Goal: Task Accomplishment & Management: Use online tool/utility

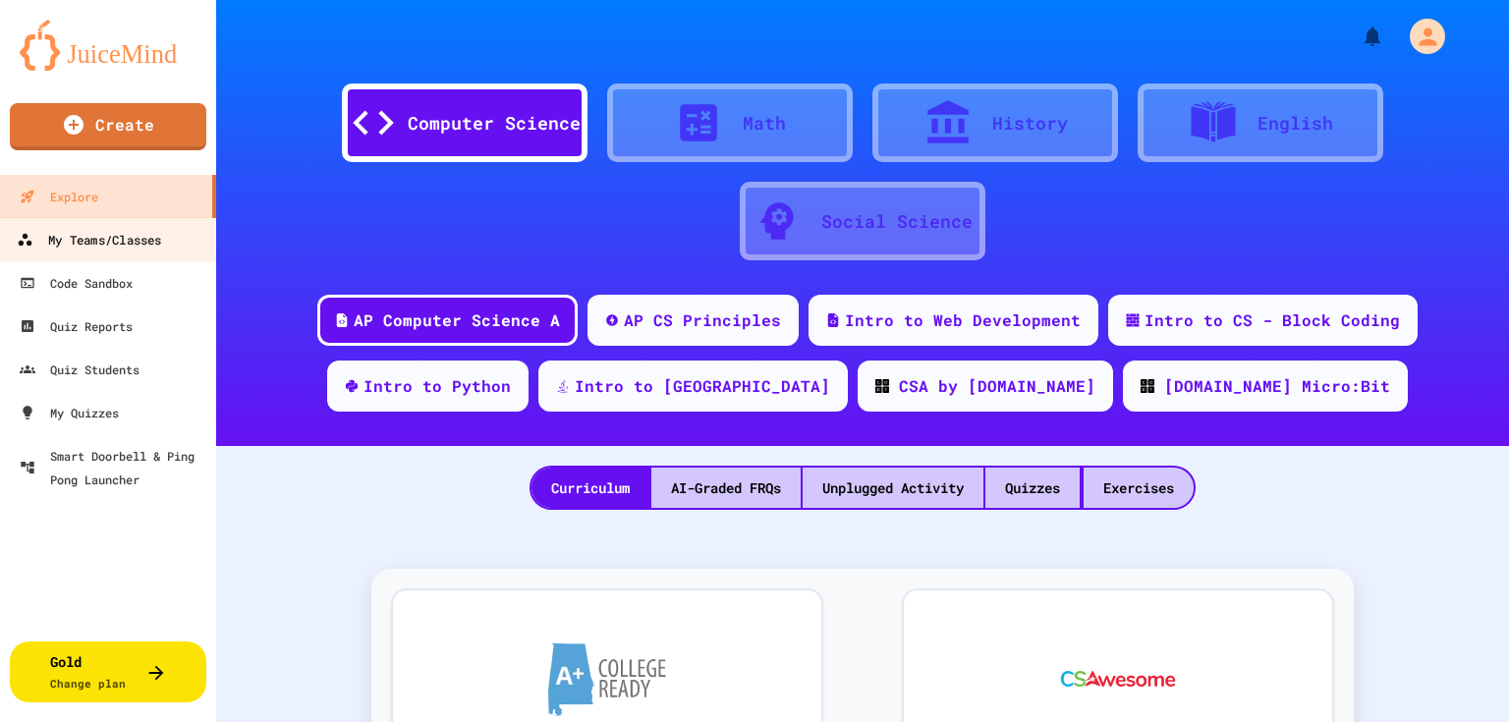
click at [108, 248] on div "My Teams/Classes" at bounding box center [89, 240] width 144 height 25
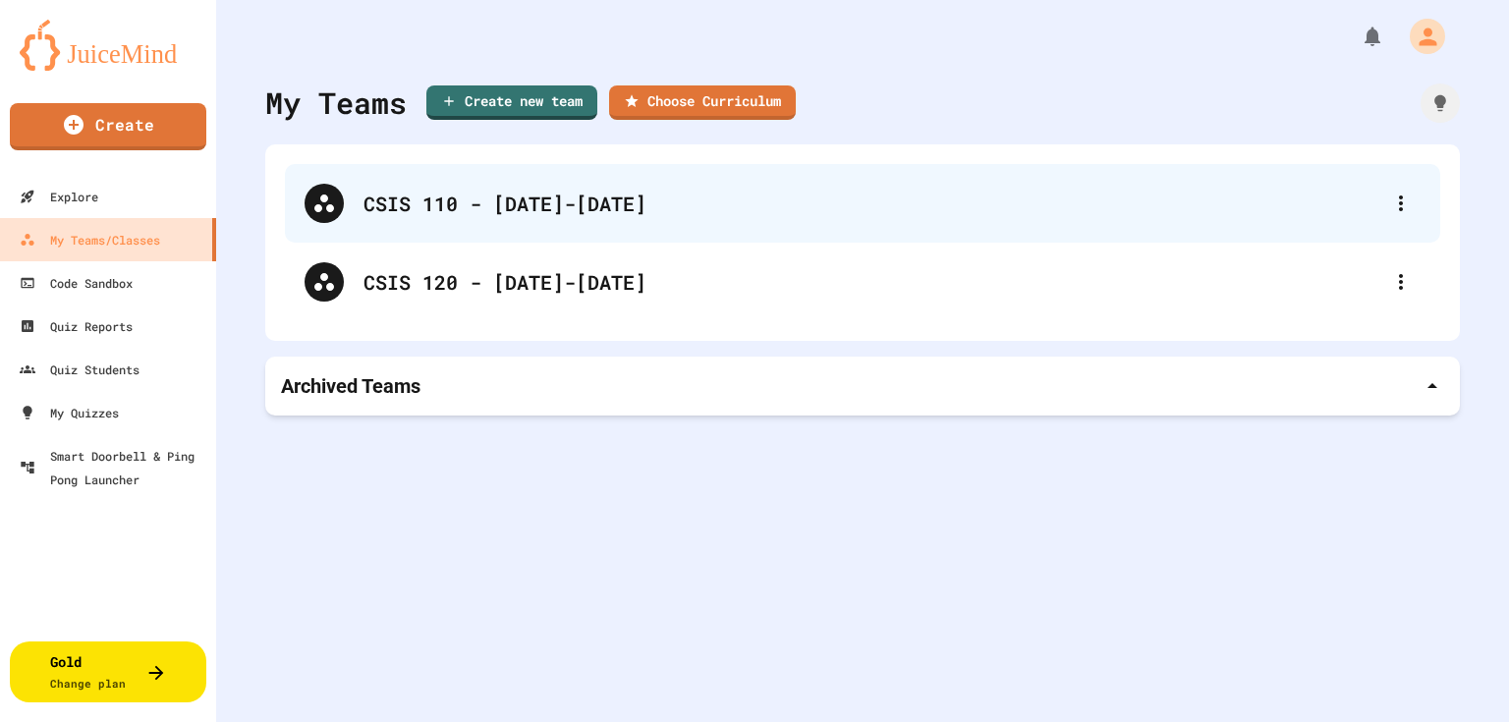
click at [464, 210] on div "CSIS 110 - [DATE]-[DATE]" at bounding box center [873, 203] width 1018 height 29
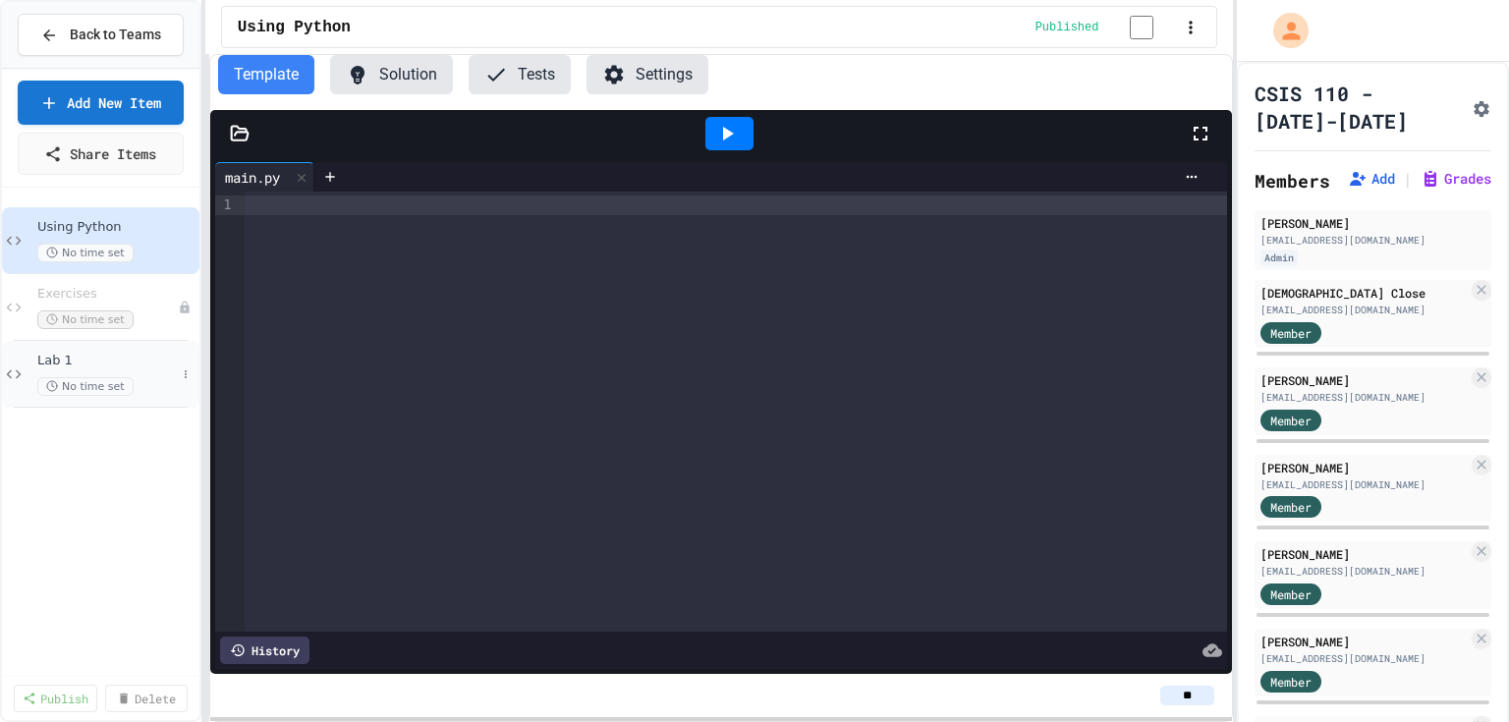
click at [67, 363] on span "Lab 1" at bounding box center [106, 361] width 139 height 17
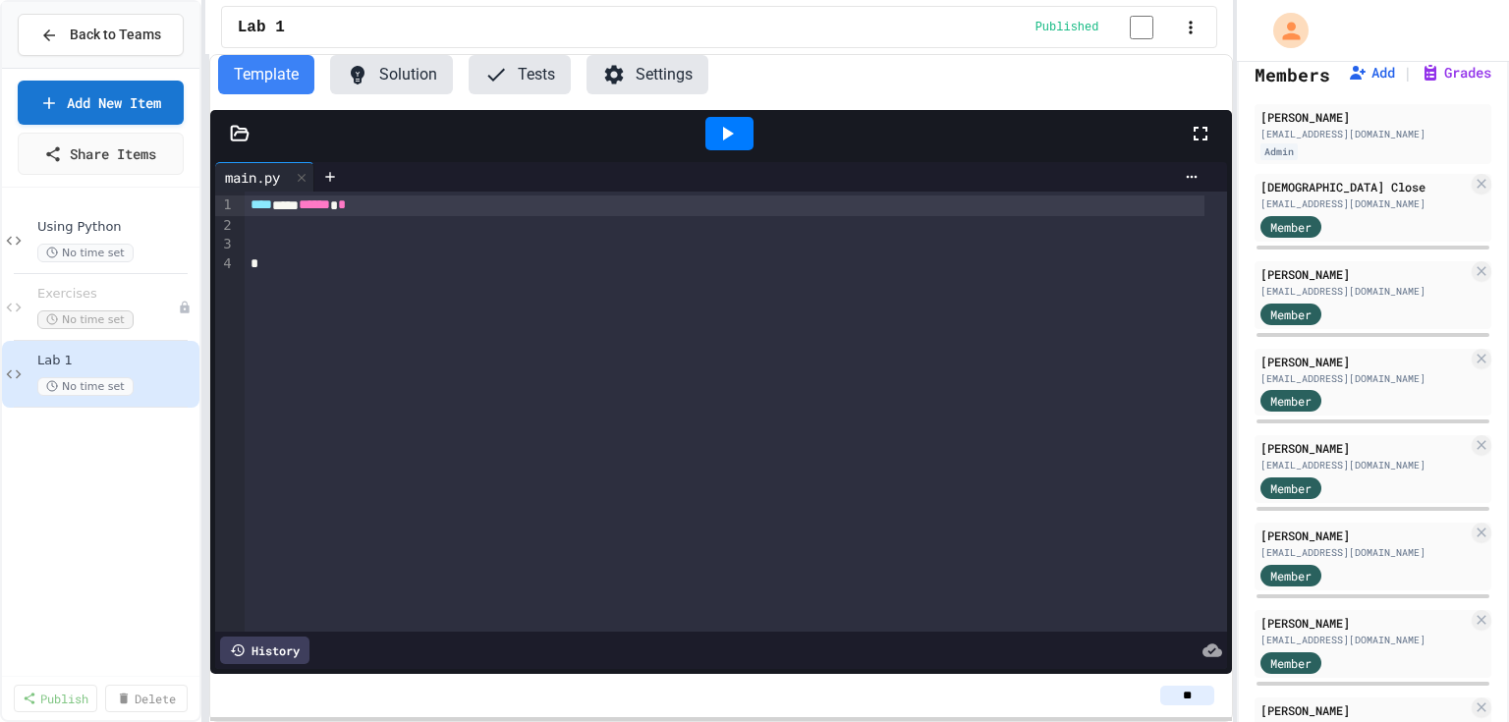
scroll to position [79, 0]
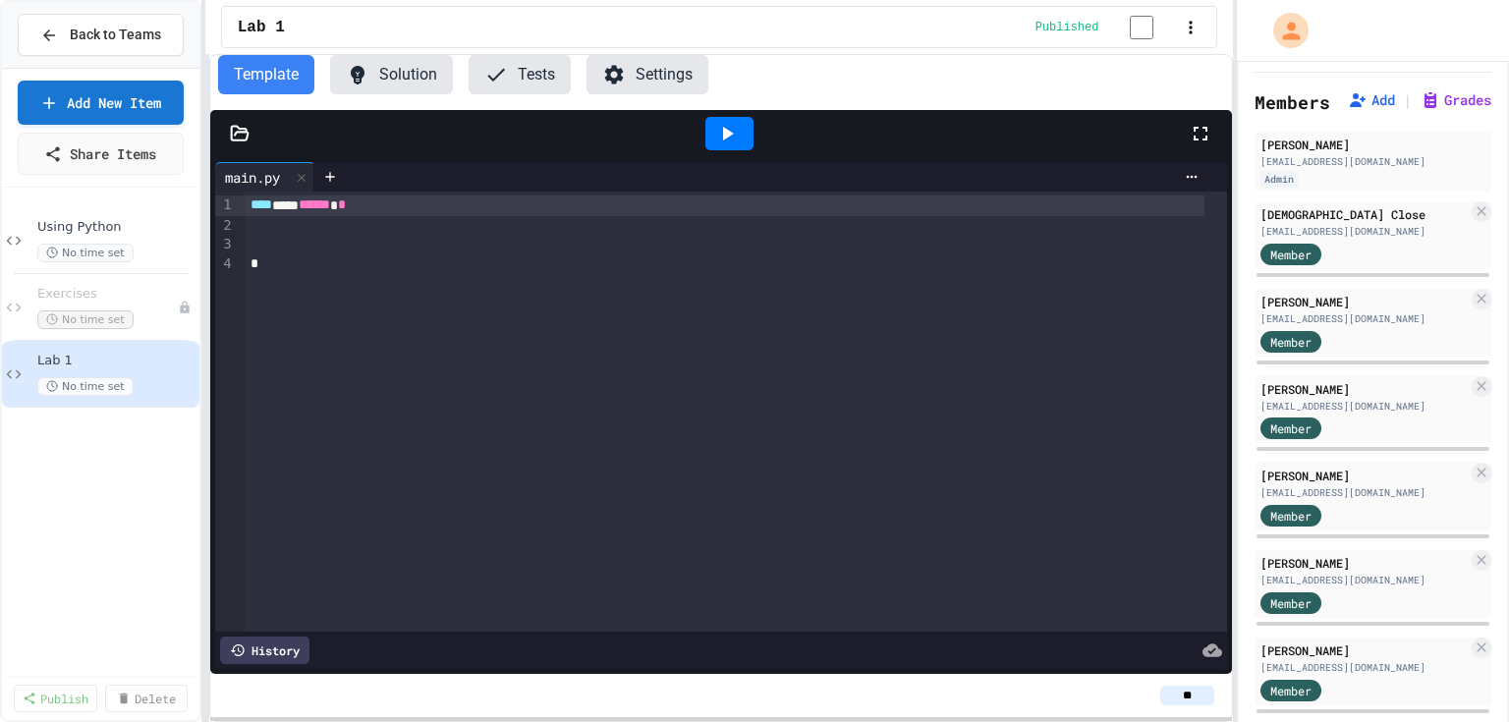
click at [682, 81] on button "Settings" at bounding box center [648, 74] width 122 height 39
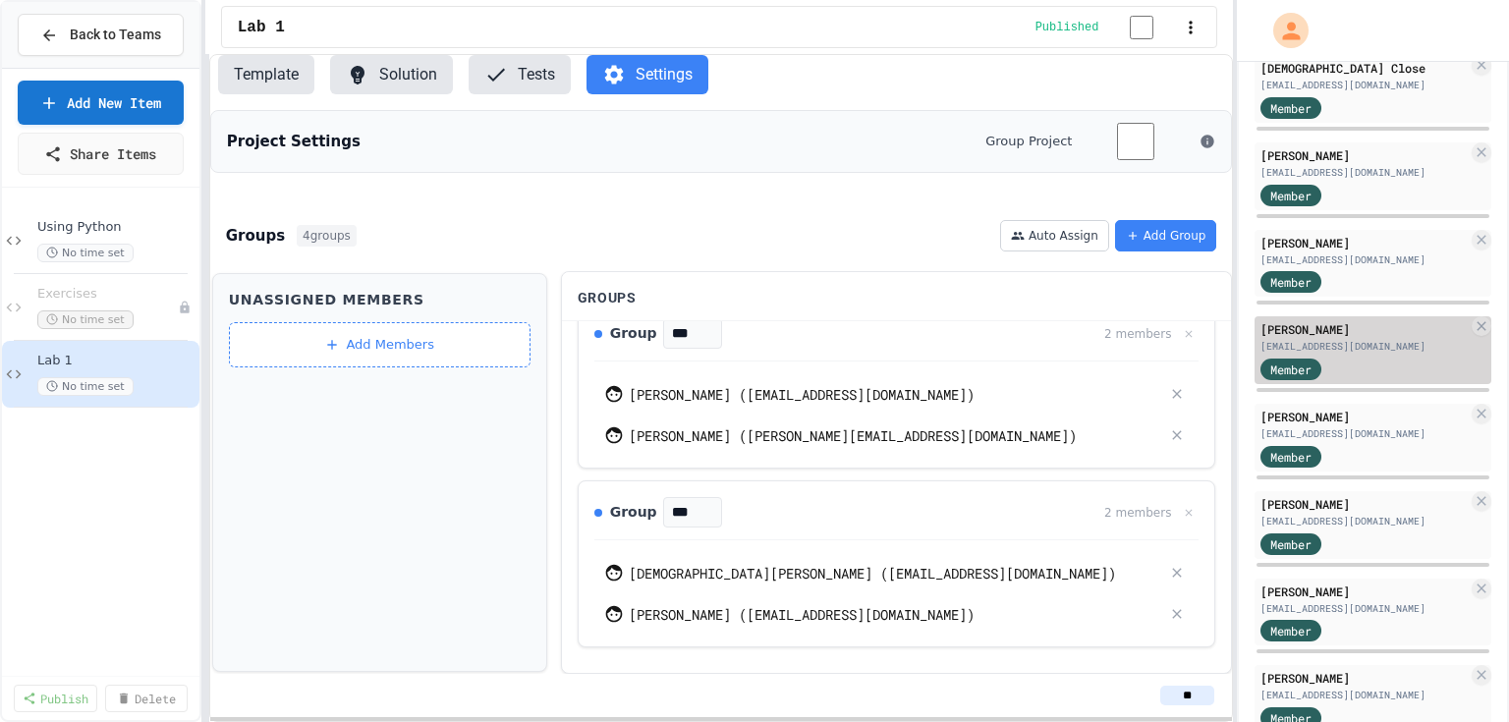
scroll to position [236, 0]
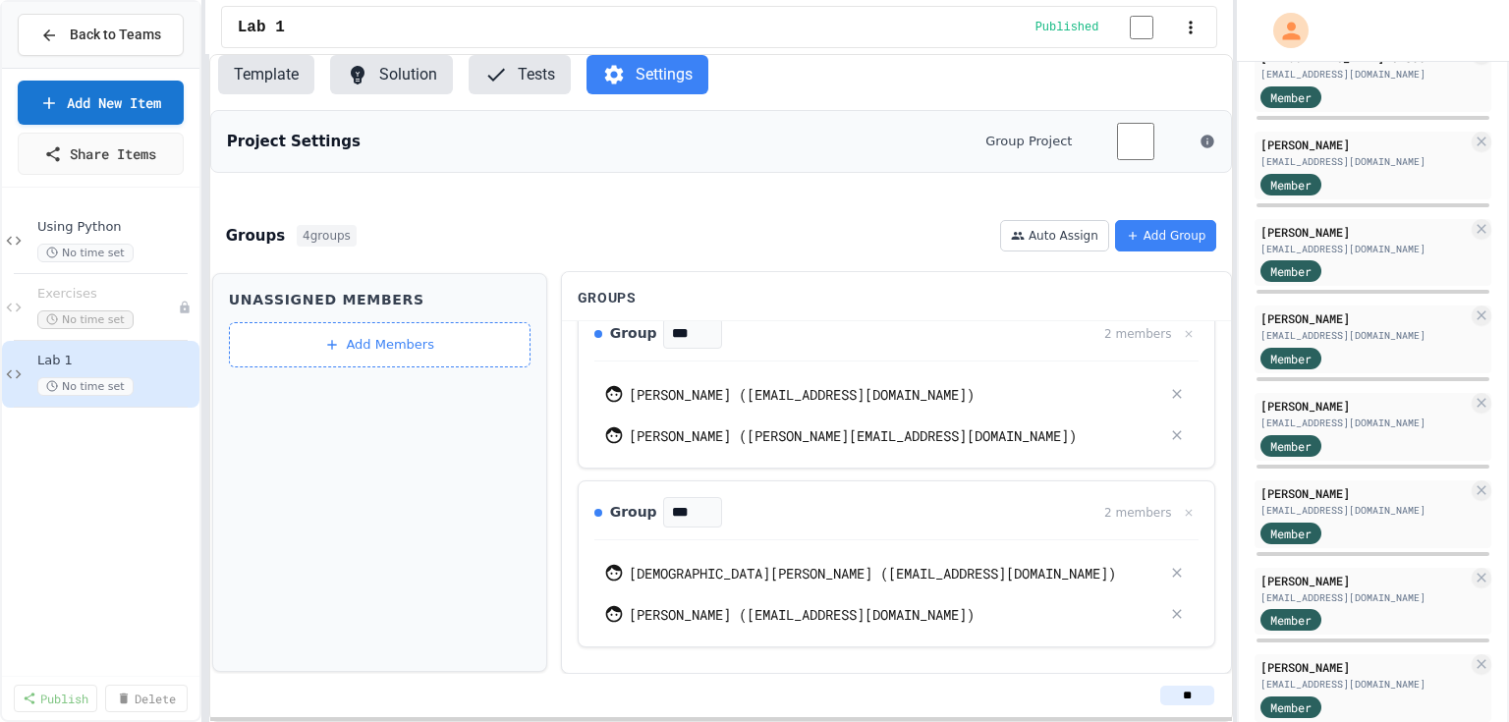
click at [1362, 296] on div at bounding box center [1373, 292] width 237 height 8
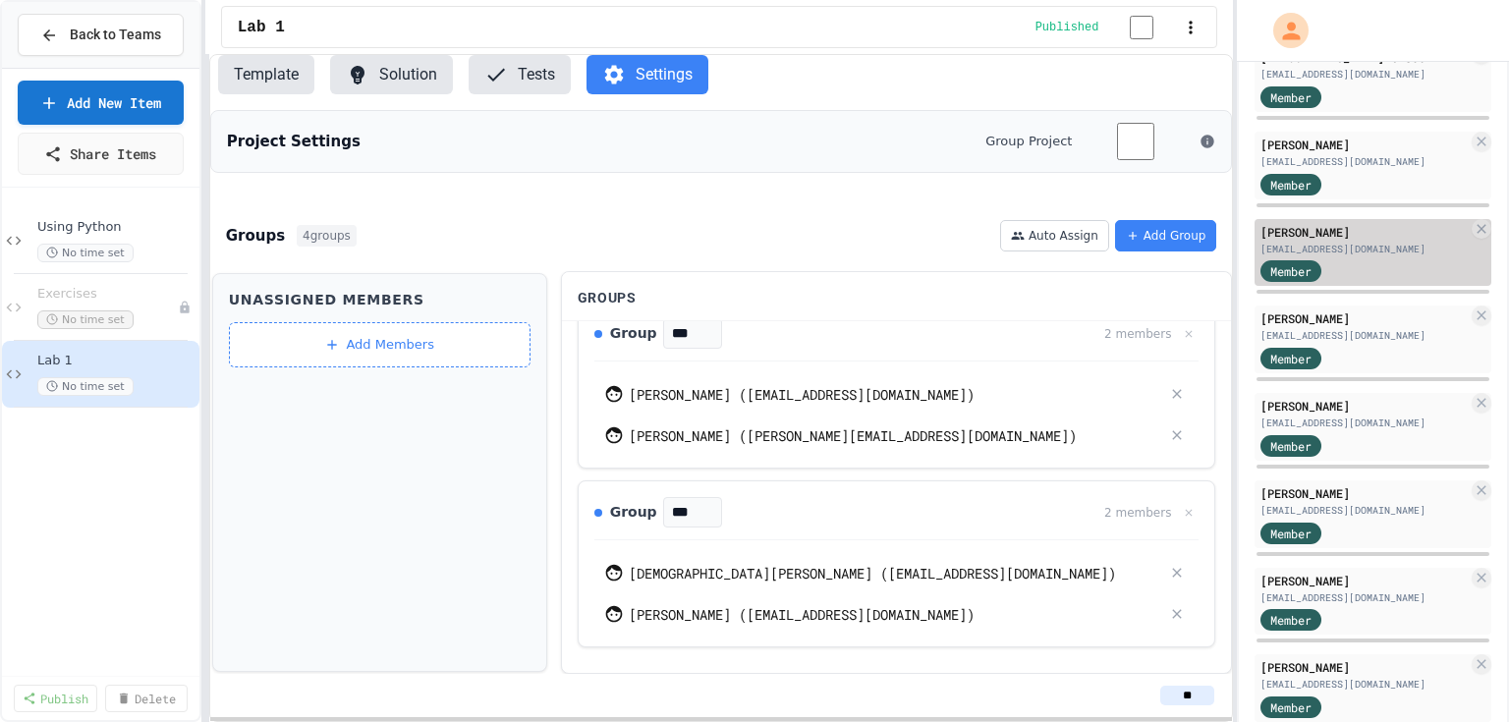
click at [1364, 327] on div "[PERSON_NAME]" at bounding box center [1364, 319] width 207 height 18
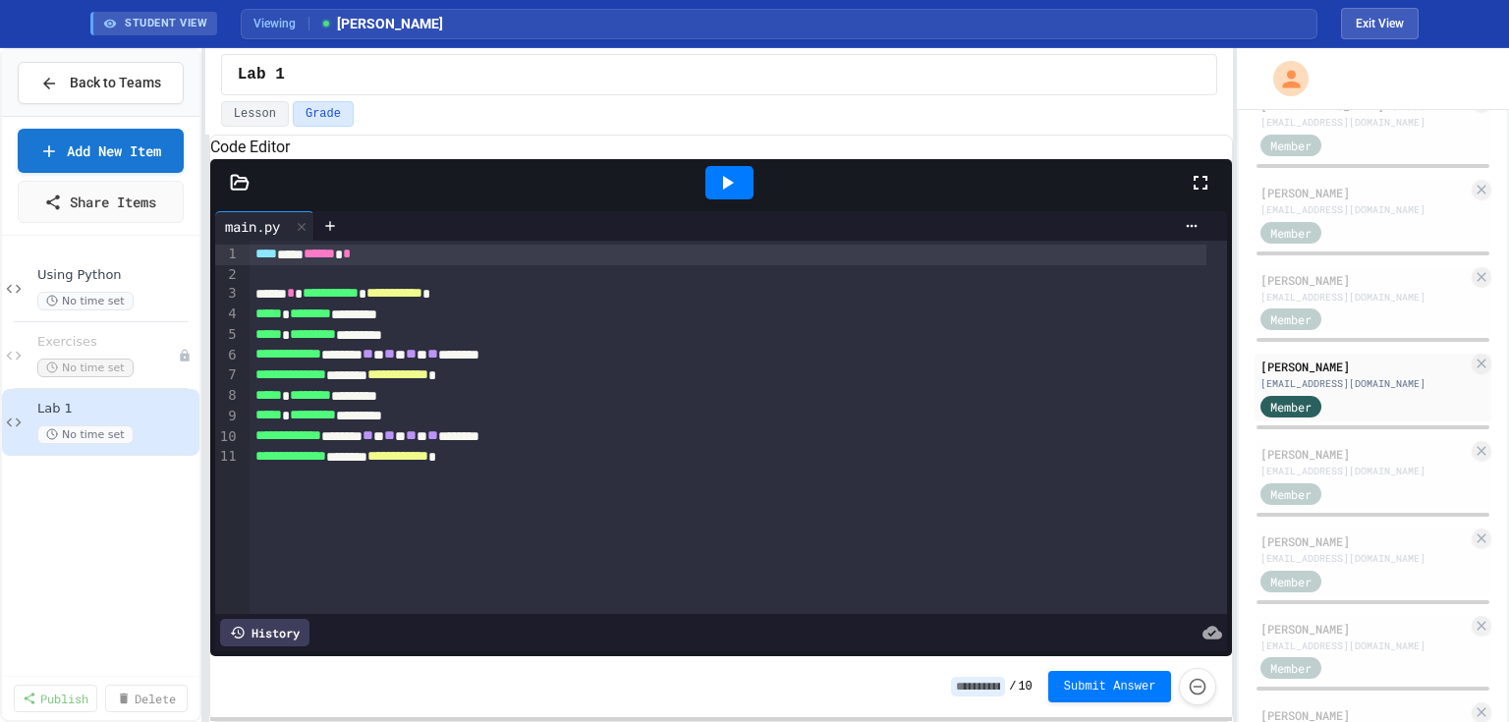
click at [236, 189] on icon at bounding box center [239, 182] width 17 height 14
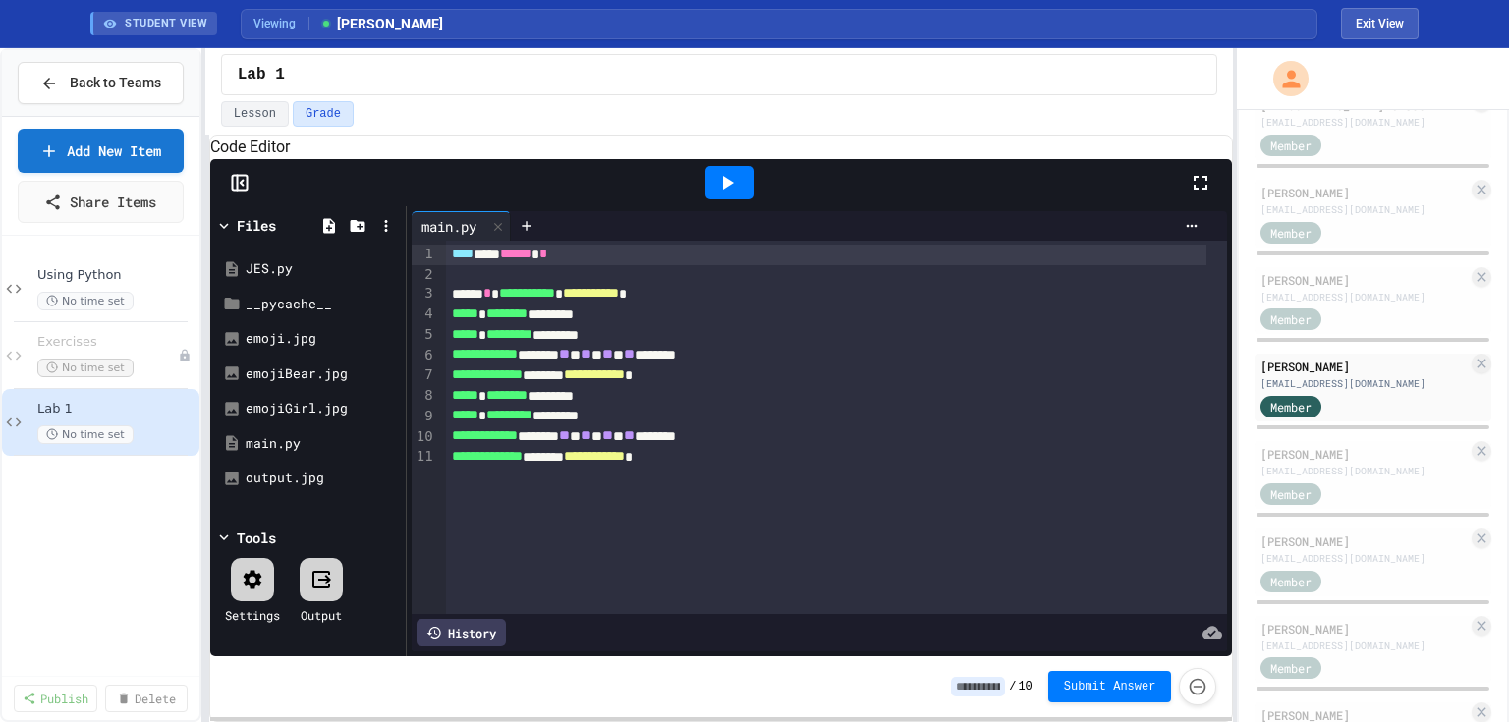
click at [733, 195] on icon at bounding box center [727, 183] width 24 height 24
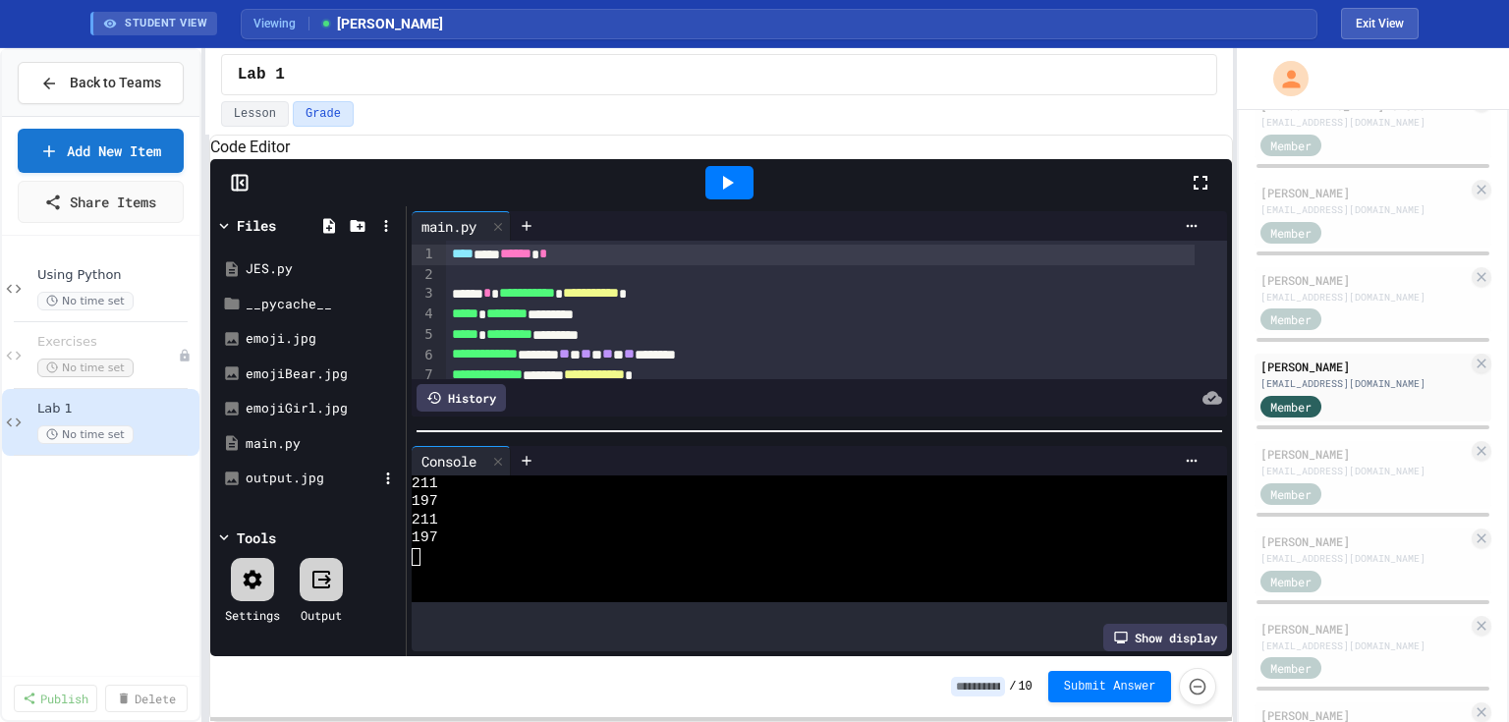
click at [285, 488] on div "output.jpg" at bounding box center [312, 479] width 132 height 20
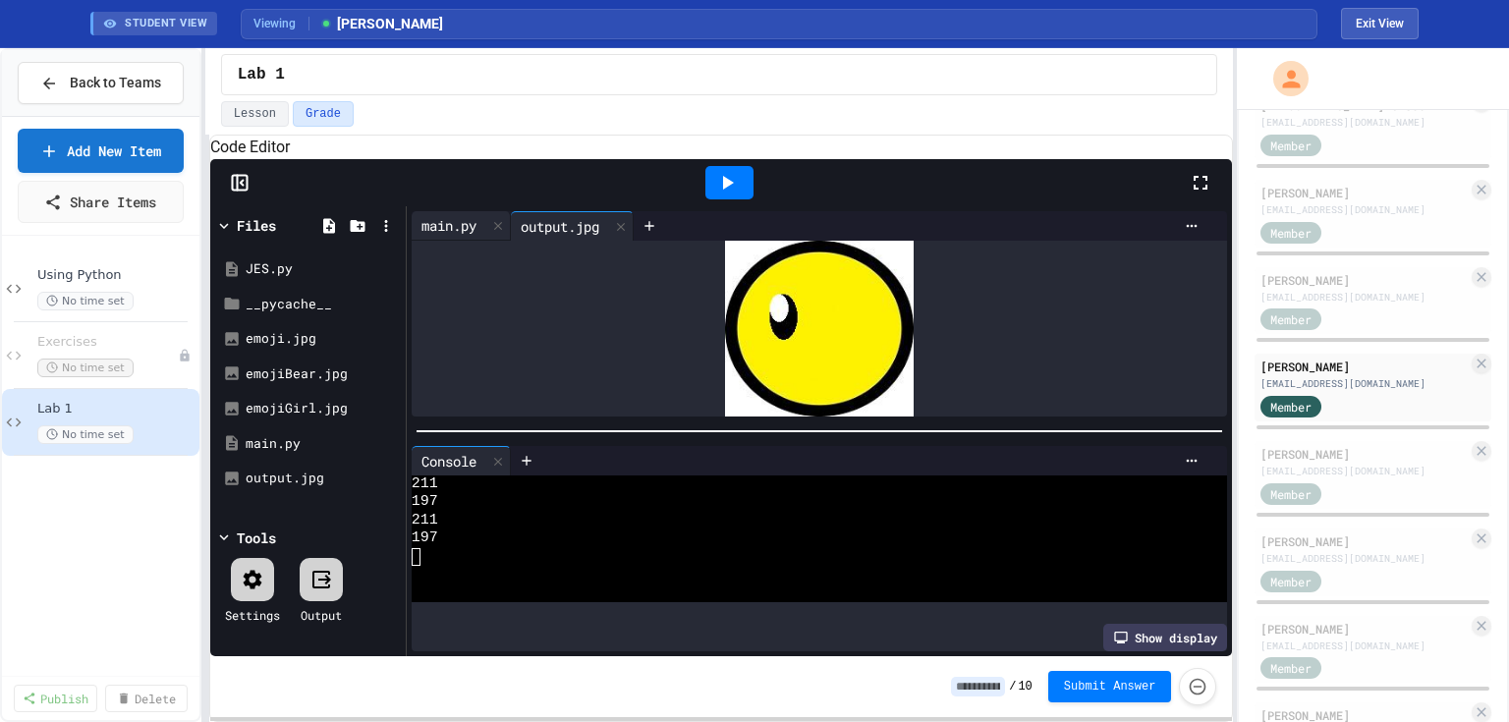
click at [448, 236] on div "main.py" at bounding box center [449, 225] width 75 height 21
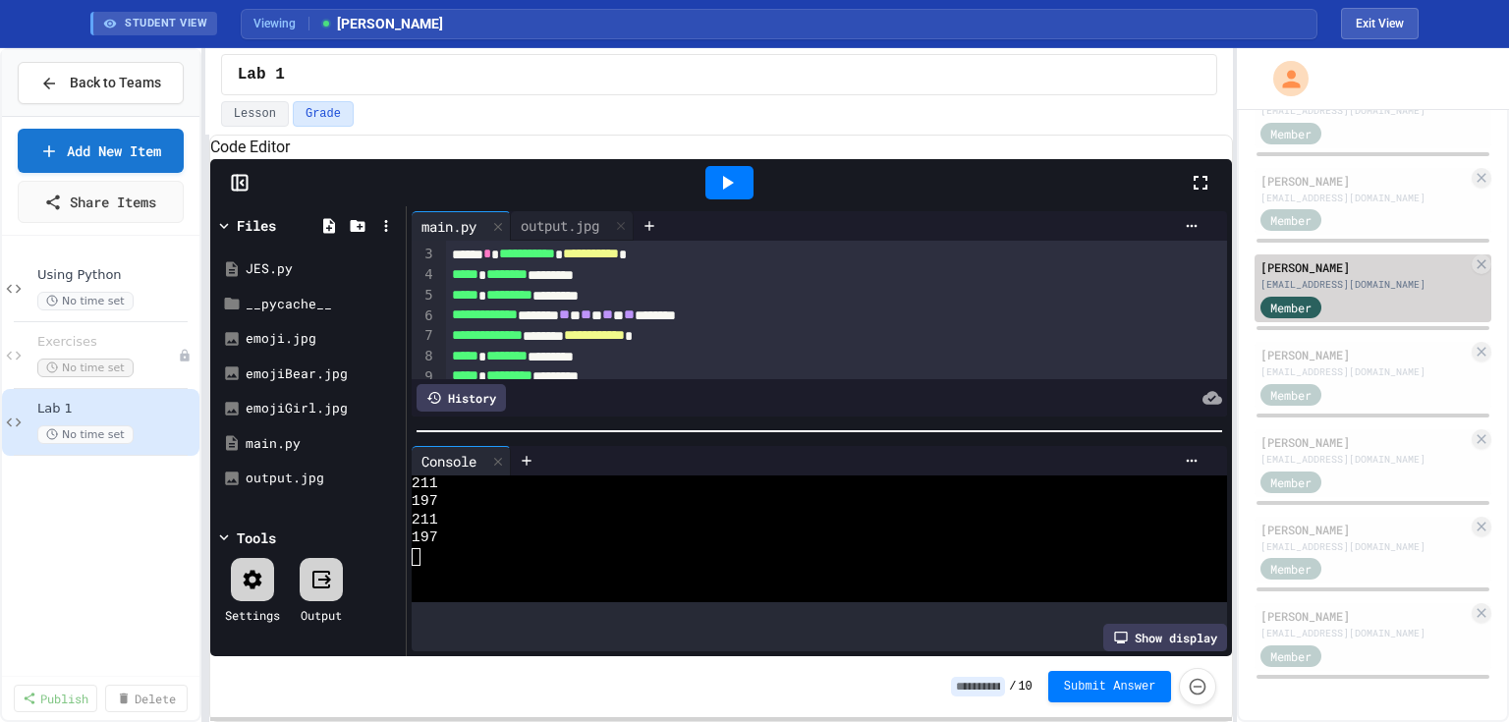
scroll to position [367, 0]
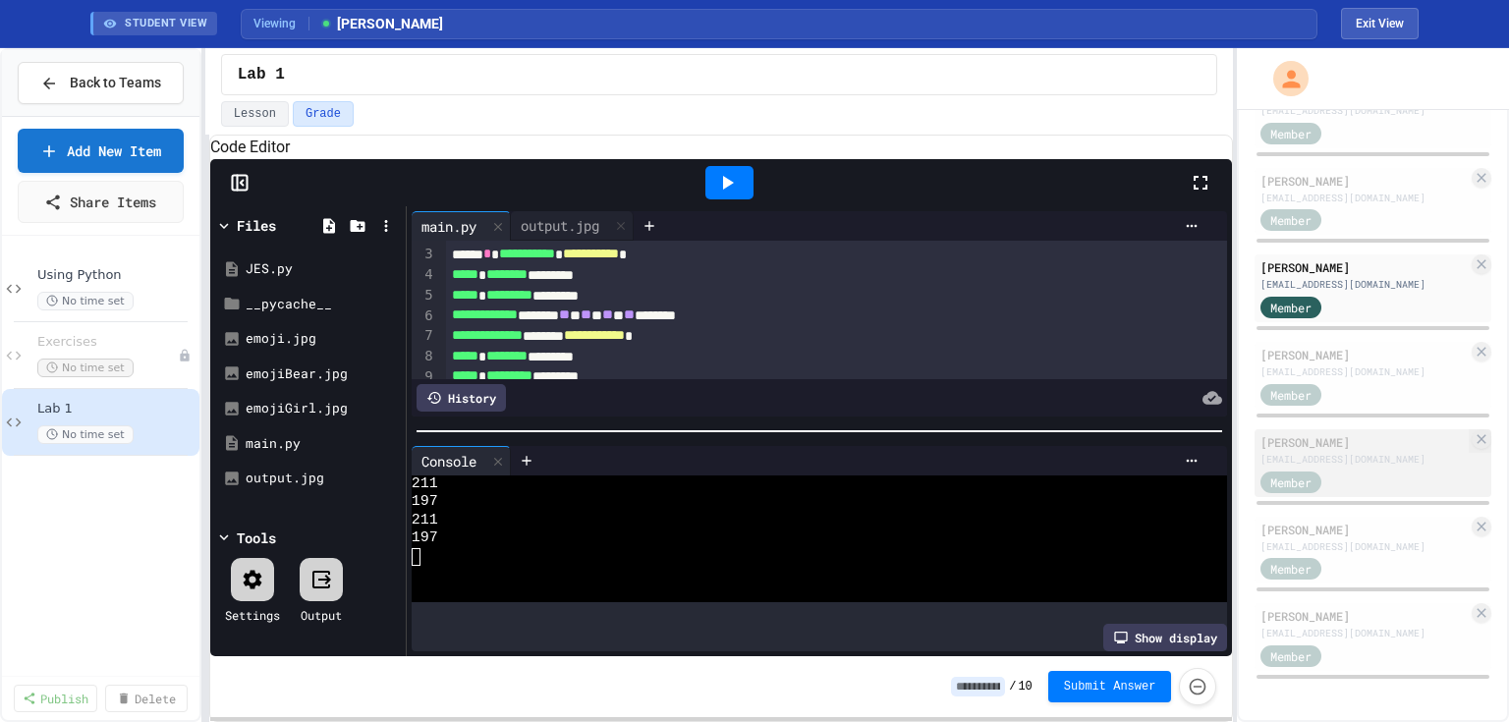
click at [1330, 441] on div "[PERSON_NAME]" at bounding box center [1364, 442] width 207 height 18
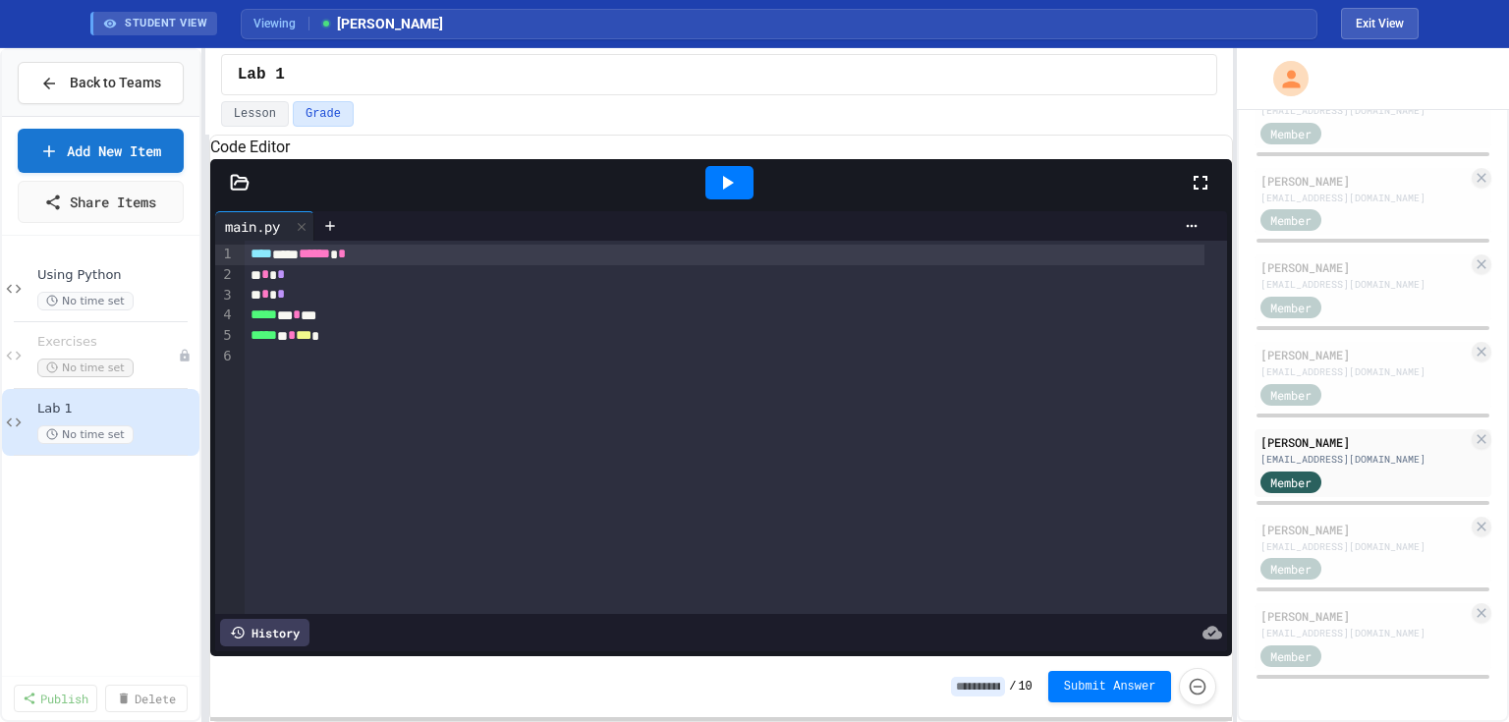
click at [743, 199] on div at bounding box center [729, 182] width 48 height 33
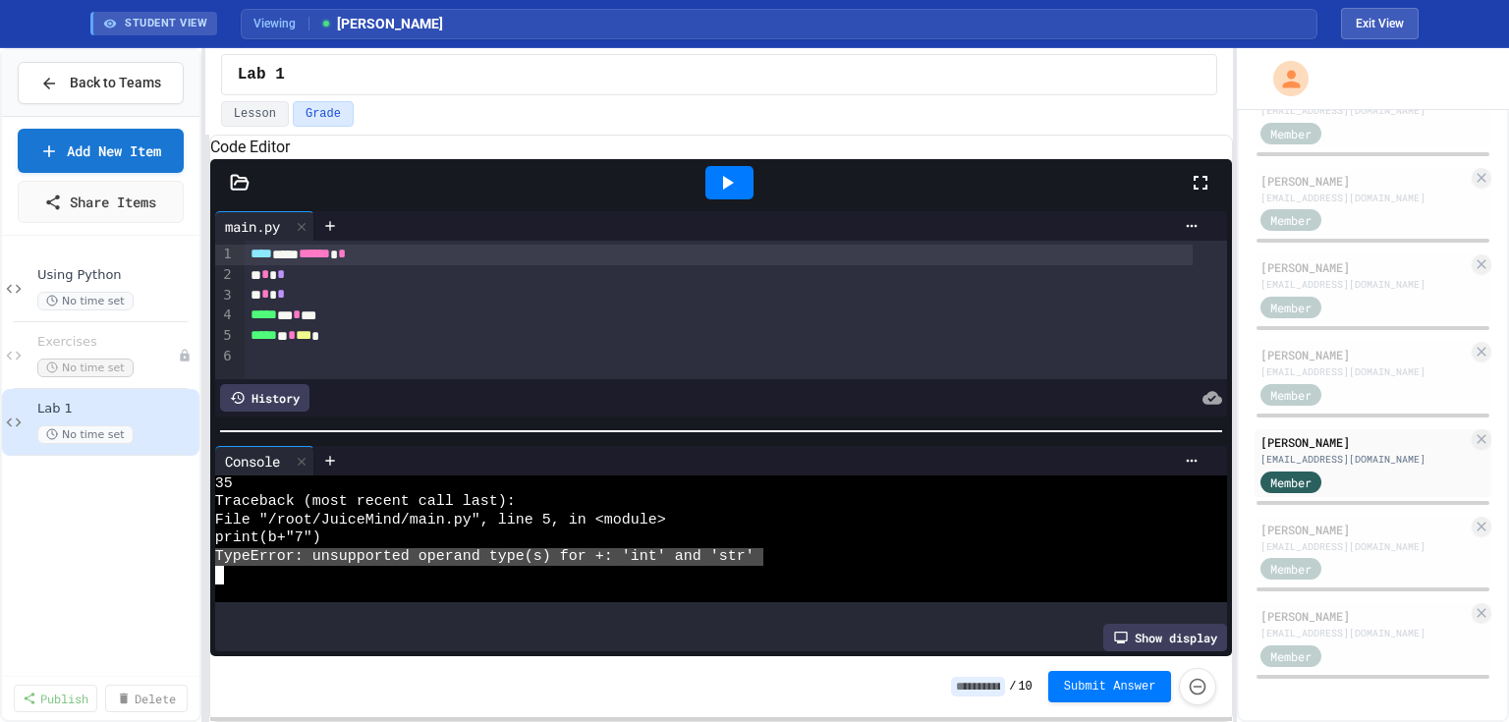
drag, startPoint x: 762, startPoint y: 562, endPoint x: 213, endPoint y: 558, distance: 549.3
click at [213, 558] on div "Console WWWWWWWWWWWWWWWWWWWWWWWWWWWWWWWW 35 Traceback (most recent call last): …" at bounding box center [721, 548] width 1023 height 215
click at [1381, 25] on button "Exit View" at bounding box center [1380, 23] width 78 height 31
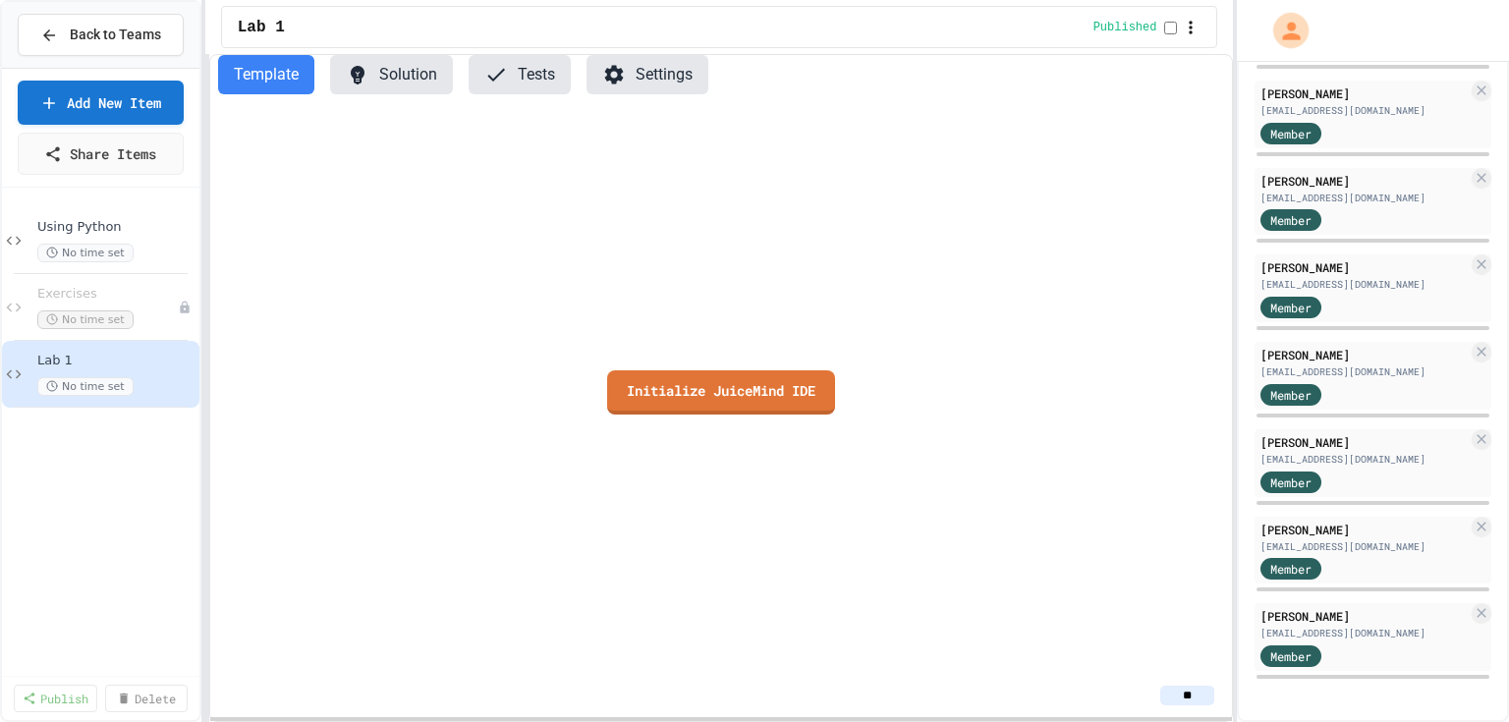
scroll to position [319, 0]
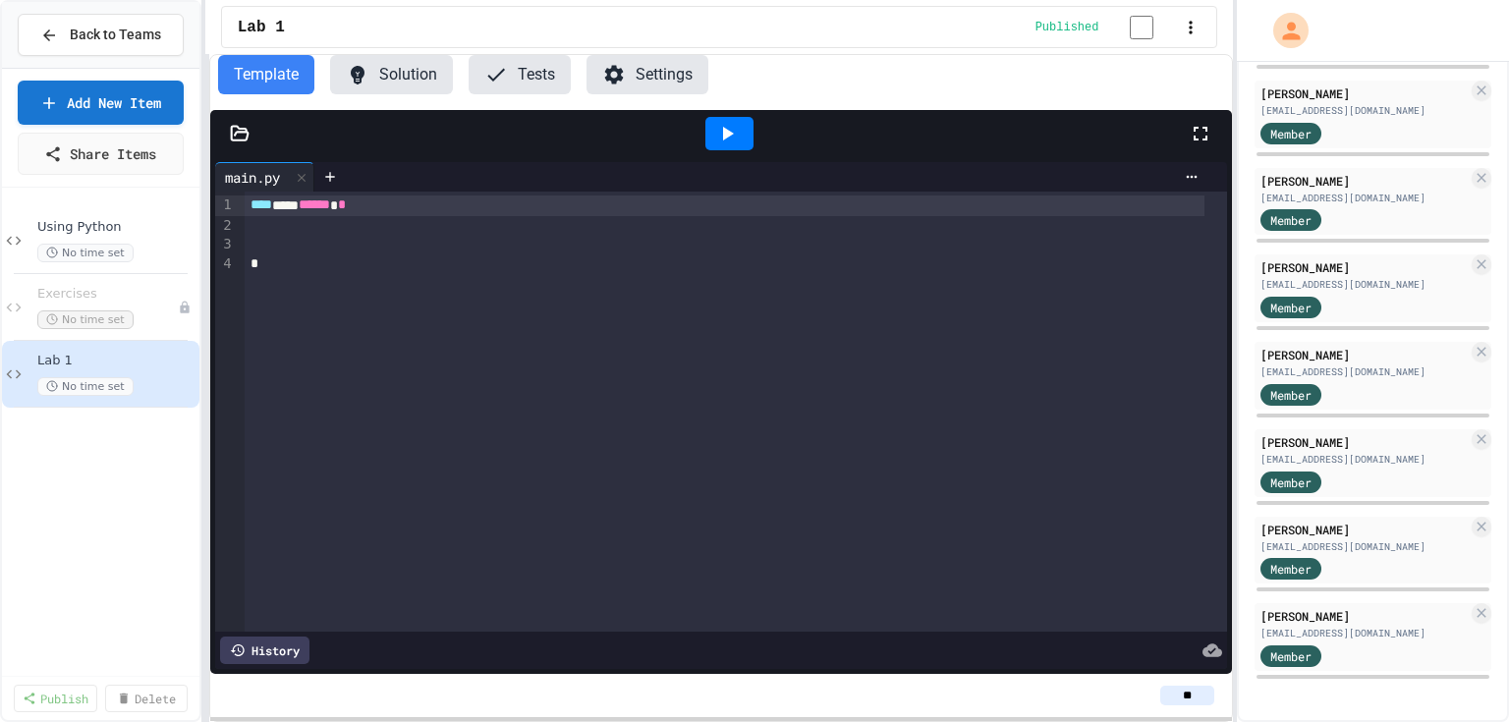
click at [379, 86] on button "Solution" at bounding box center [391, 74] width 123 height 39
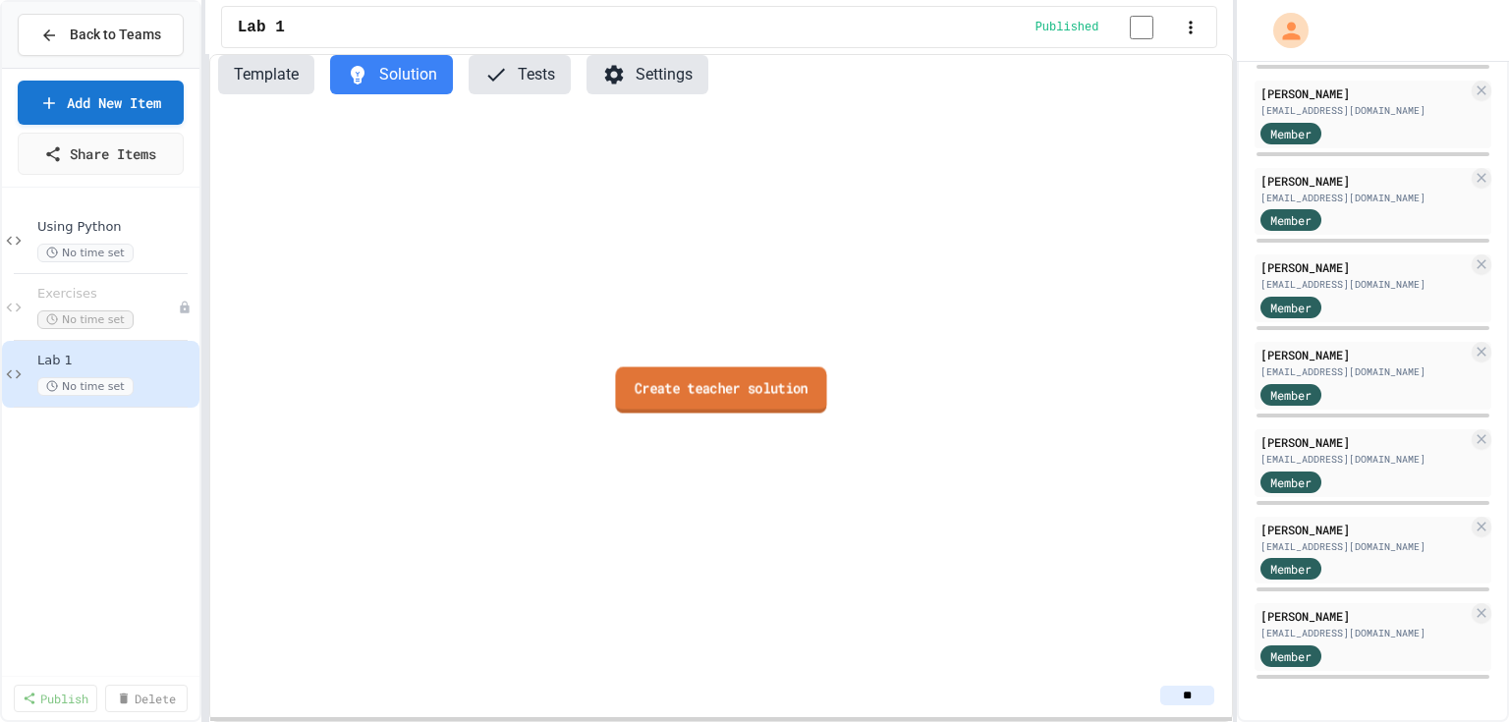
click at [697, 401] on link "Create teacher solution" at bounding box center [721, 389] width 211 height 46
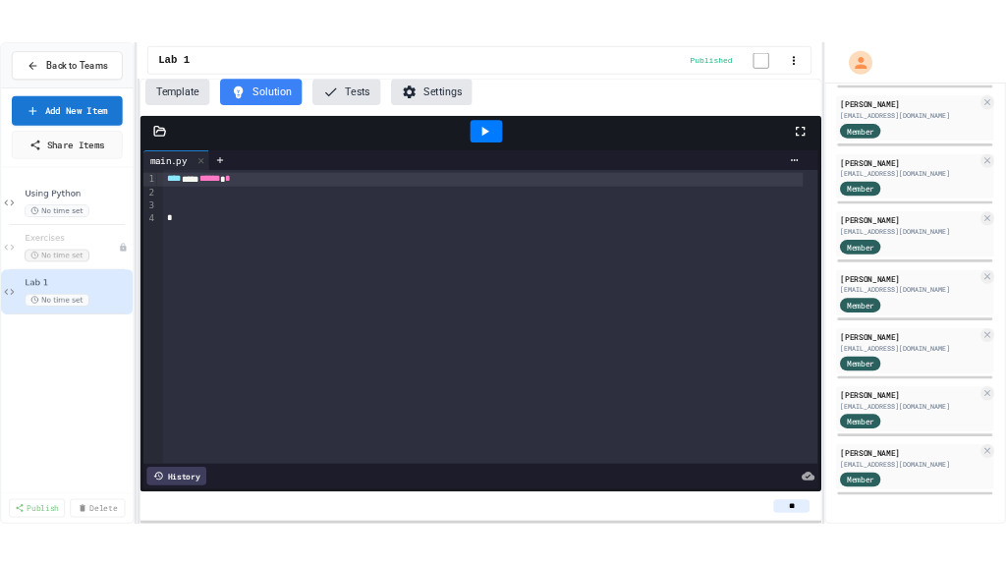
scroll to position [426, 0]
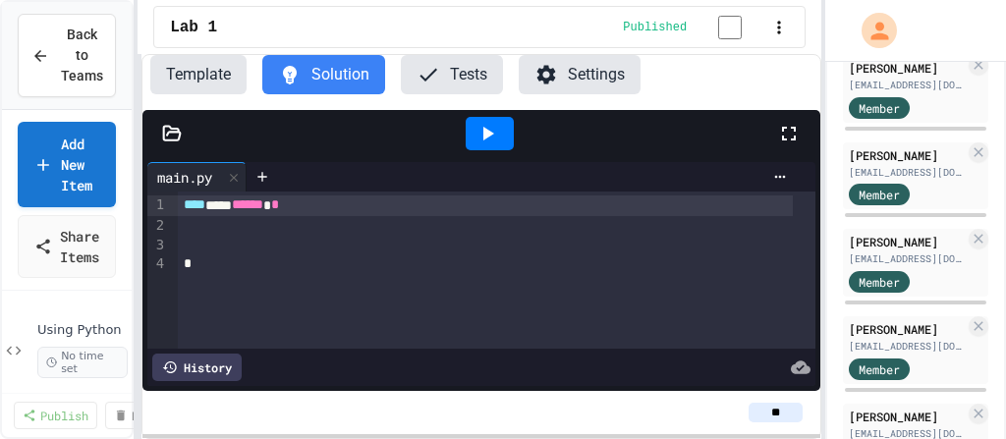
click at [792, 140] on icon at bounding box center [789, 134] width 24 height 24
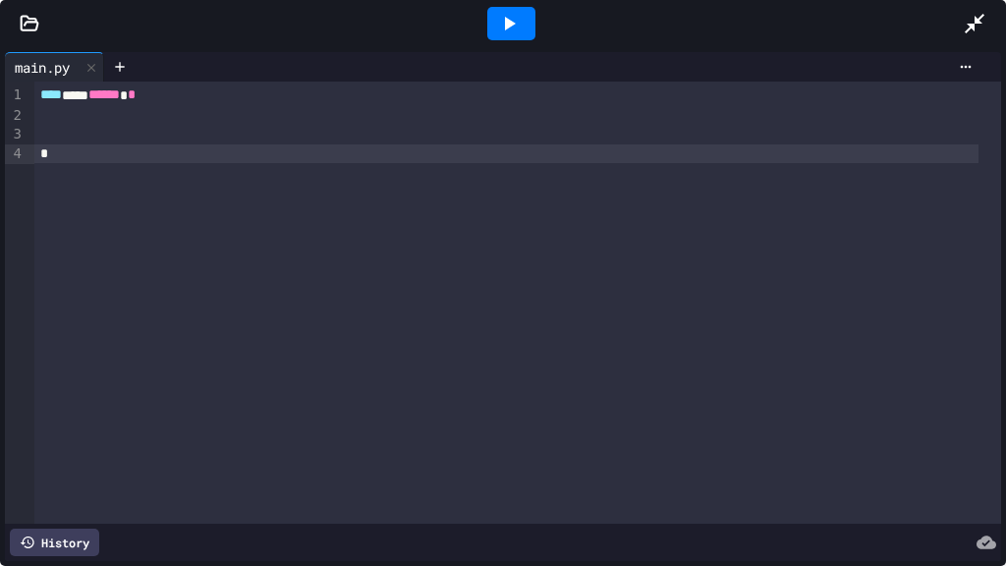
click at [174, 151] on div at bounding box center [505, 154] width 943 height 20
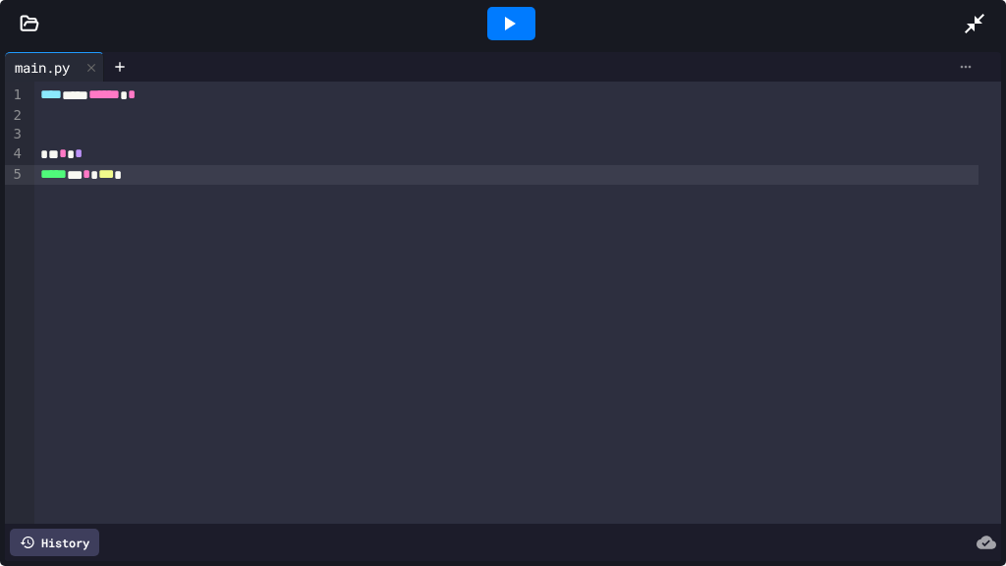
click at [958, 68] on icon at bounding box center [966, 67] width 16 height 16
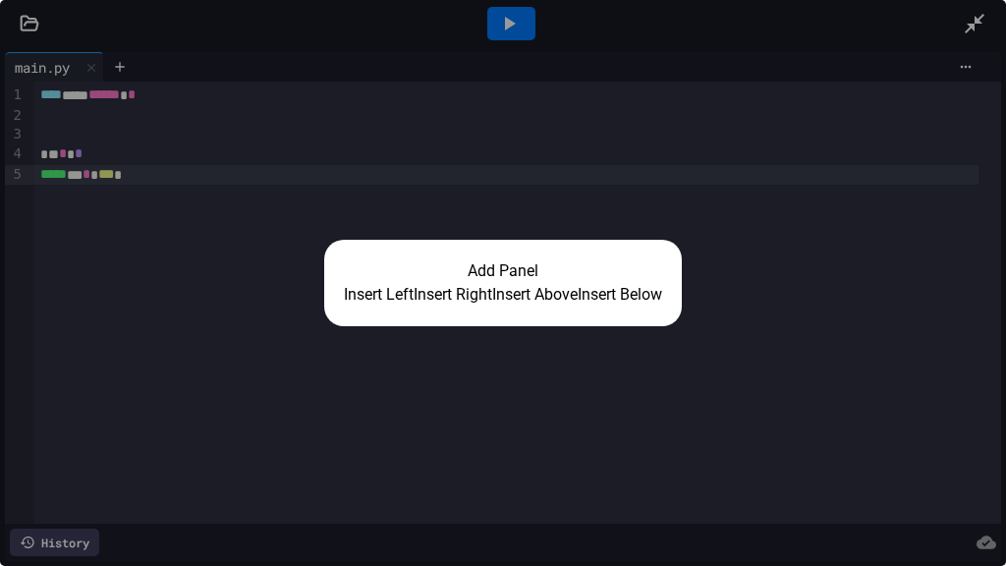
click at [461, 295] on button "Insert Right" at bounding box center [453, 295] width 79 height 24
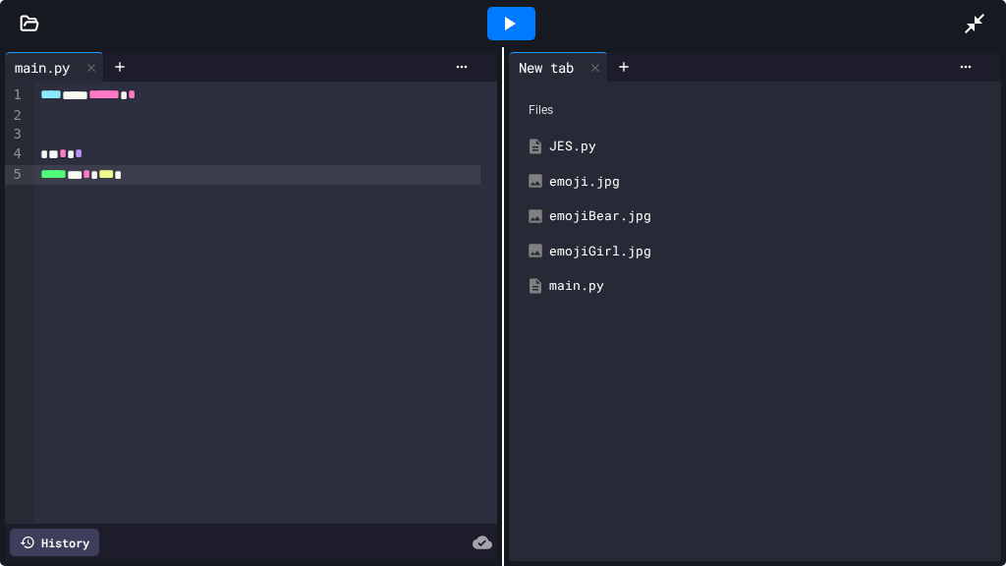
click at [525, 18] on div at bounding box center [511, 23] width 48 height 33
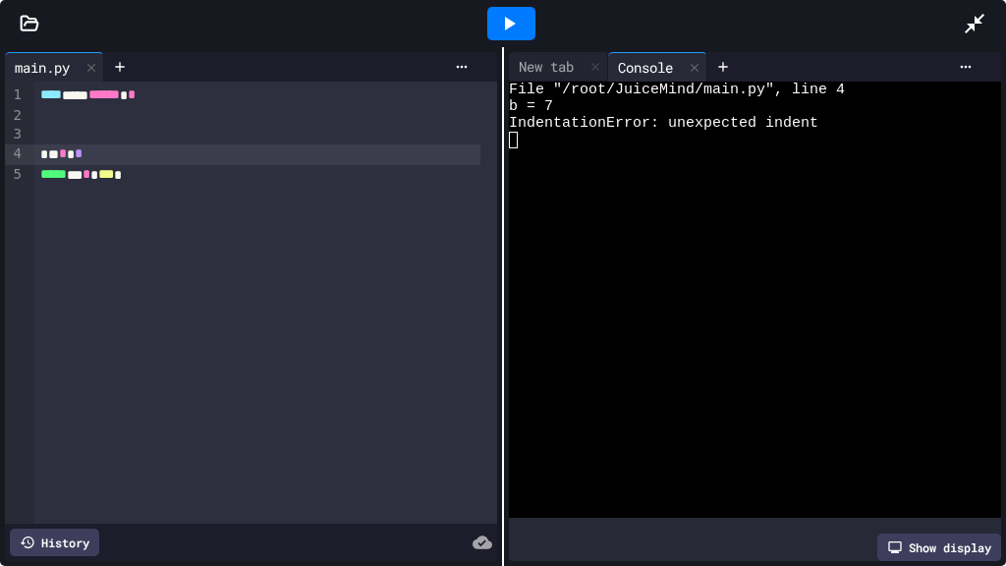
drag, startPoint x: 44, startPoint y: 147, endPoint x: 122, endPoint y: 135, distance: 78.7
click at [45, 147] on div "* * *" at bounding box center [256, 154] width 445 height 21
click at [520, 14] on icon at bounding box center [509, 24] width 24 height 24
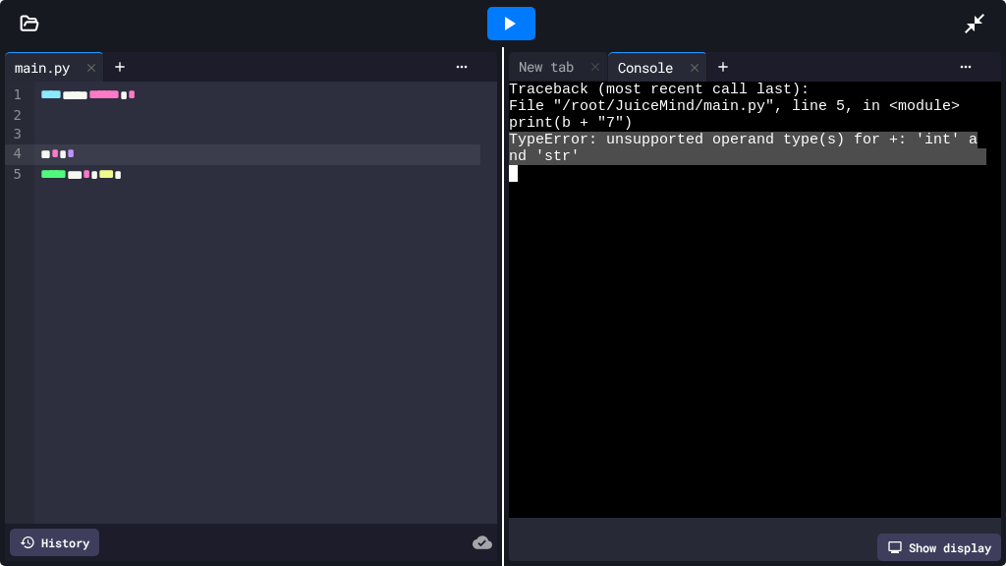
drag, startPoint x: 505, startPoint y: 139, endPoint x: 606, endPoint y: 152, distance: 102.1
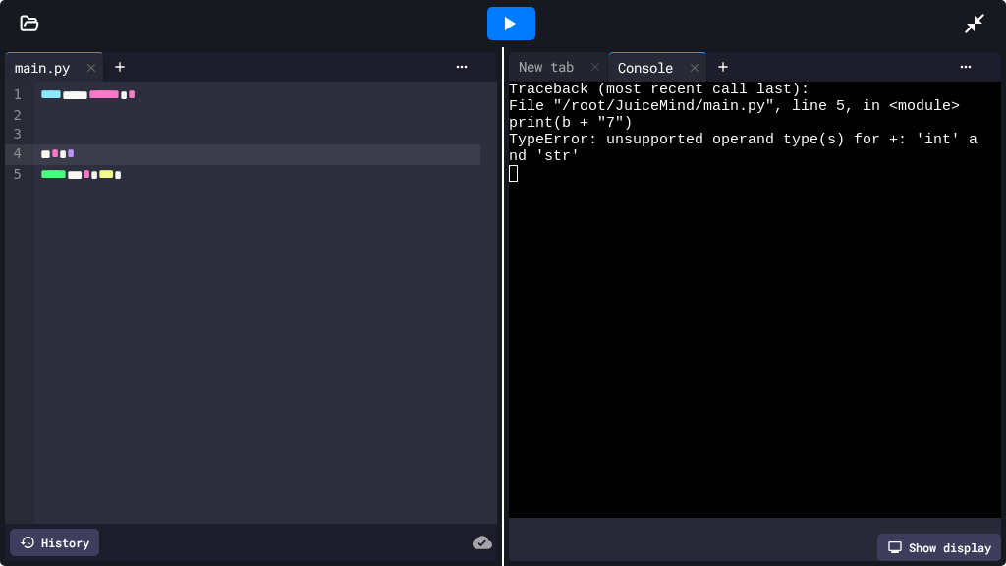
click at [123, 146] on div "**** *** ****** * * * * ***** ** * *** *" at bounding box center [265, 303] width 463 height 442
click at [114, 173] on span "***" at bounding box center [106, 174] width 16 height 14
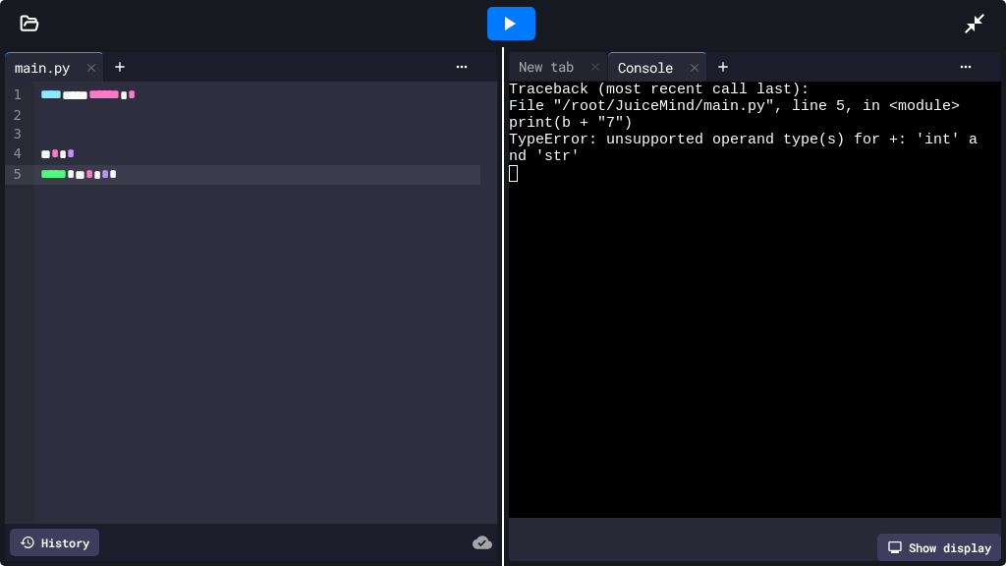
click at [512, 22] on icon at bounding box center [509, 24] width 24 height 24
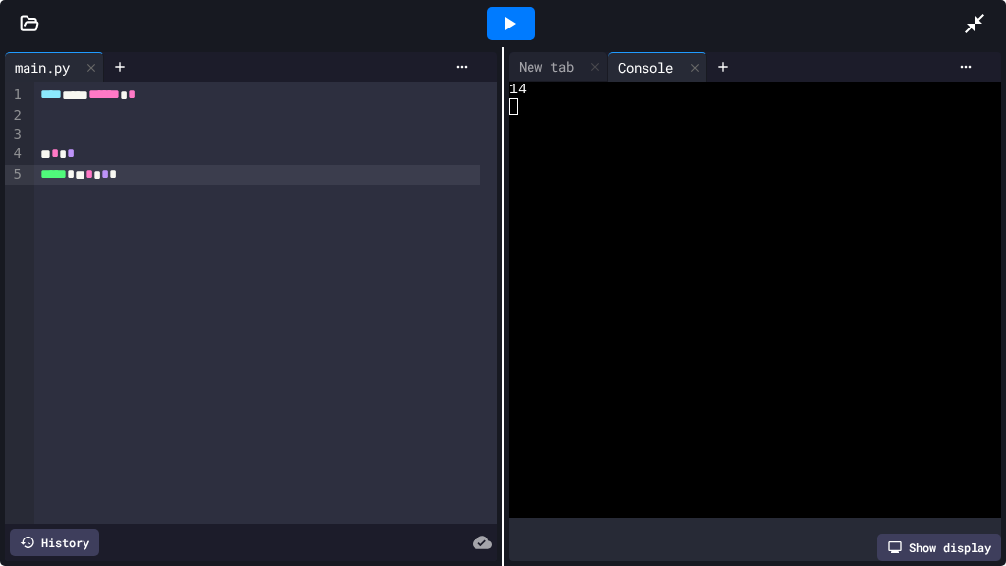
click at [61, 532] on div "History" at bounding box center [54, 543] width 89 height 28
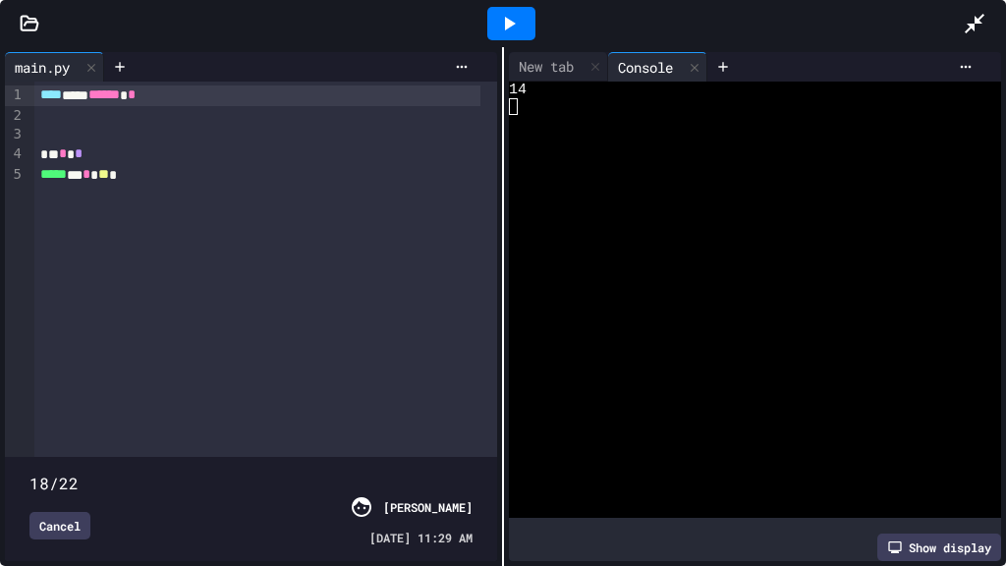
type input "**"
drag, startPoint x: 471, startPoint y: 444, endPoint x: 363, endPoint y: 446, distance: 108.1
click at [29, 473] on span at bounding box center [29, 473] width 0 height 0
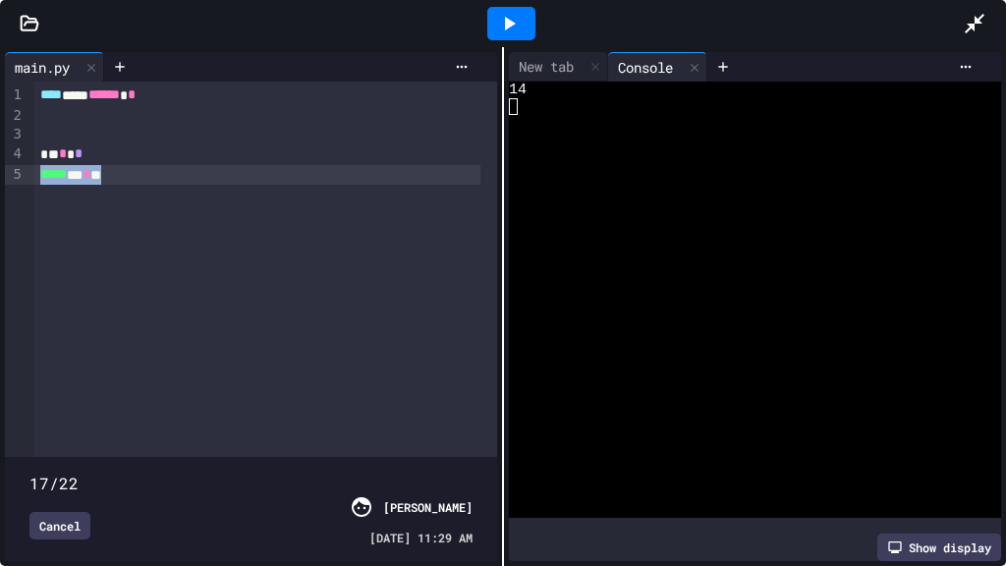
drag, startPoint x: 199, startPoint y: 186, endPoint x: -30, endPoint y: 181, distance: 230.0
click at [0, 181] on html "**********" at bounding box center [503, 283] width 1006 height 566
click at [55, 512] on div "Cancel" at bounding box center [59, 526] width 61 height 28
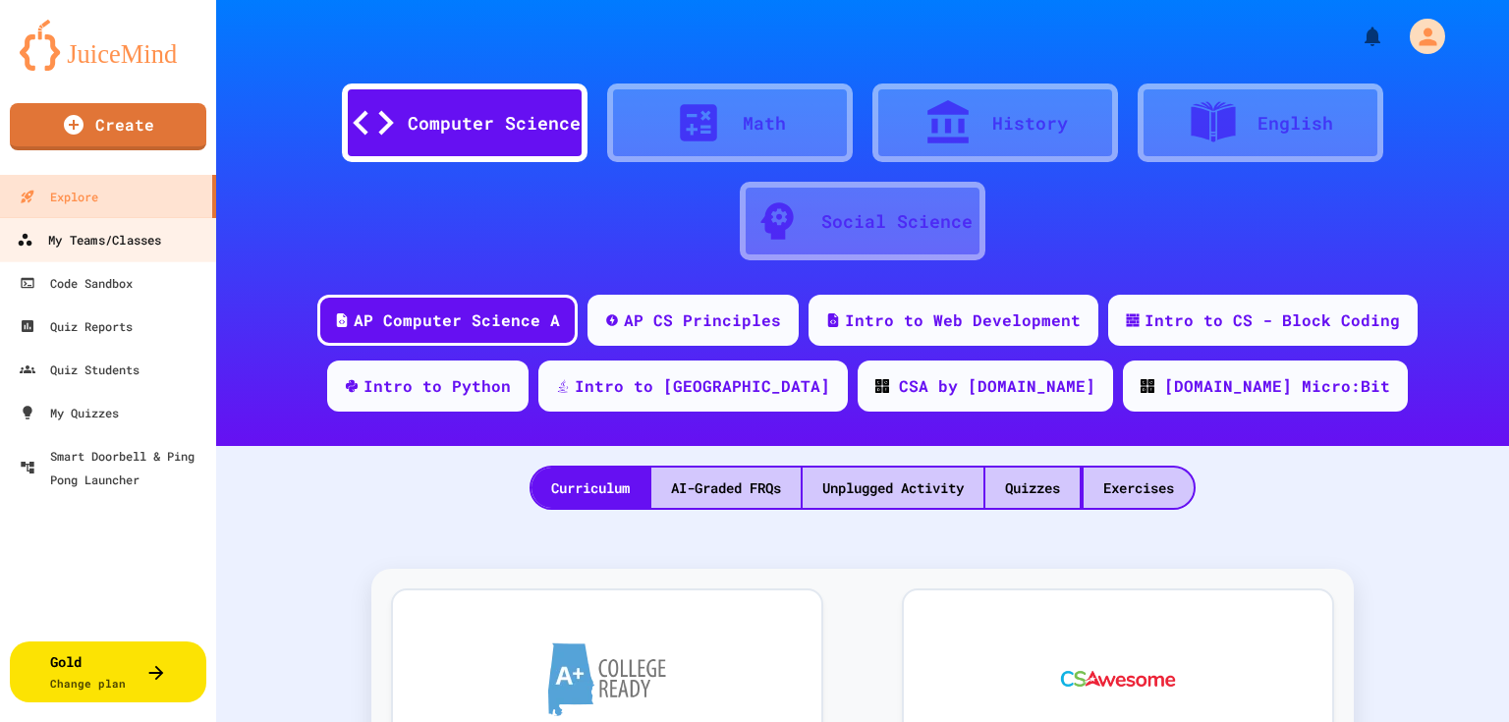
click at [112, 218] on link "My Teams/Classes" at bounding box center [108, 239] width 223 height 44
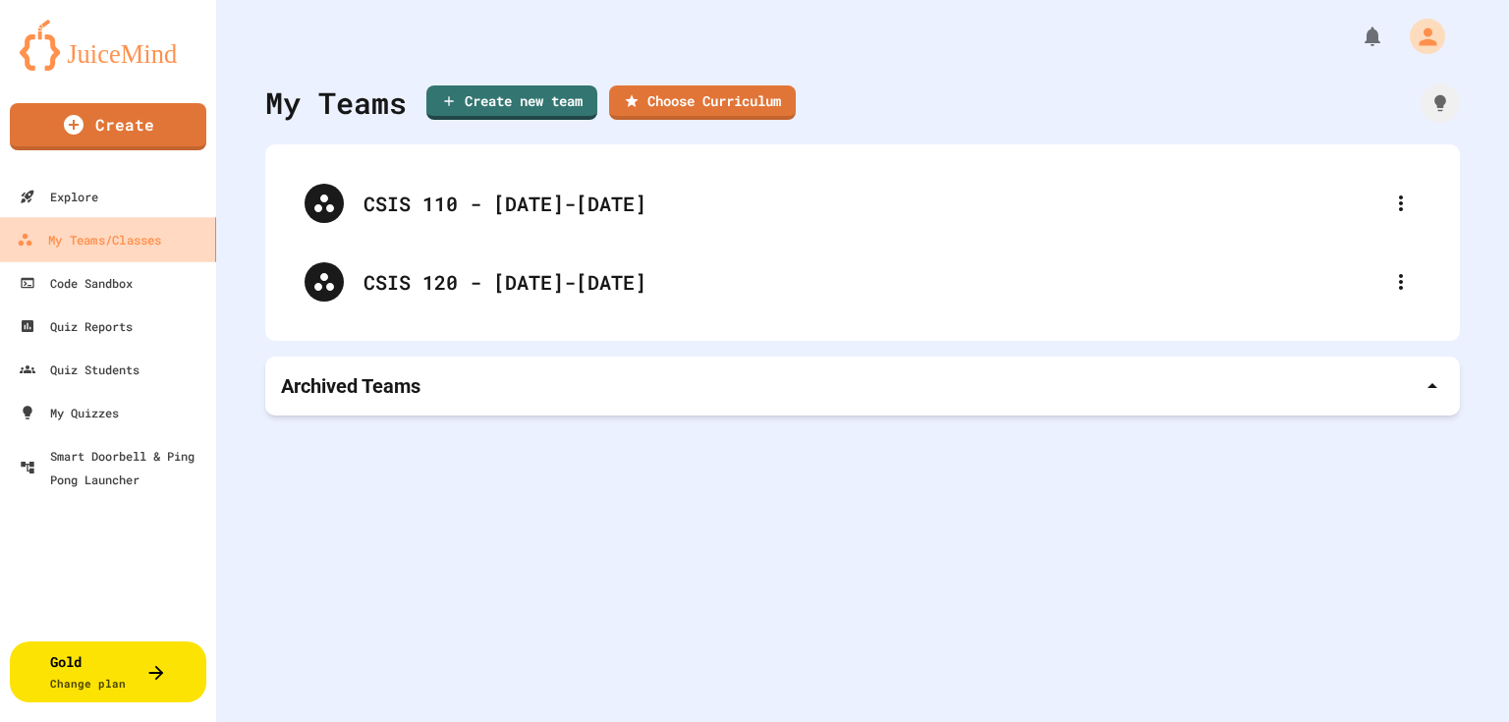
click at [114, 233] on div "My Teams/Classes" at bounding box center [89, 240] width 144 height 25
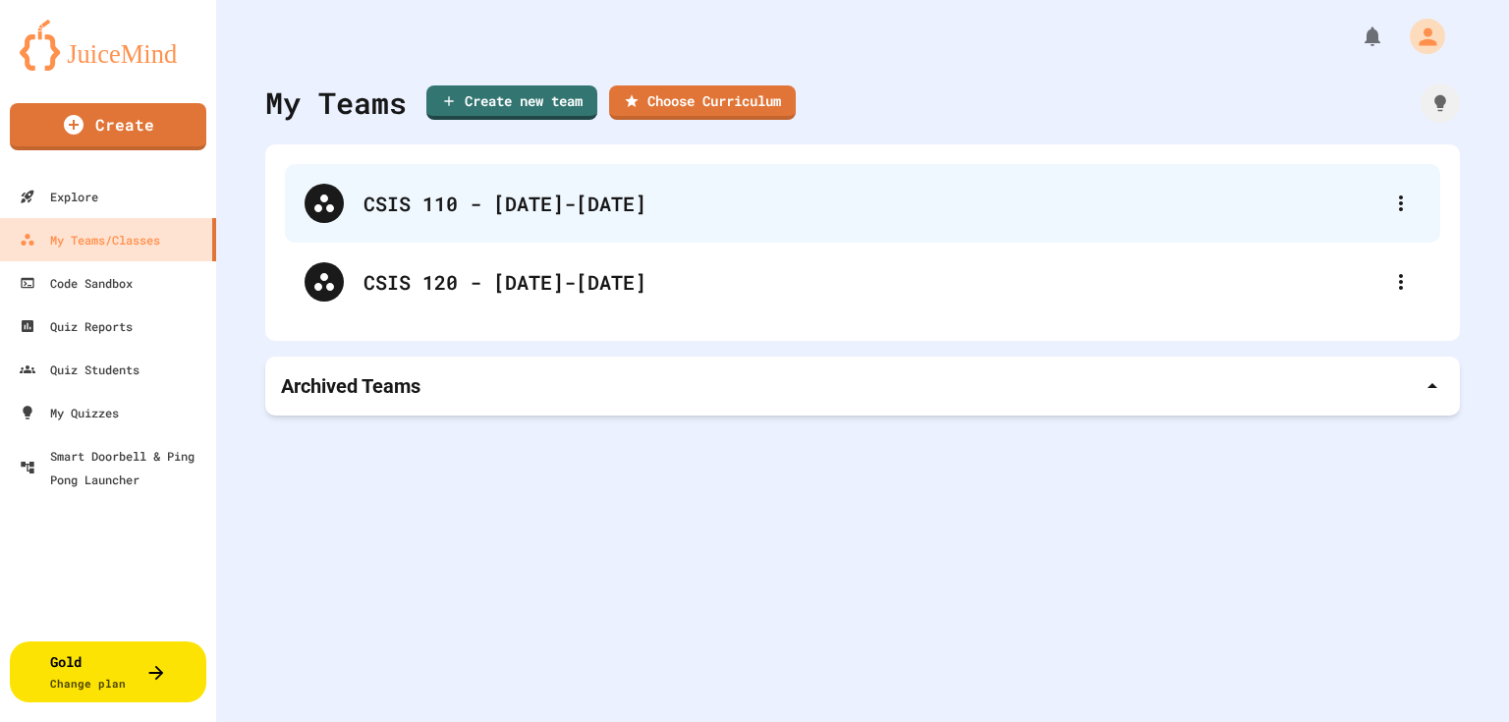
click at [490, 214] on div "CSIS 110 - [DATE]-[DATE]" at bounding box center [873, 203] width 1018 height 29
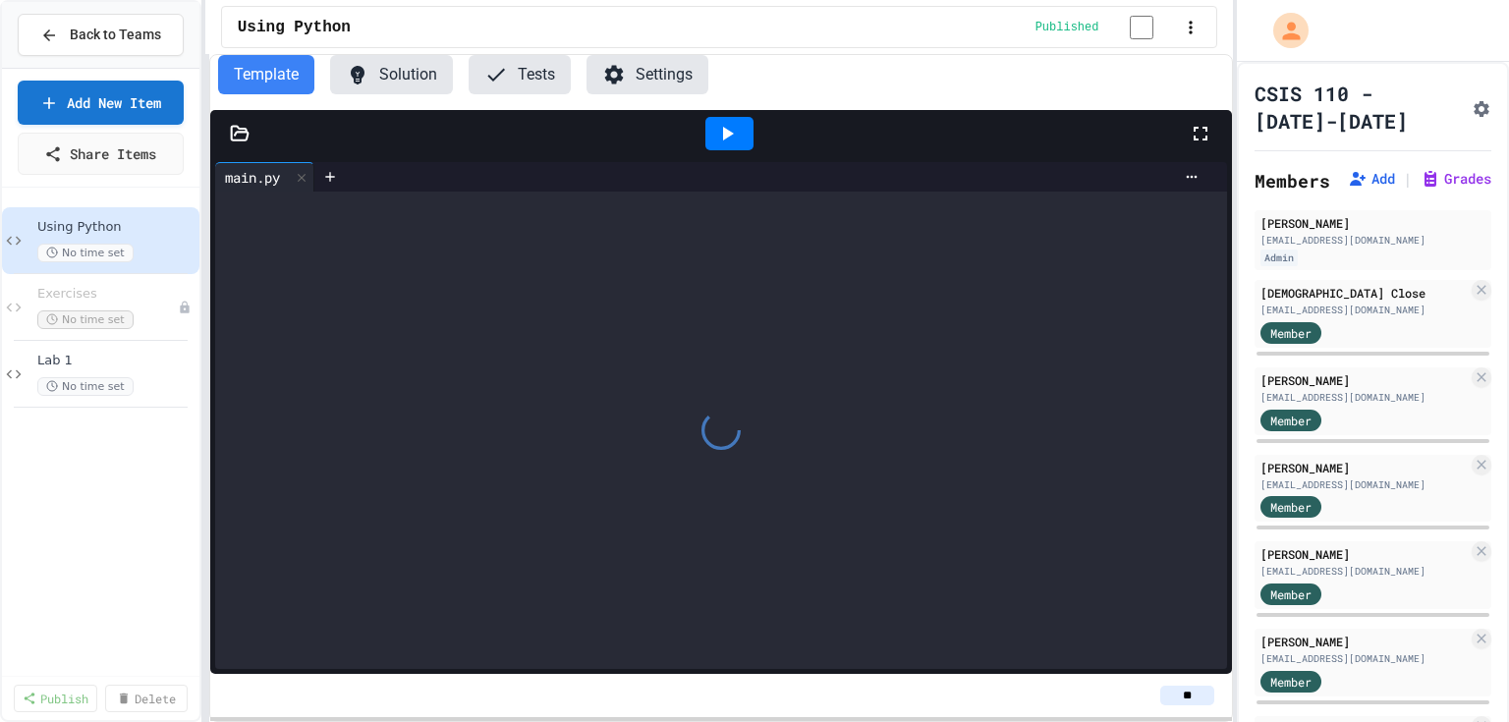
scroll to position [157, 0]
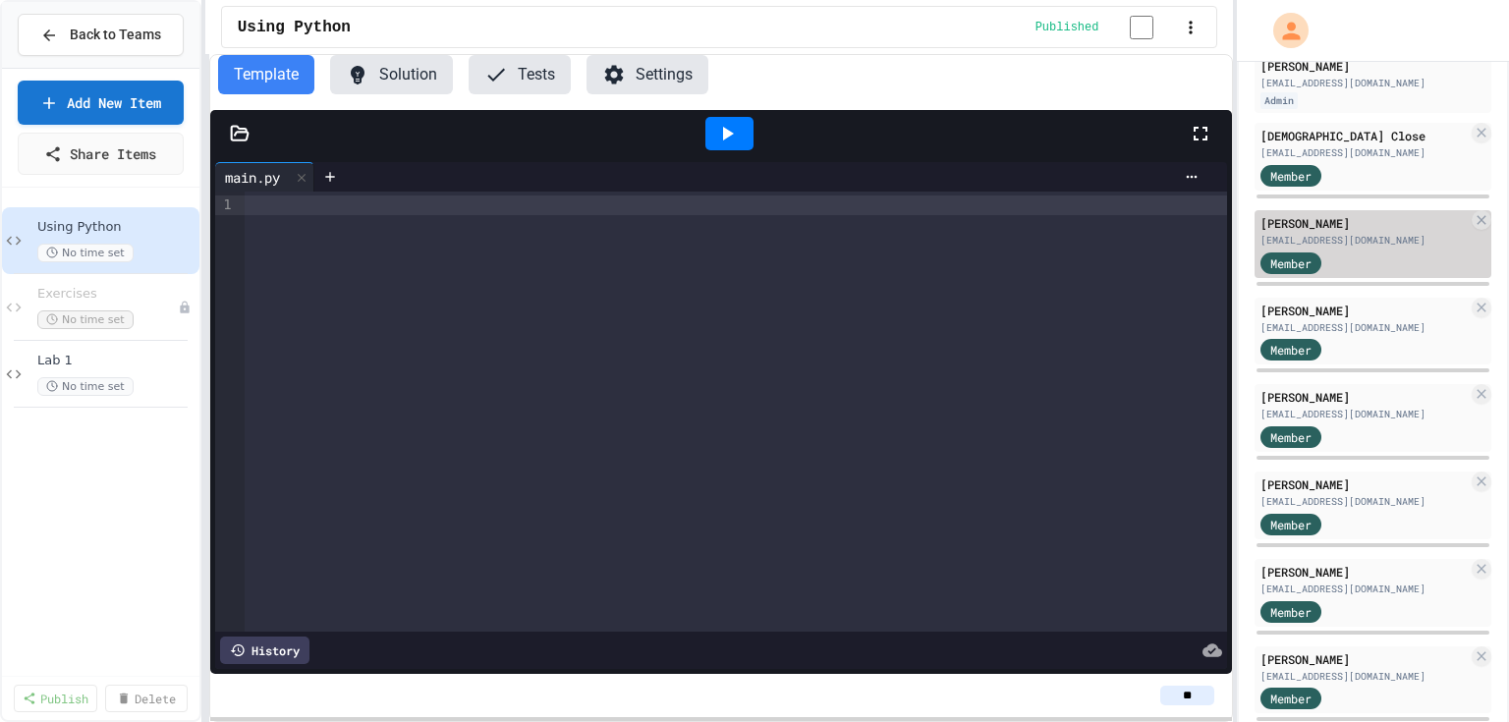
click at [1380, 232] on div "[PERSON_NAME]" at bounding box center [1364, 223] width 207 height 18
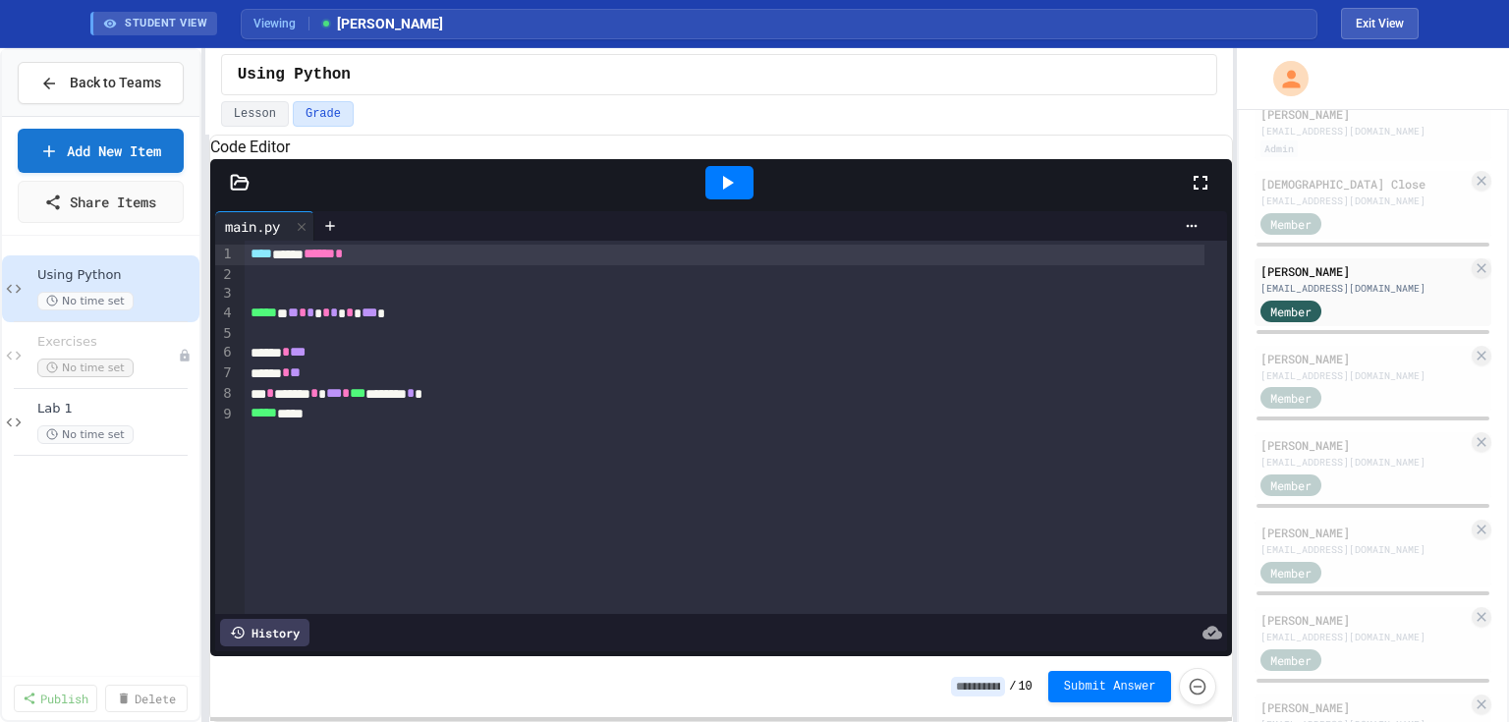
click at [231, 189] on icon at bounding box center [239, 182] width 17 height 14
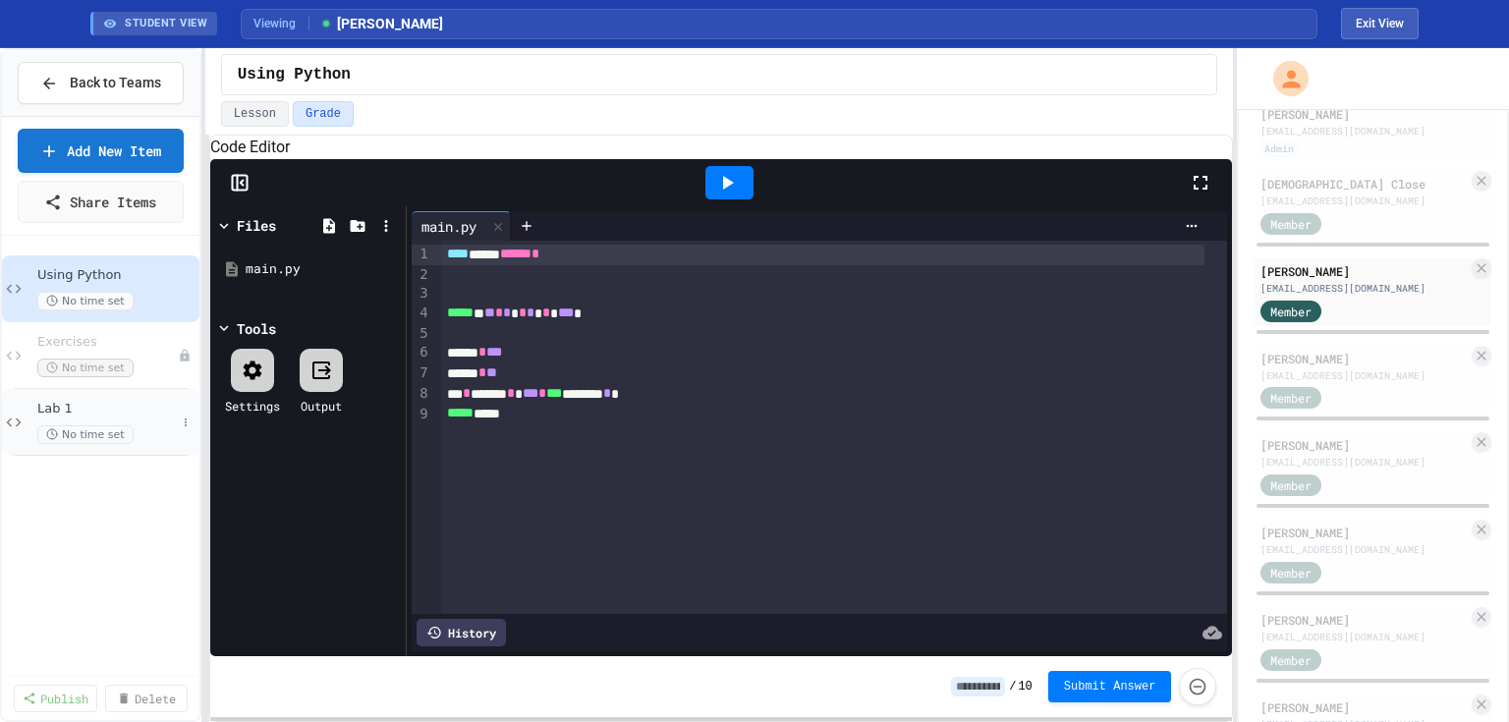
click at [49, 405] on span "Lab 1" at bounding box center [106, 409] width 139 height 17
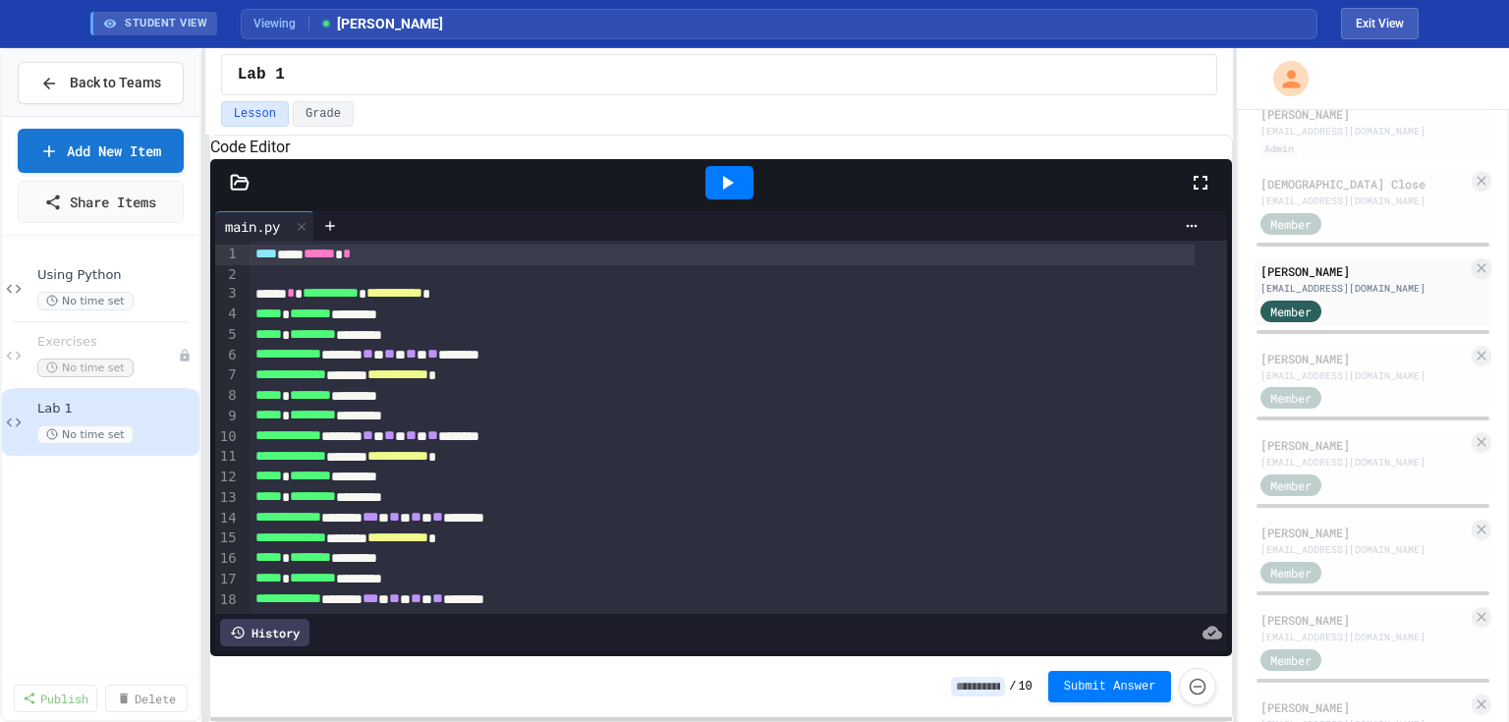
click at [239, 189] on icon at bounding box center [239, 182] width 17 height 14
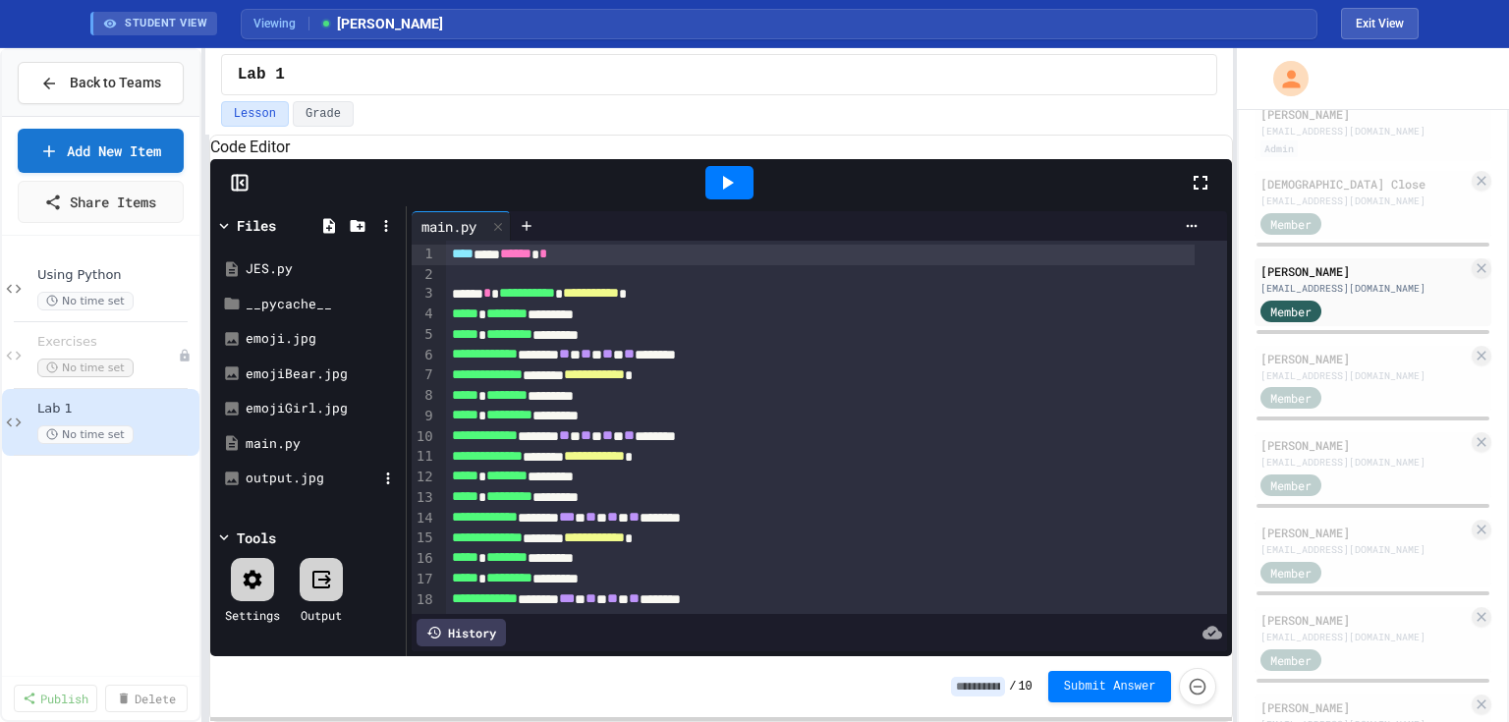
click at [291, 488] on div "output.jpg" at bounding box center [312, 479] width 132 height 20
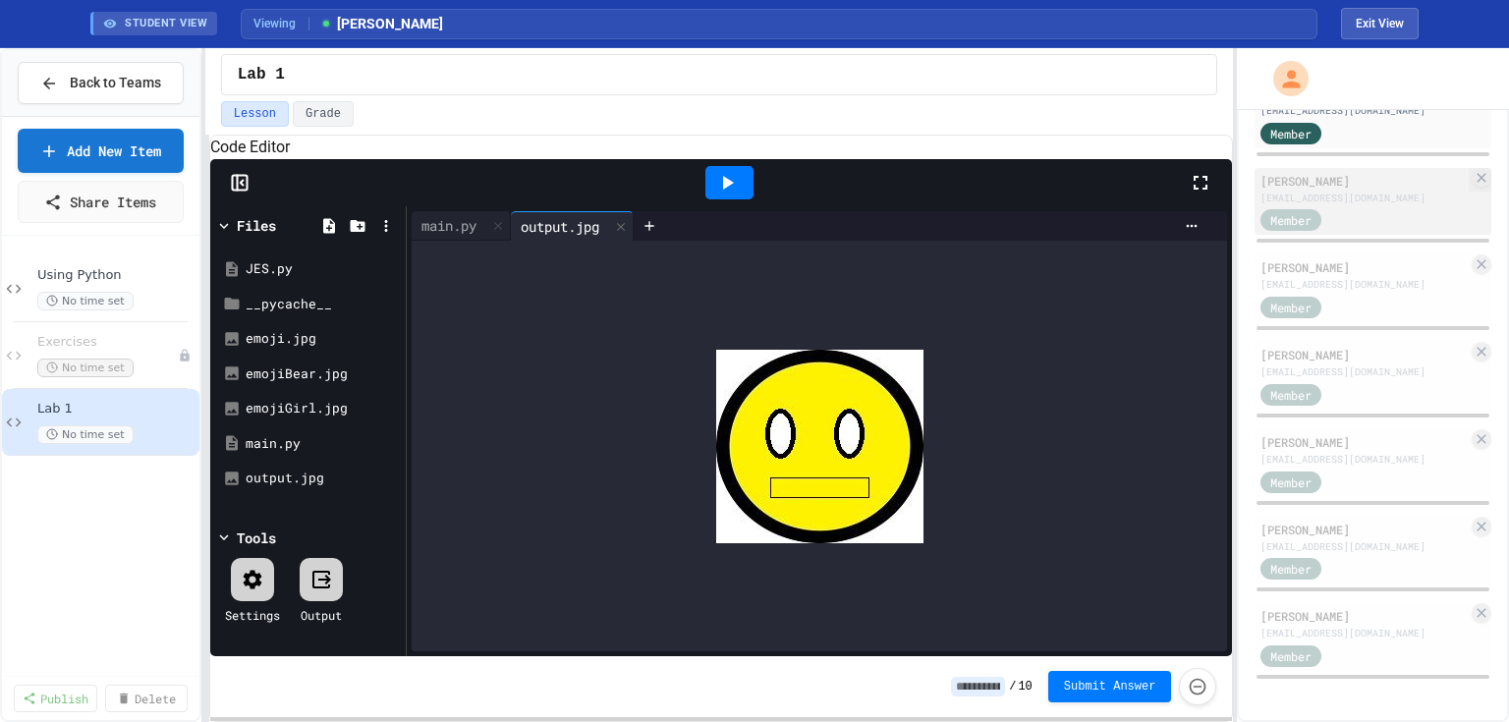
scroll to position [367, 0]
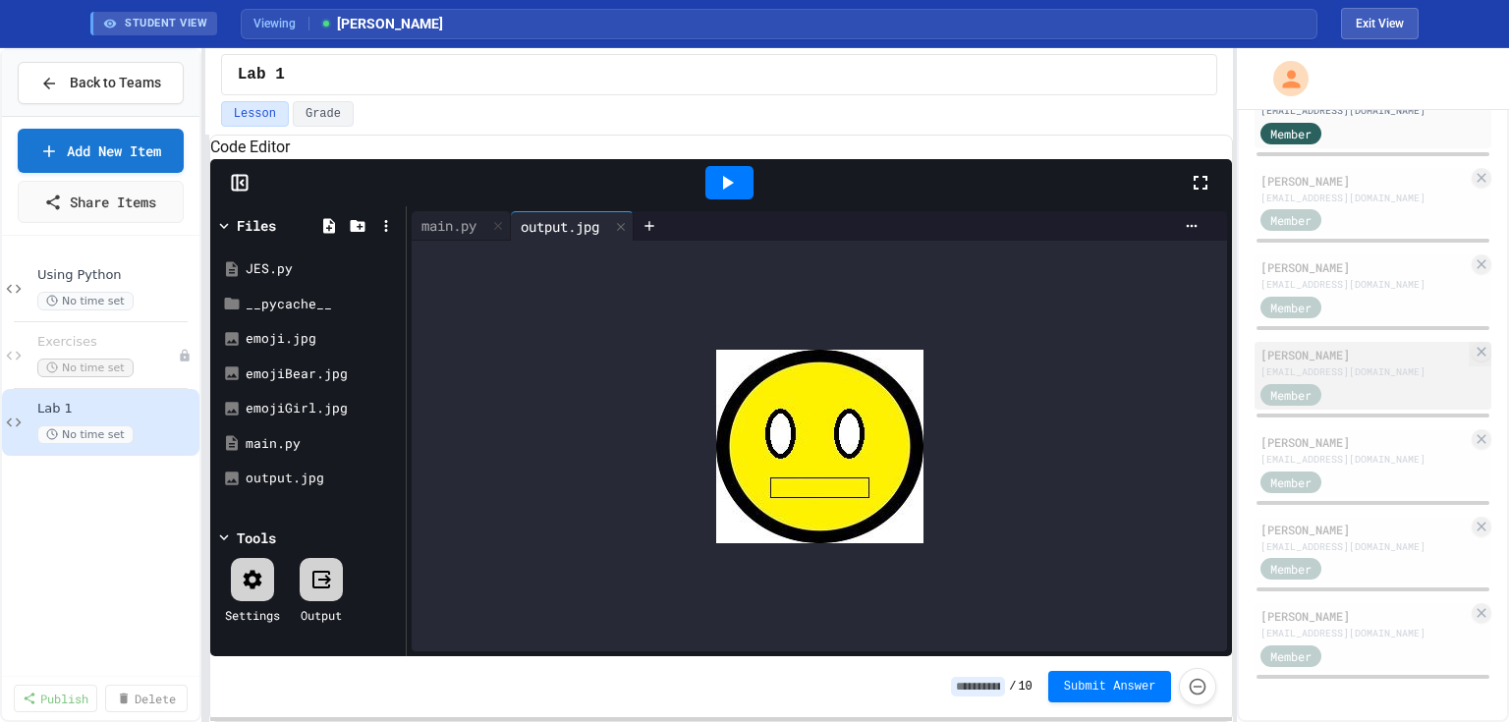
click at [1343, 350] on div "[PERSON_NAME]" at bounding box center [1364, 355] width 207 height 18
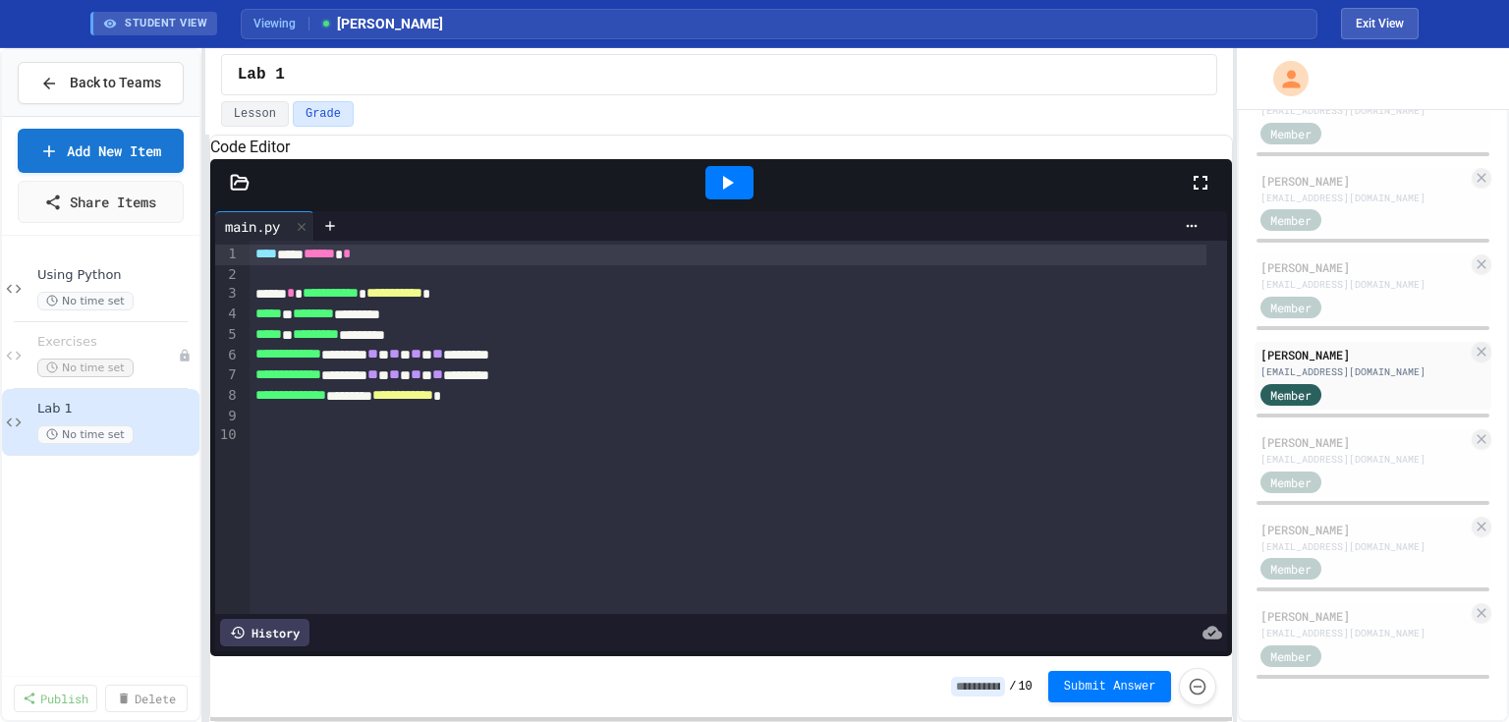
click at [240, 189] on icon at bounding box center [239, 182] width 17 height 14
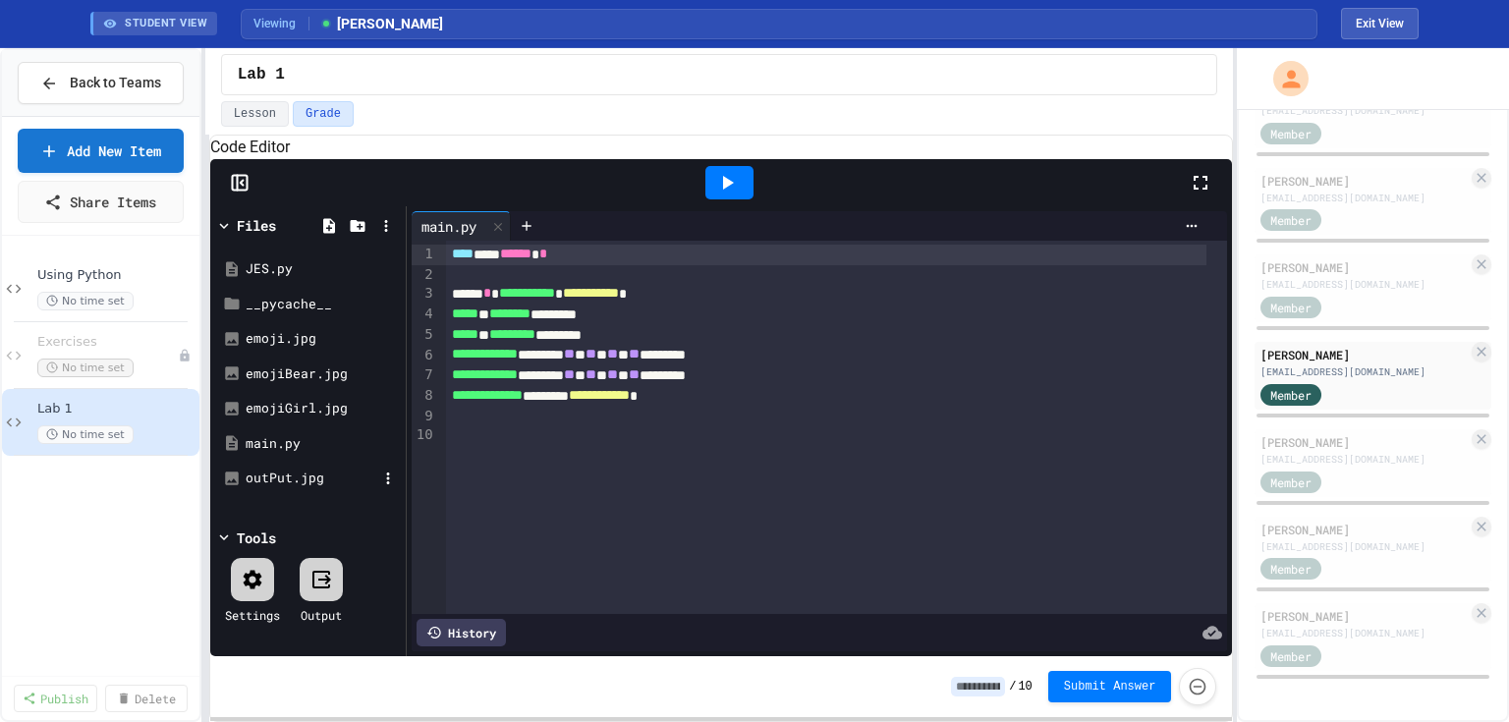
click at [275, 488] on div "outPut.jpg" at bounding box center [312, 479] width 132 height 20
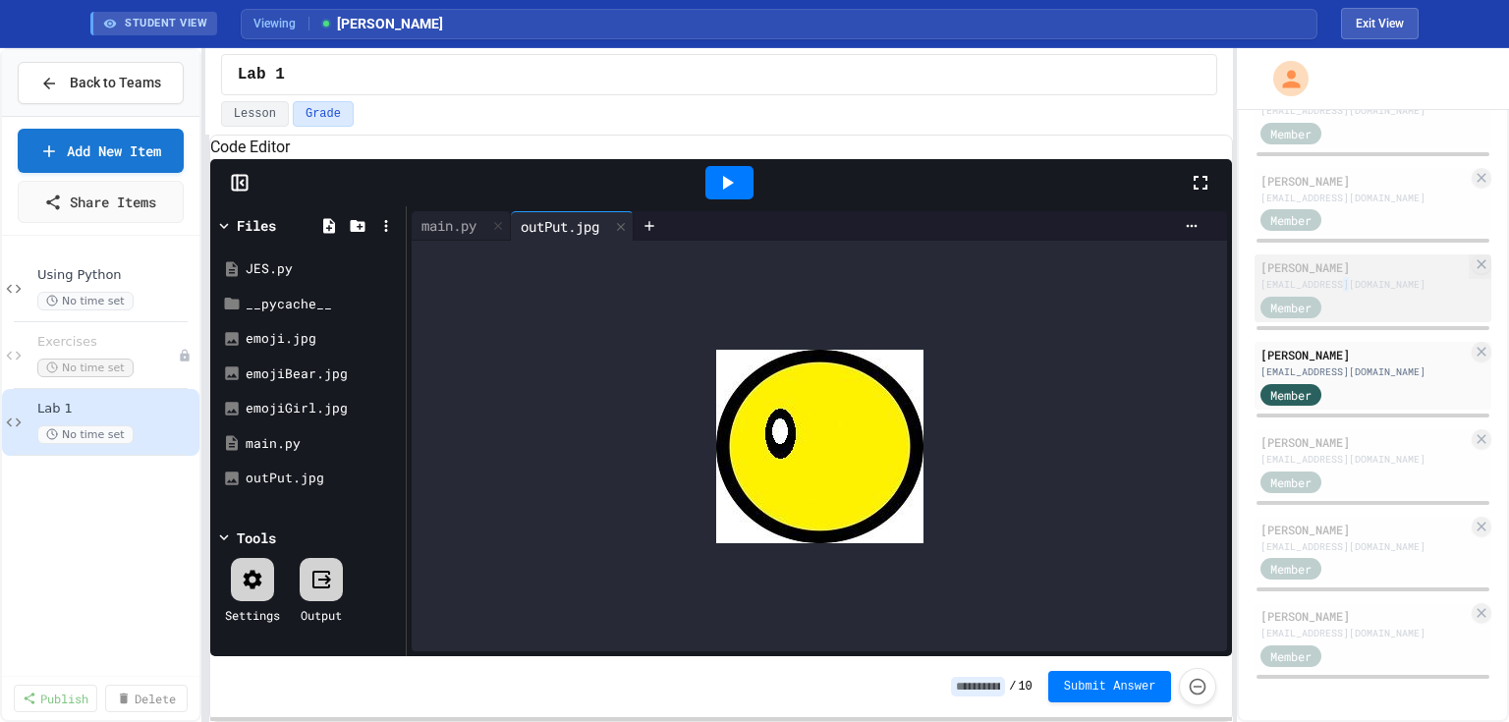
click at [1345, 290] on div "[EMAIL_ADDRESS][DOMAIN_NAME]" at bounding box center [1364, 284] width 207 height 15
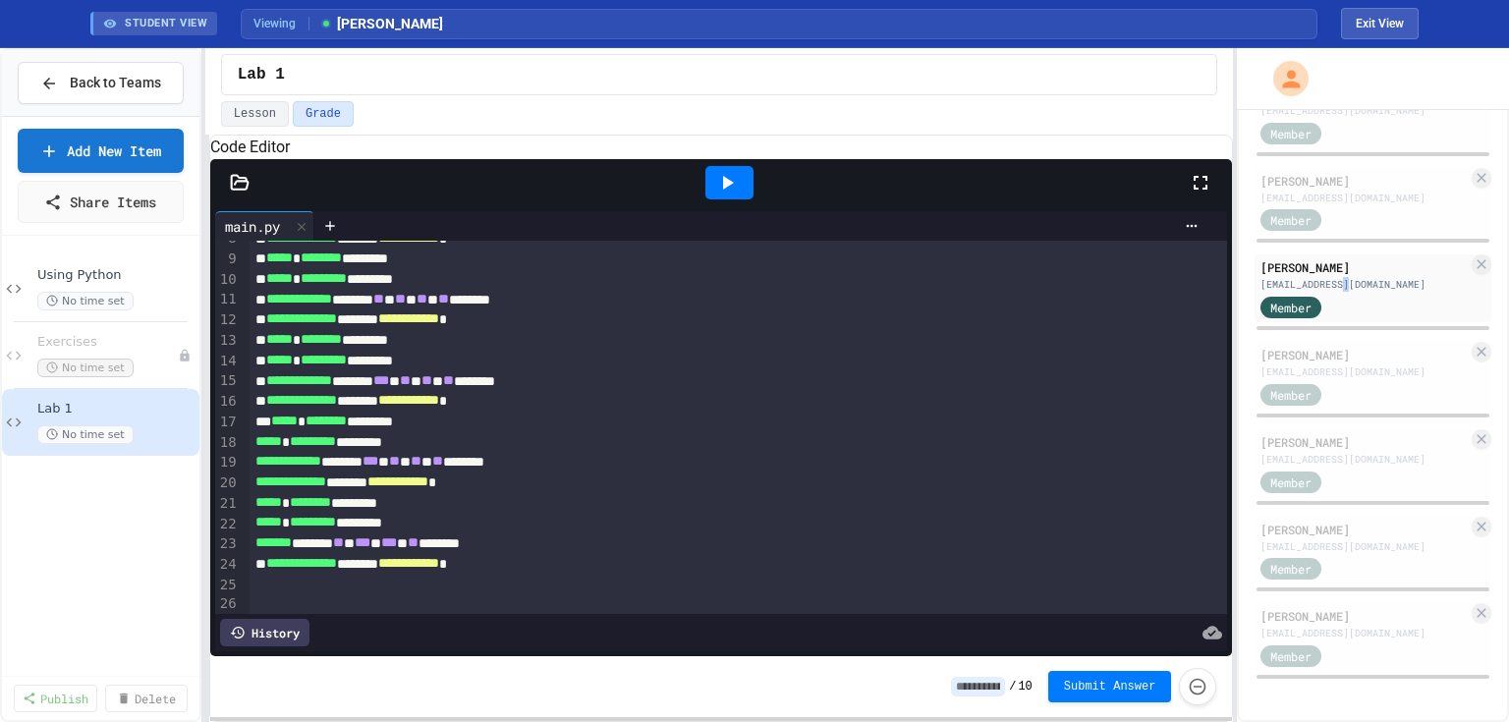
scroll to position [207, 0]
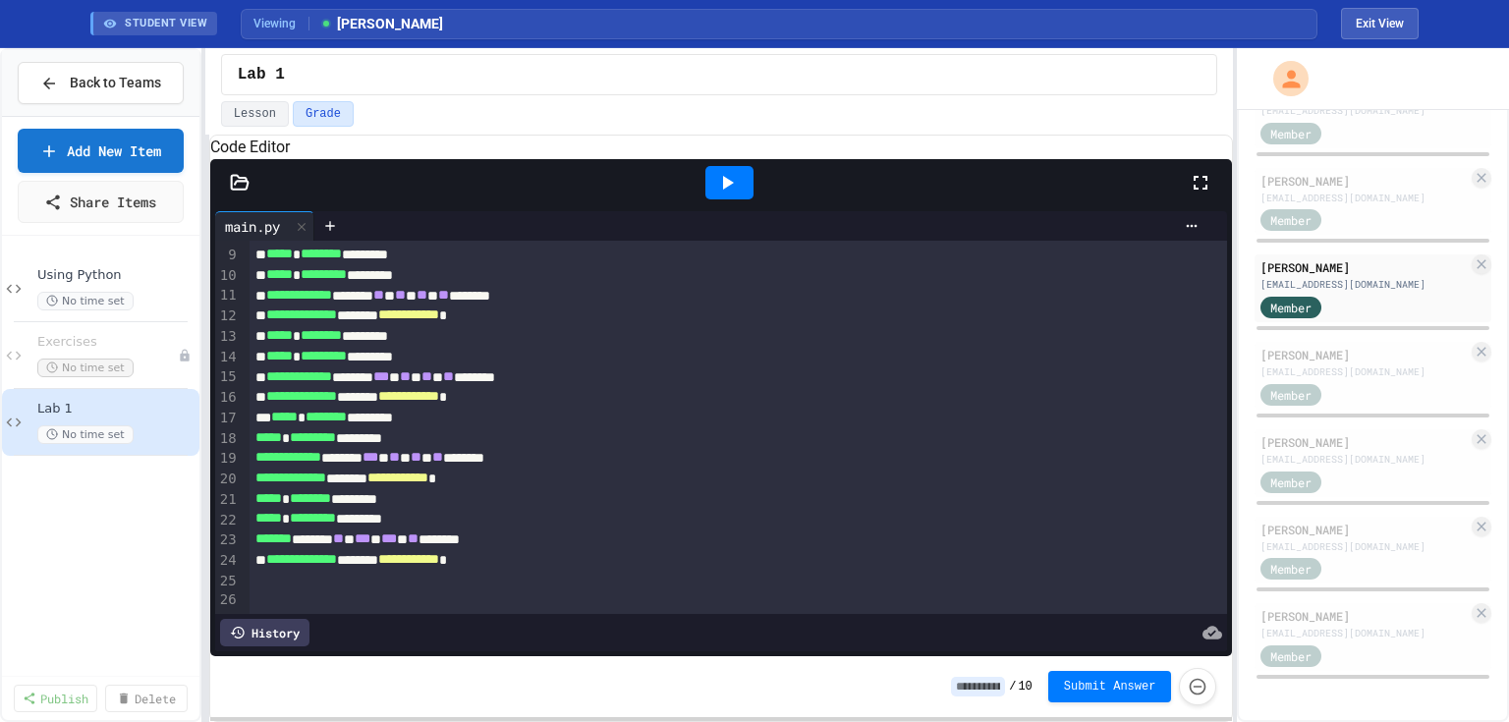
click at [267, 408] on div "***** * ******** *********" at bounding box center [722, 418] width 945 height 21
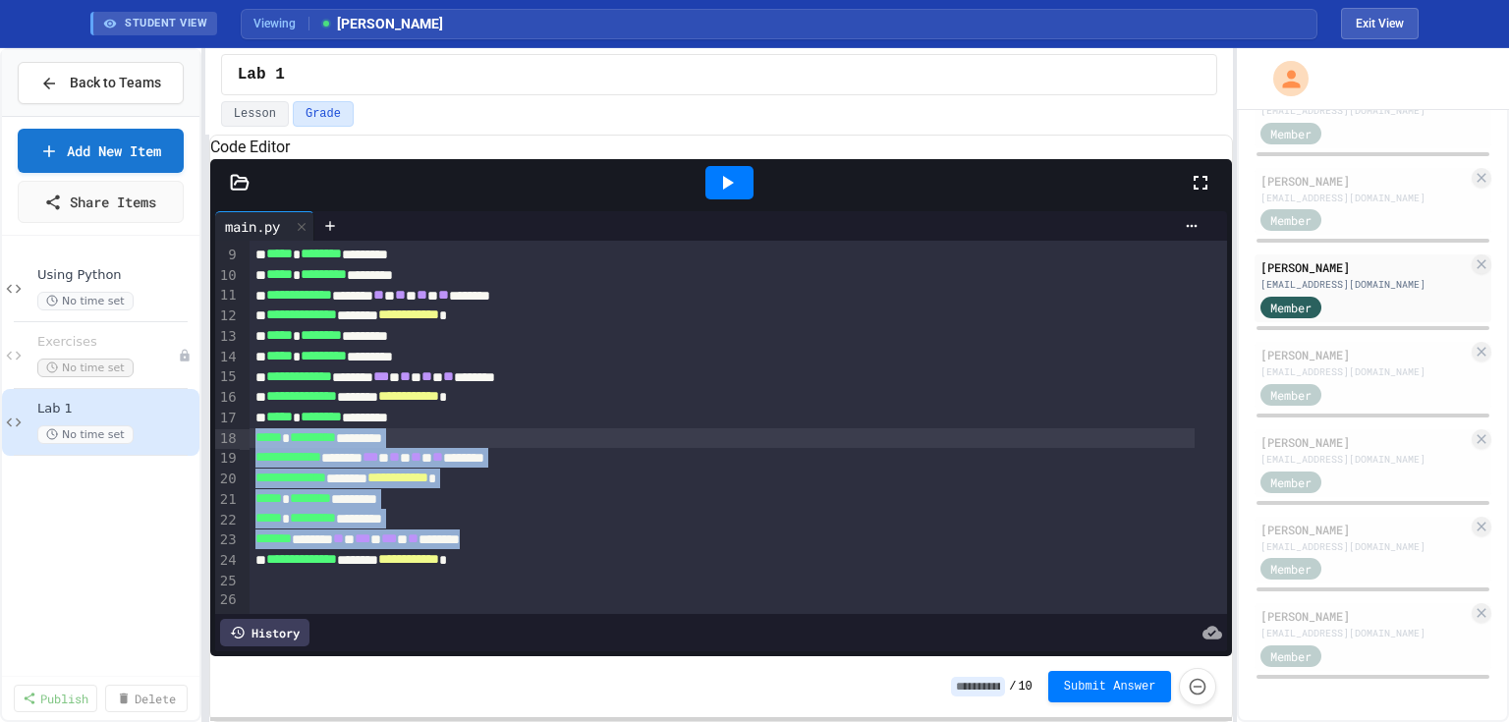
drag, startPoint x: 555, startPoint y: 519, endPoint x: 228, endPoint y: 416, distance: 343.1
click at [228, 416] on div "**********" at bounding box center [721, 427] width 1013 height 373
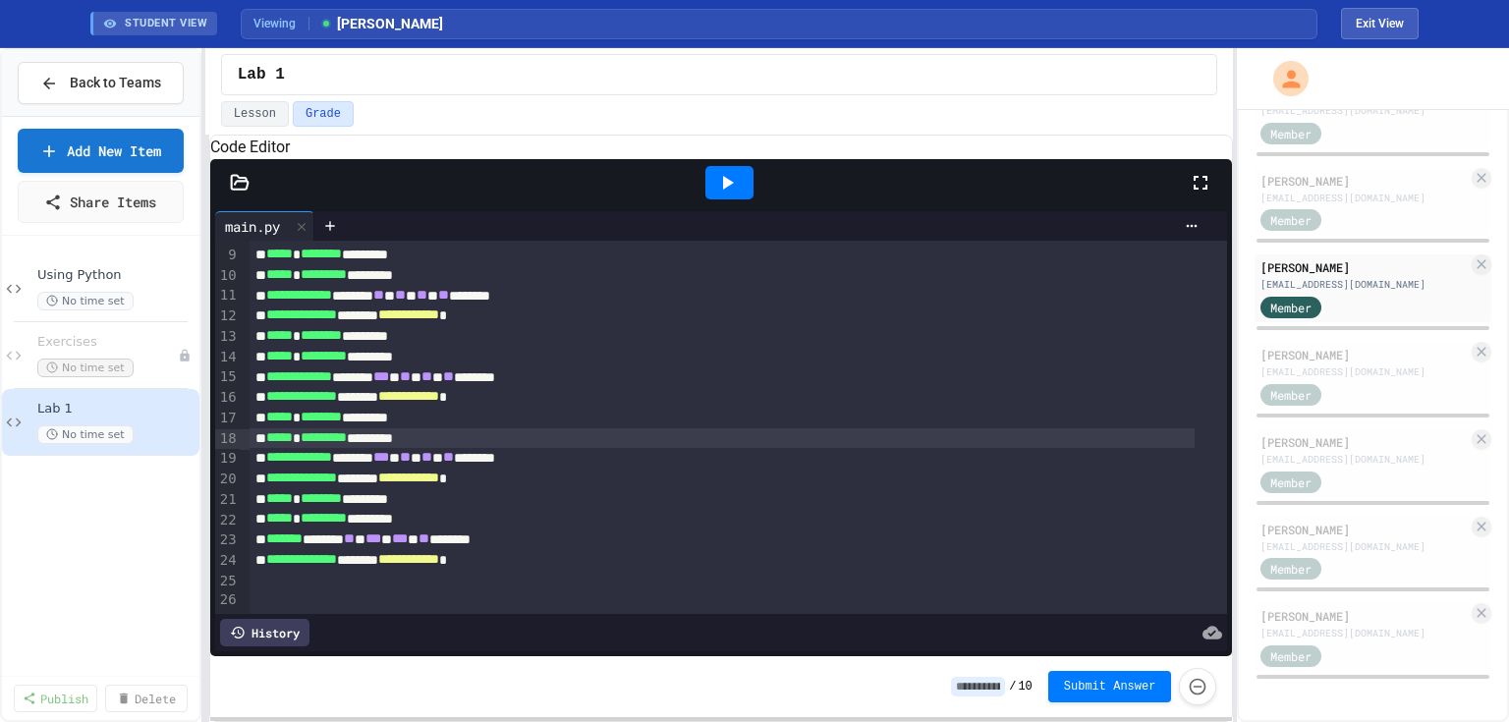
click at [268, 590] on div at bounding box center [739, 600] width 978 height 20
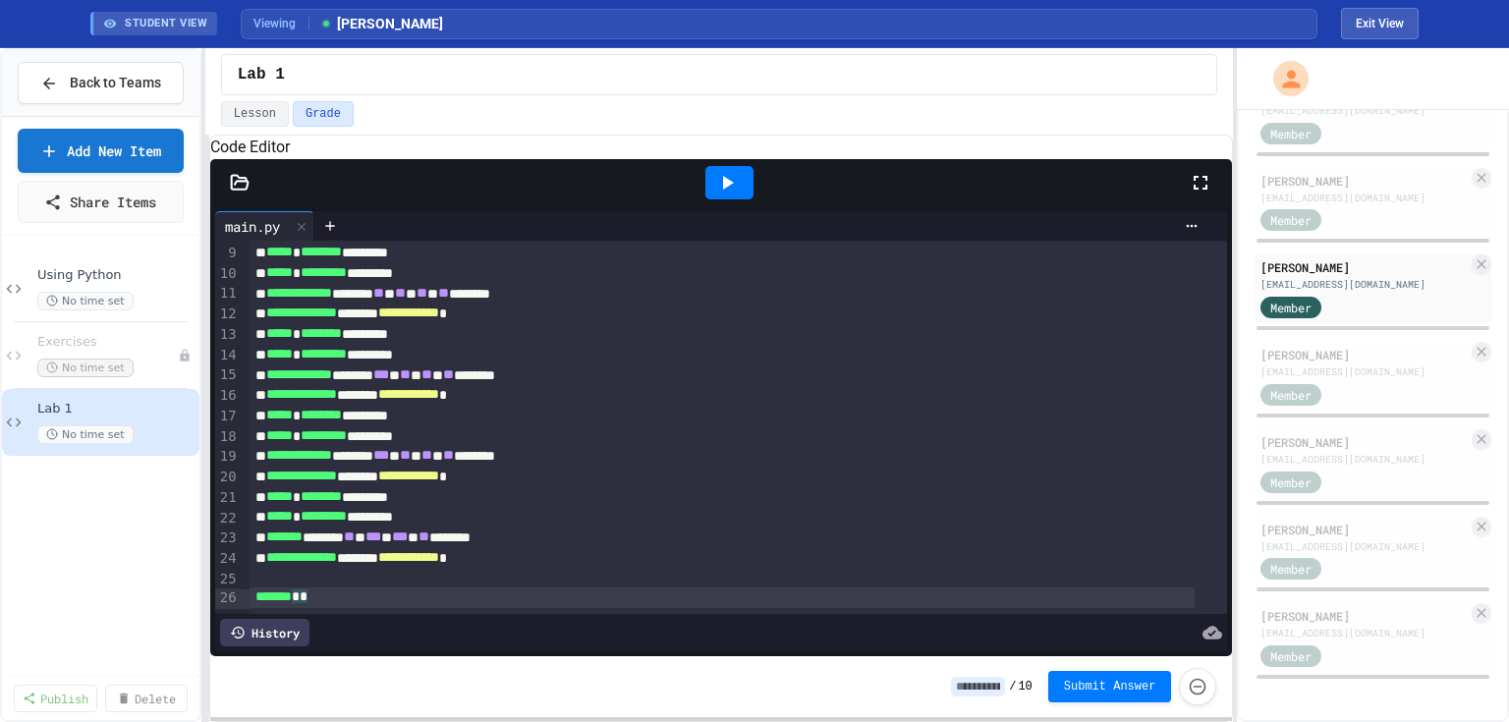
click at [722, 195] on icon at bounding box center [727, 183] width 24 height 24
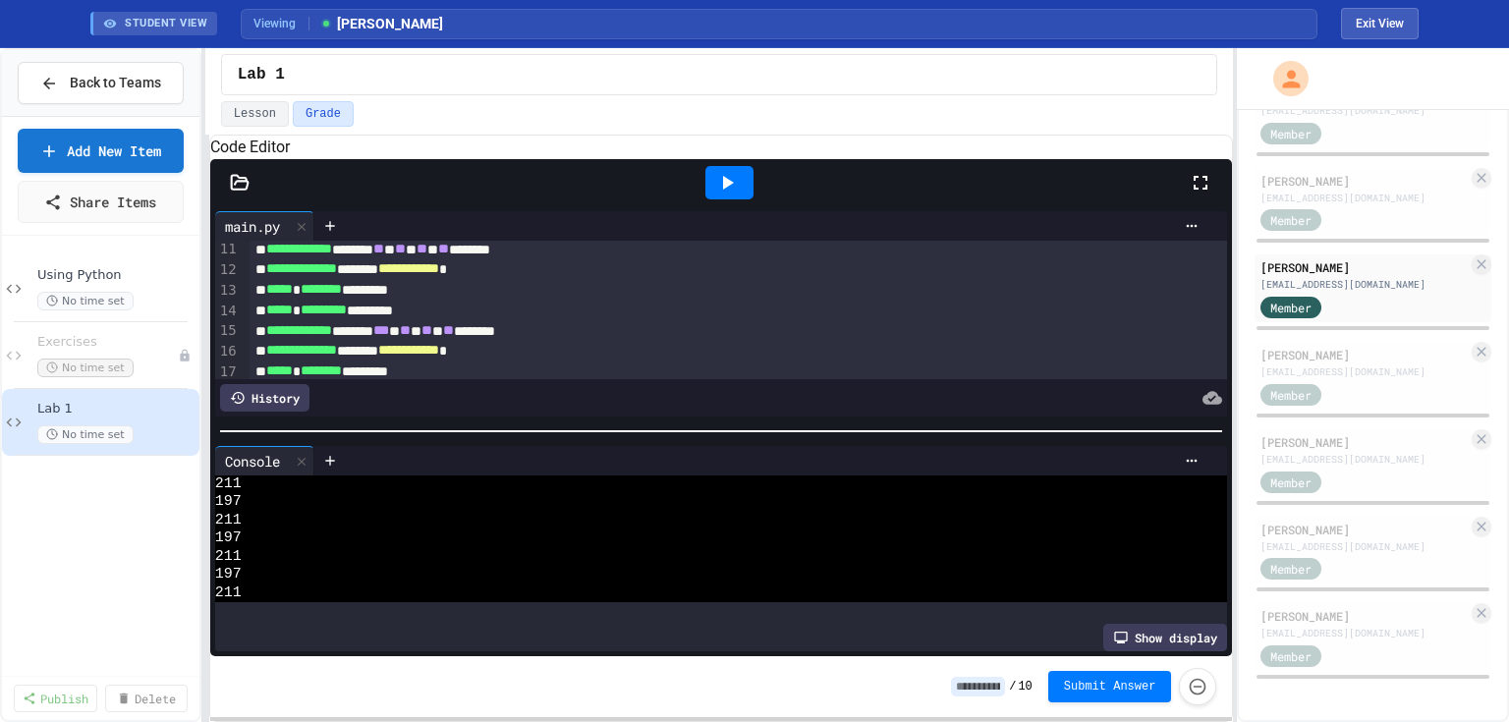
scroll to position [72, 0]
click at [236, 193] on icon at bounding box center [240, 183] width 20 height 20
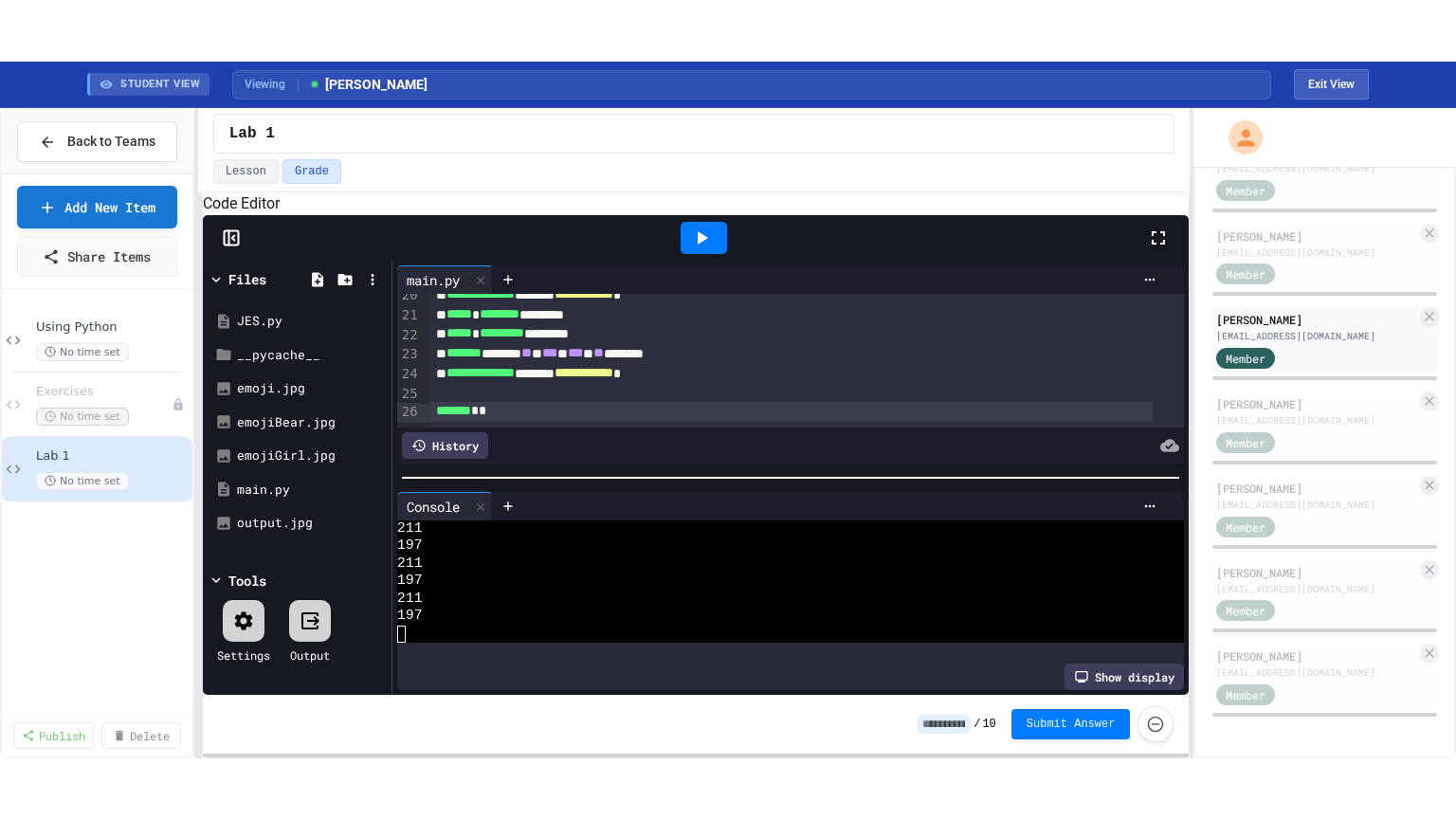
scroll to position [408, 0]
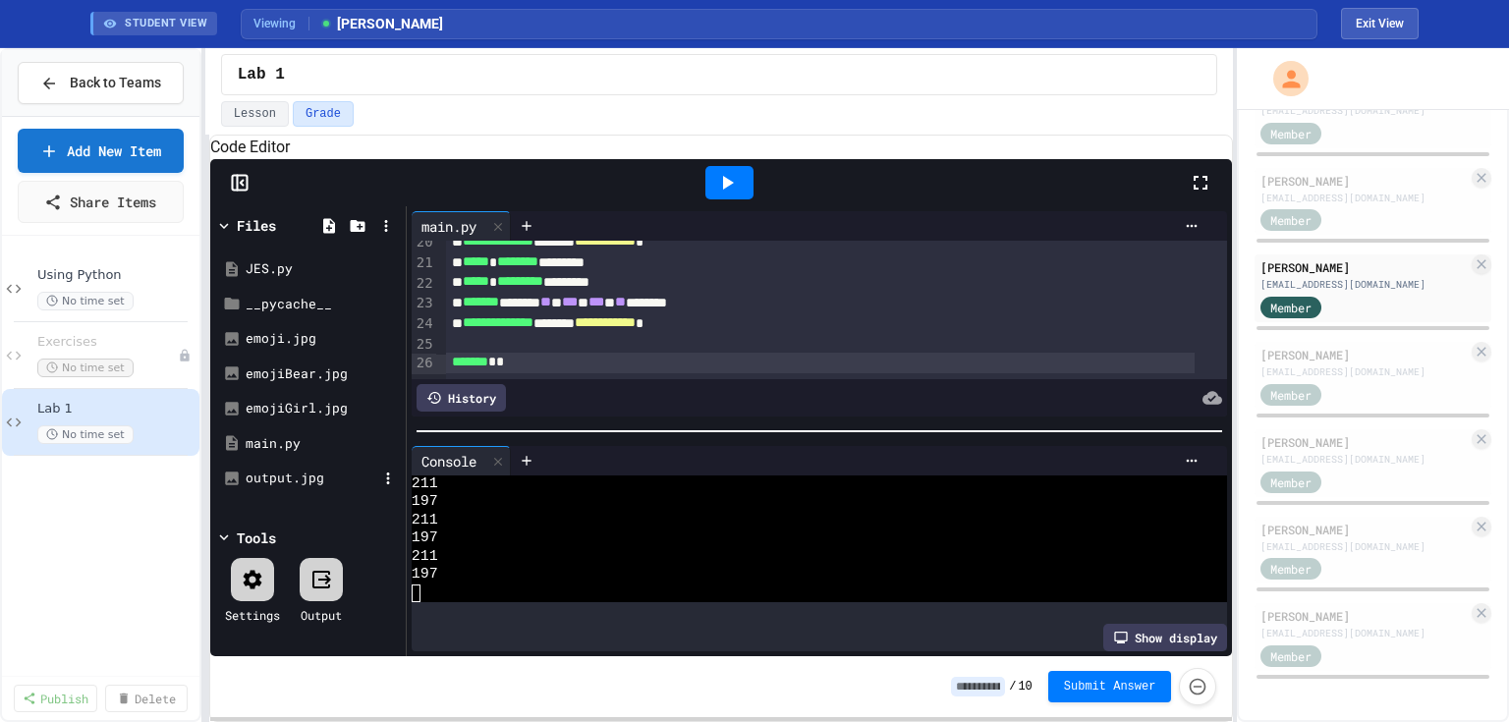
click at [284, 488] on div "output.jpg" at bounding box center [312, 479] width 132 height 20
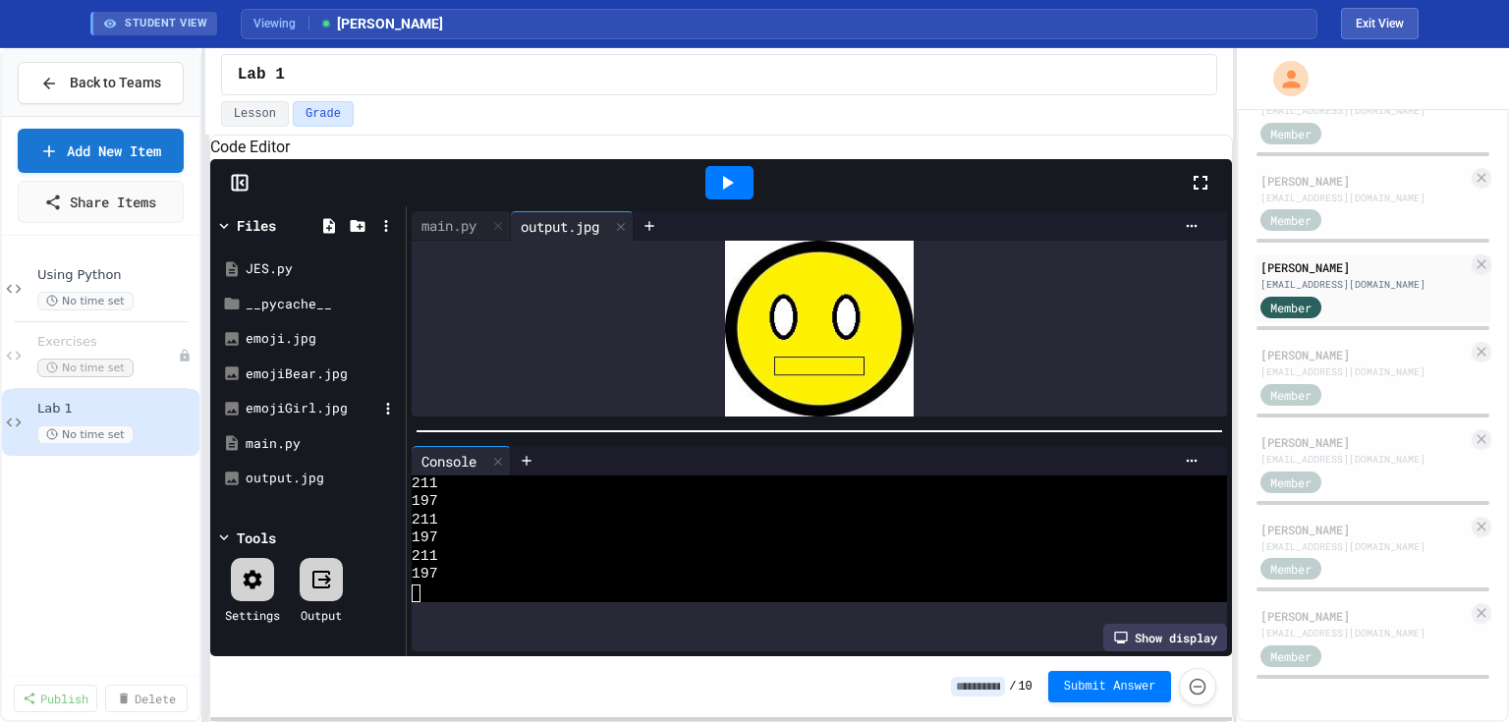
click at [292, 419] on div "emojiGirl.jpg" at bounding box center [312, 409] width 132 height 20
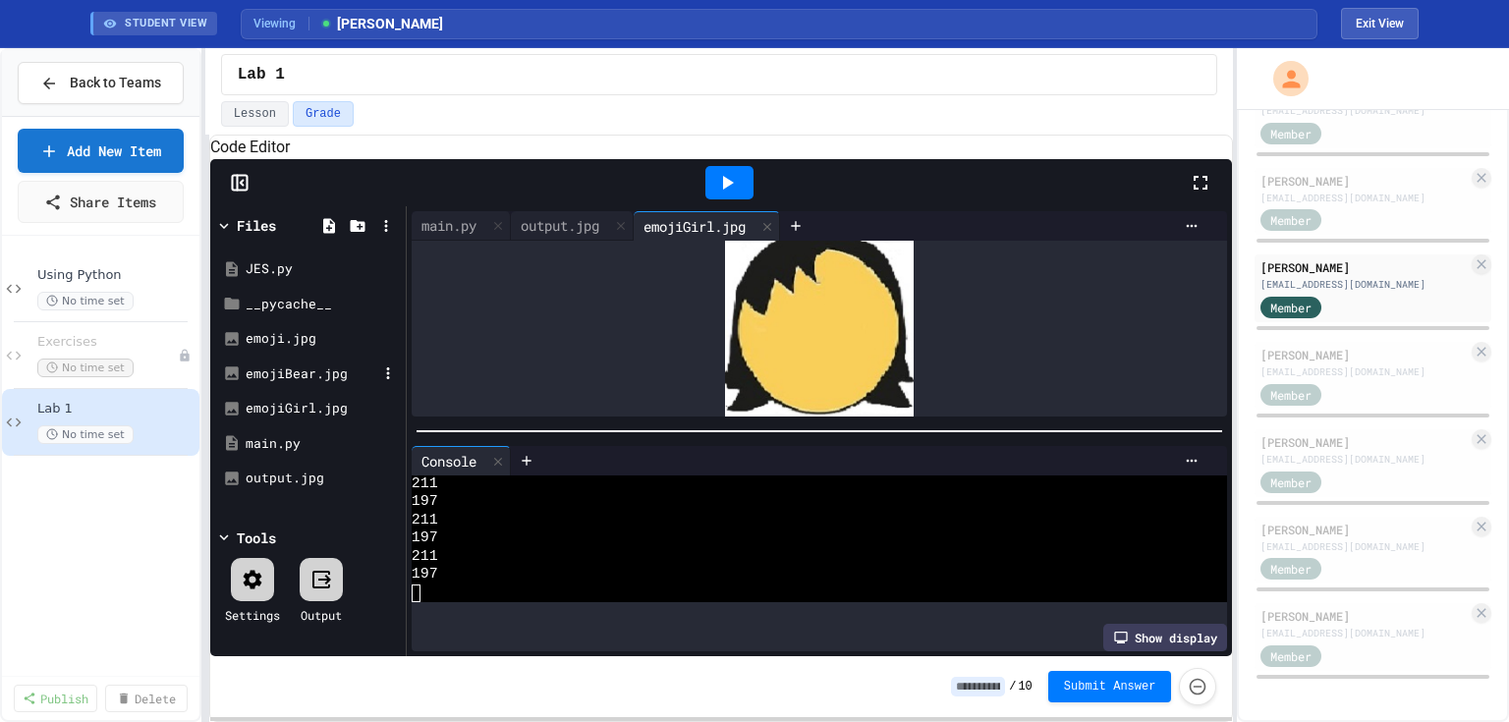
click at [295, 384] on div "emojiBear.jpg" at bounding box center [312, 375] width 132 height 20
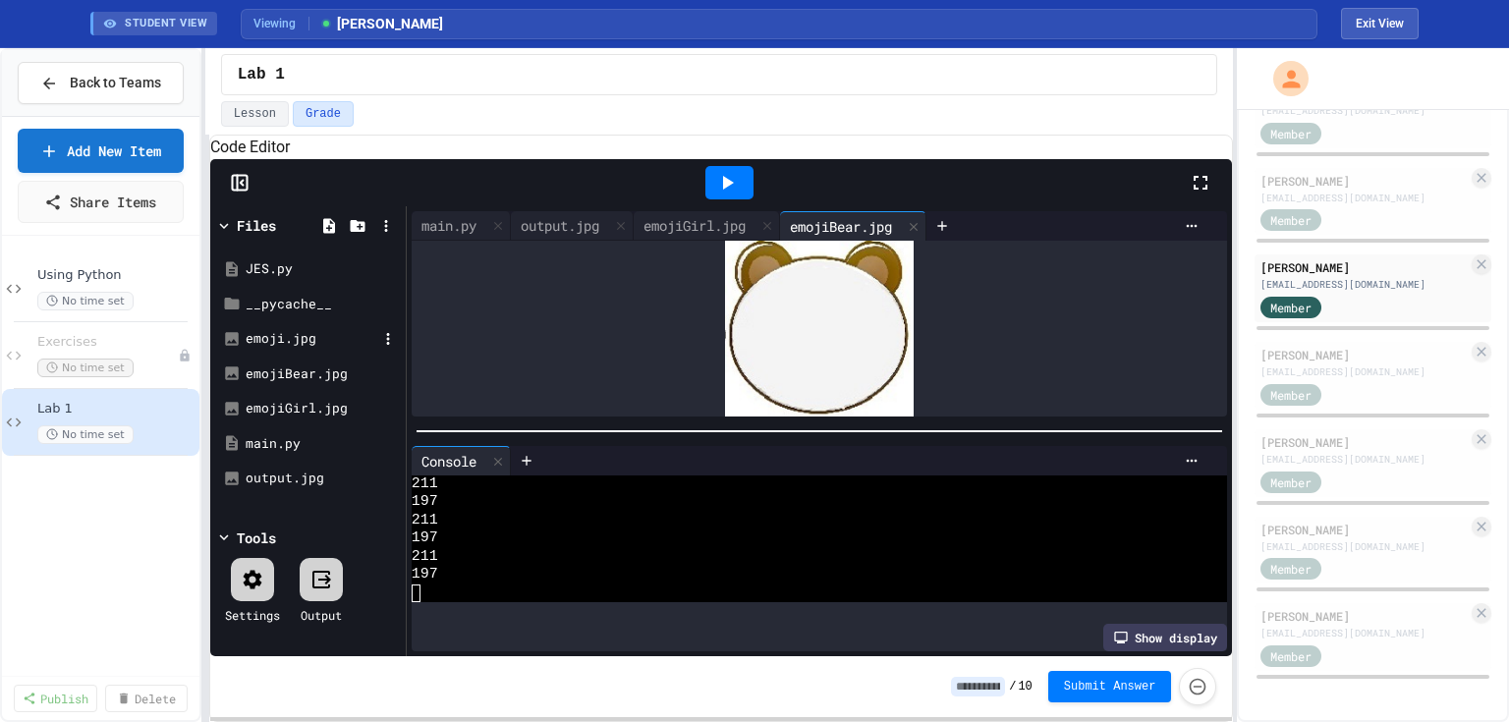
click at [279, 349] on div "emoji.jpg" at bounding box center [312, 339] width 132 height 20
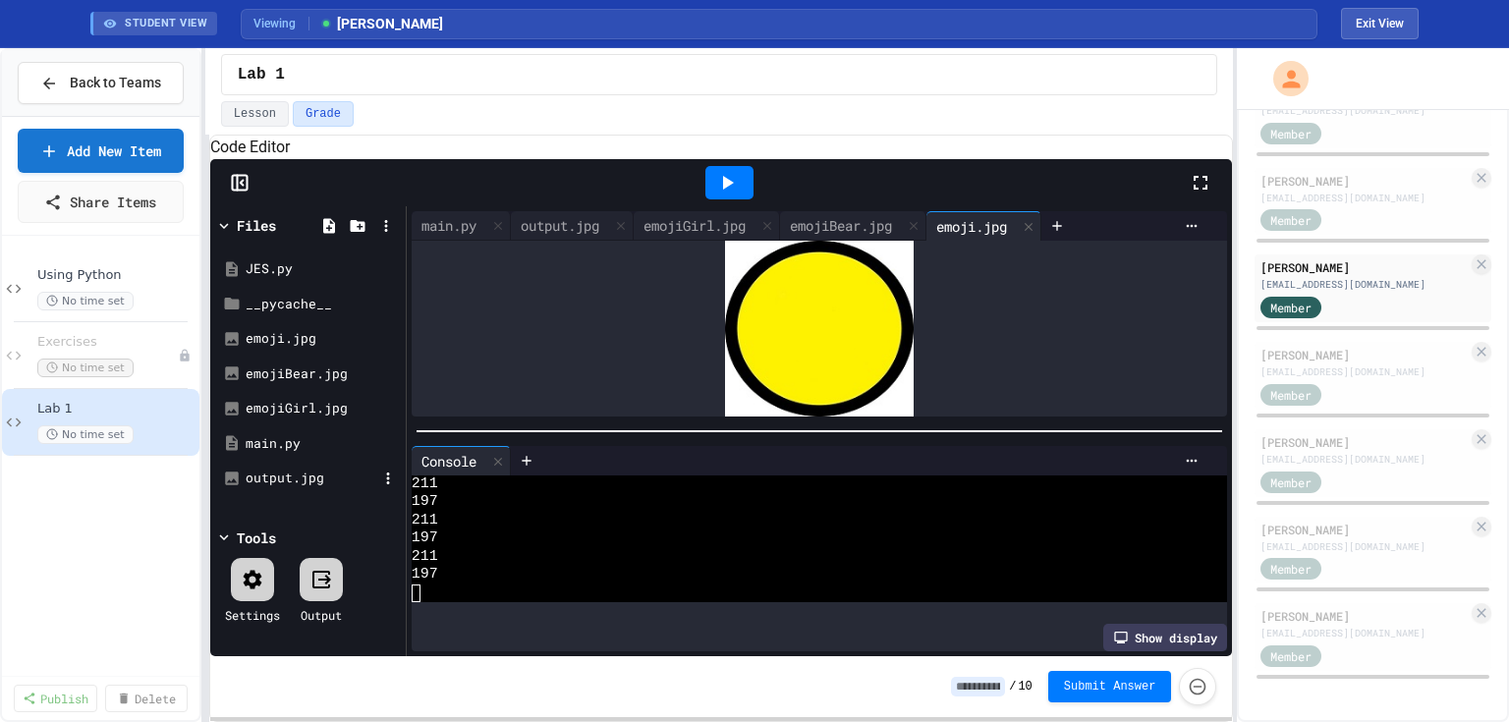
click at [265, 488] on div "output.jpg" at bounding box center [312, 479] width 132 height 20
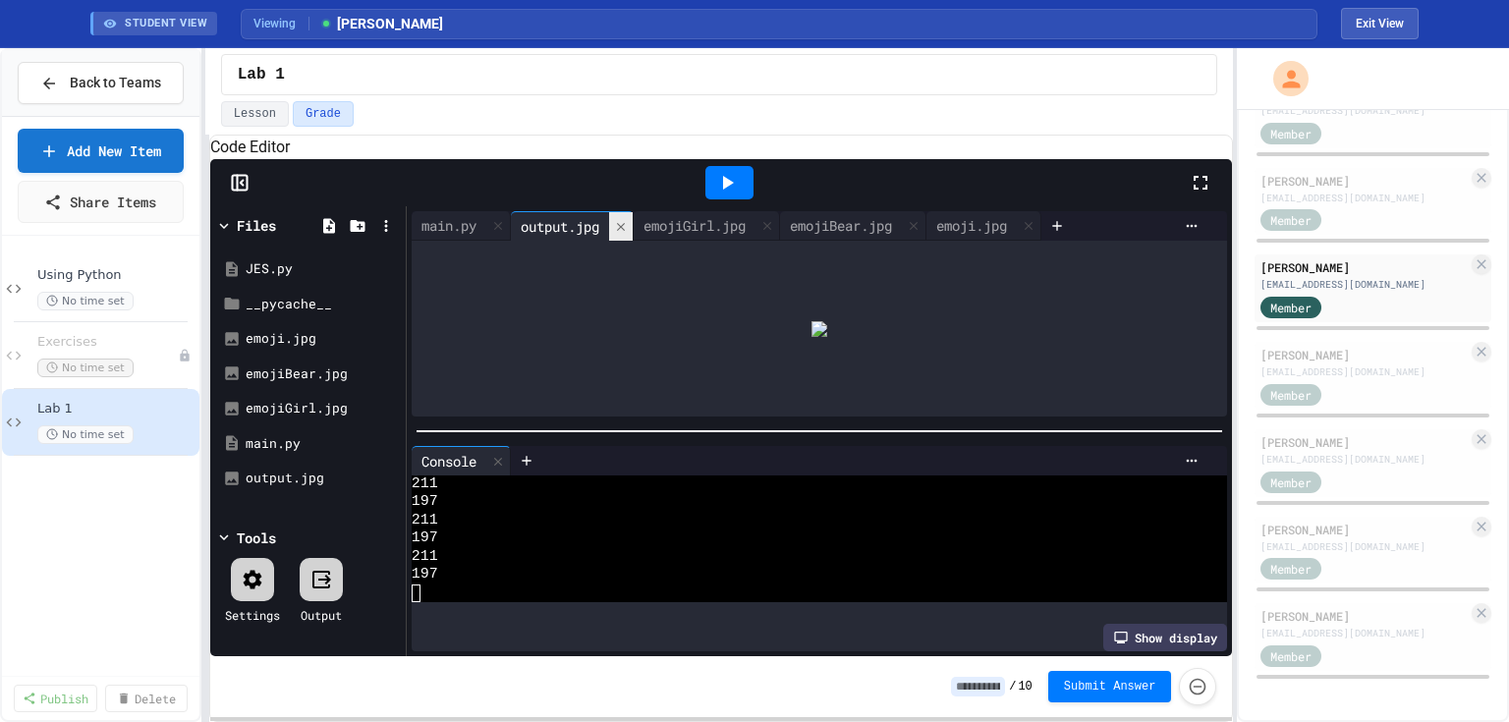
click at [628, 234] on icon at bounding box center [621, 227] width 14 height 14
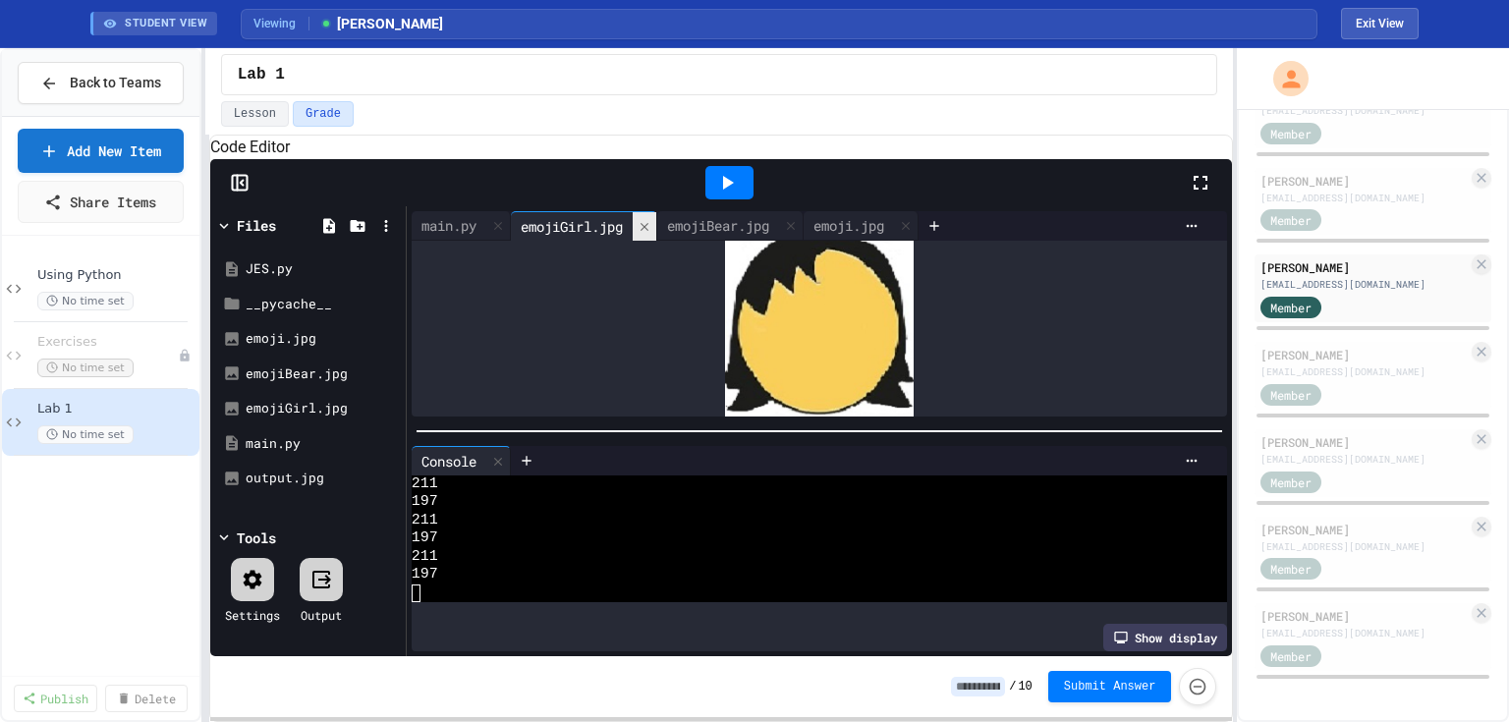
click at [645, 234] on icon at bounding box center [645, 227] width 14 height 14
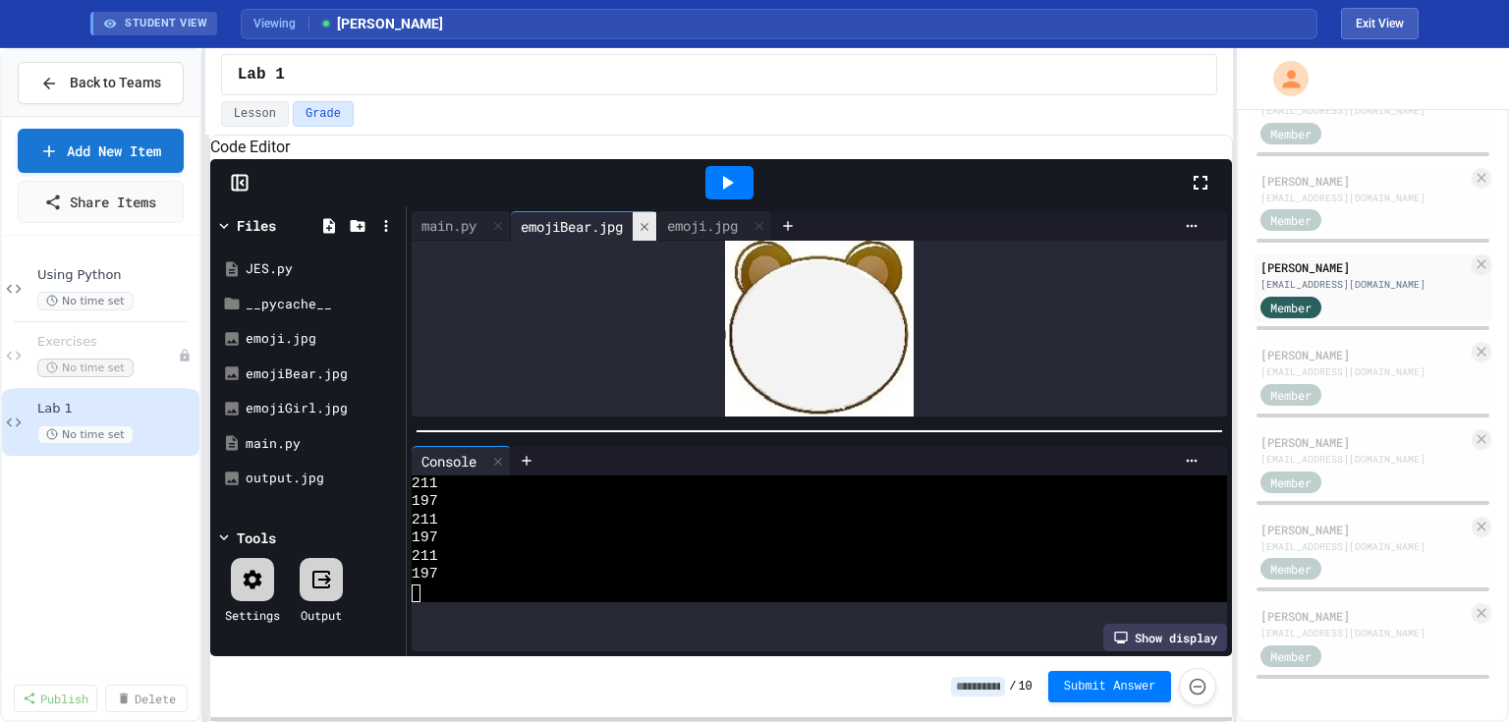
click at [651, 234] on icon at bounding box center [645, 227] width 14 height 14
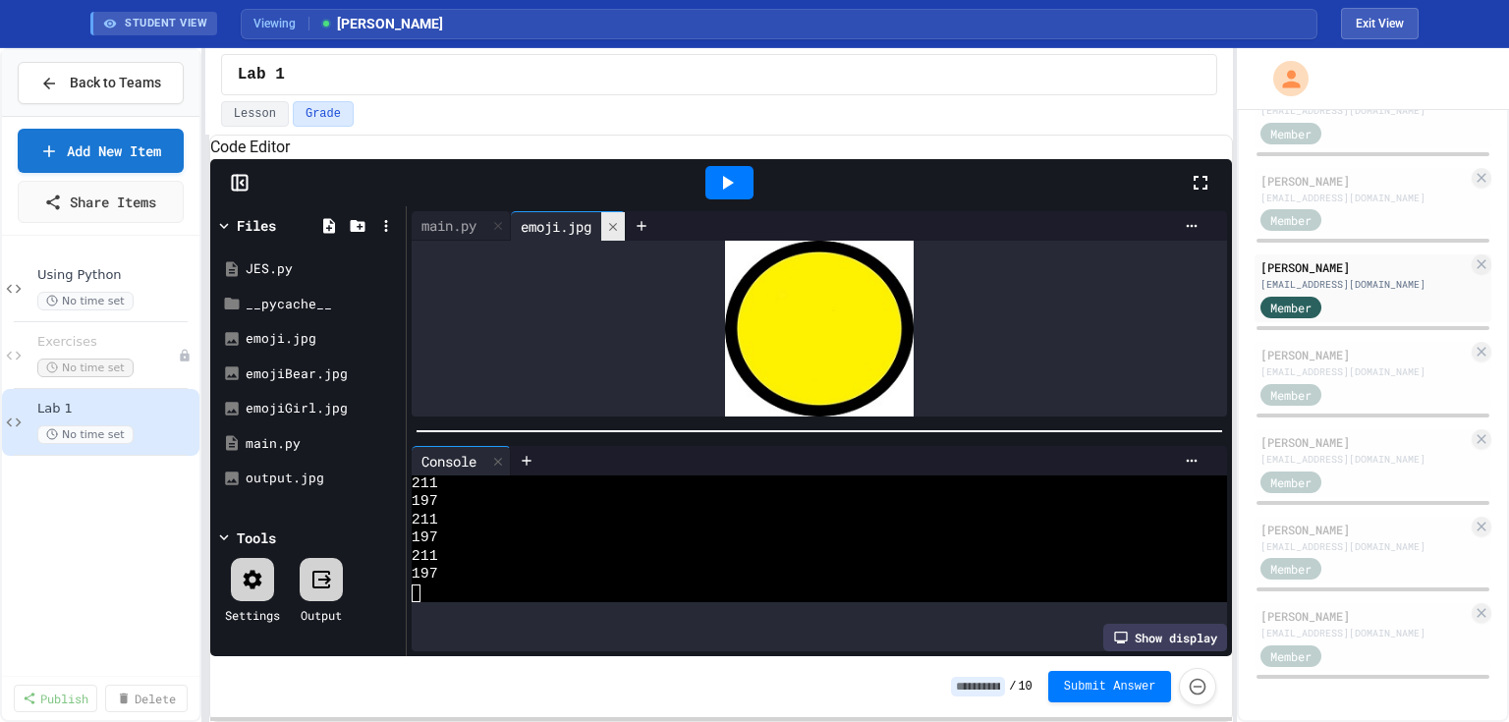
click at [649, 234] on icon at bounding box center [642, 226] width 16 height 16
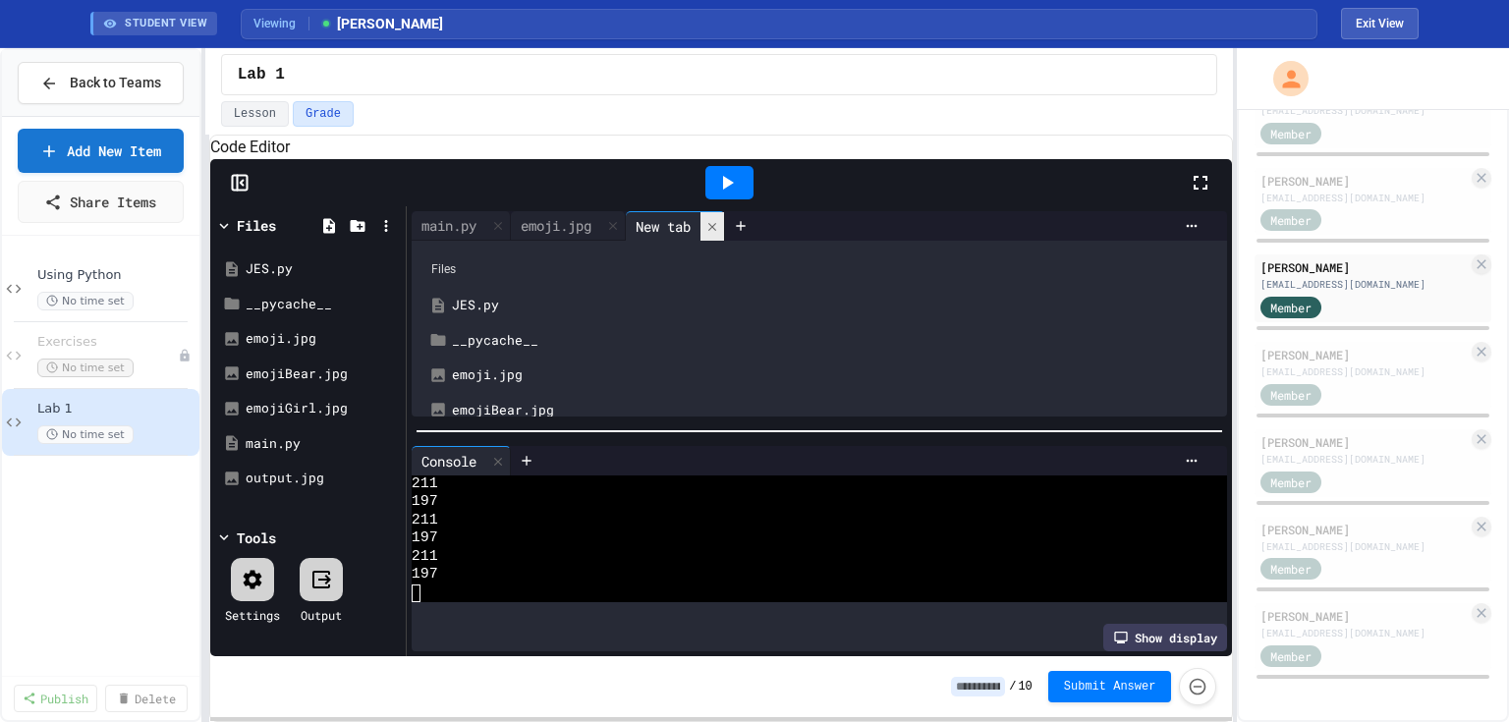
click at [715, 234] on icon at bounding box center [712, 227] width 14 height 14
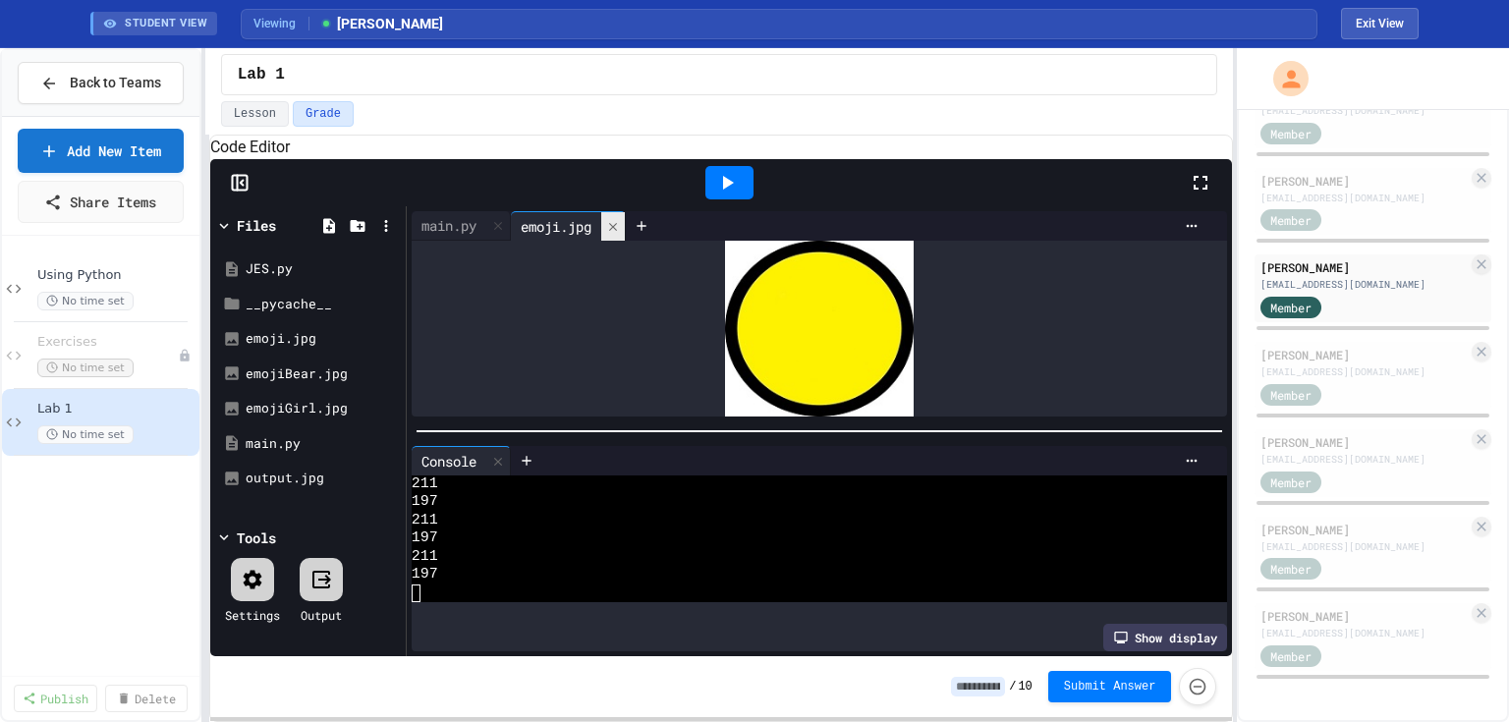
click at [620, 234] on icon at bounding box center [613, 227] width 14 height 14
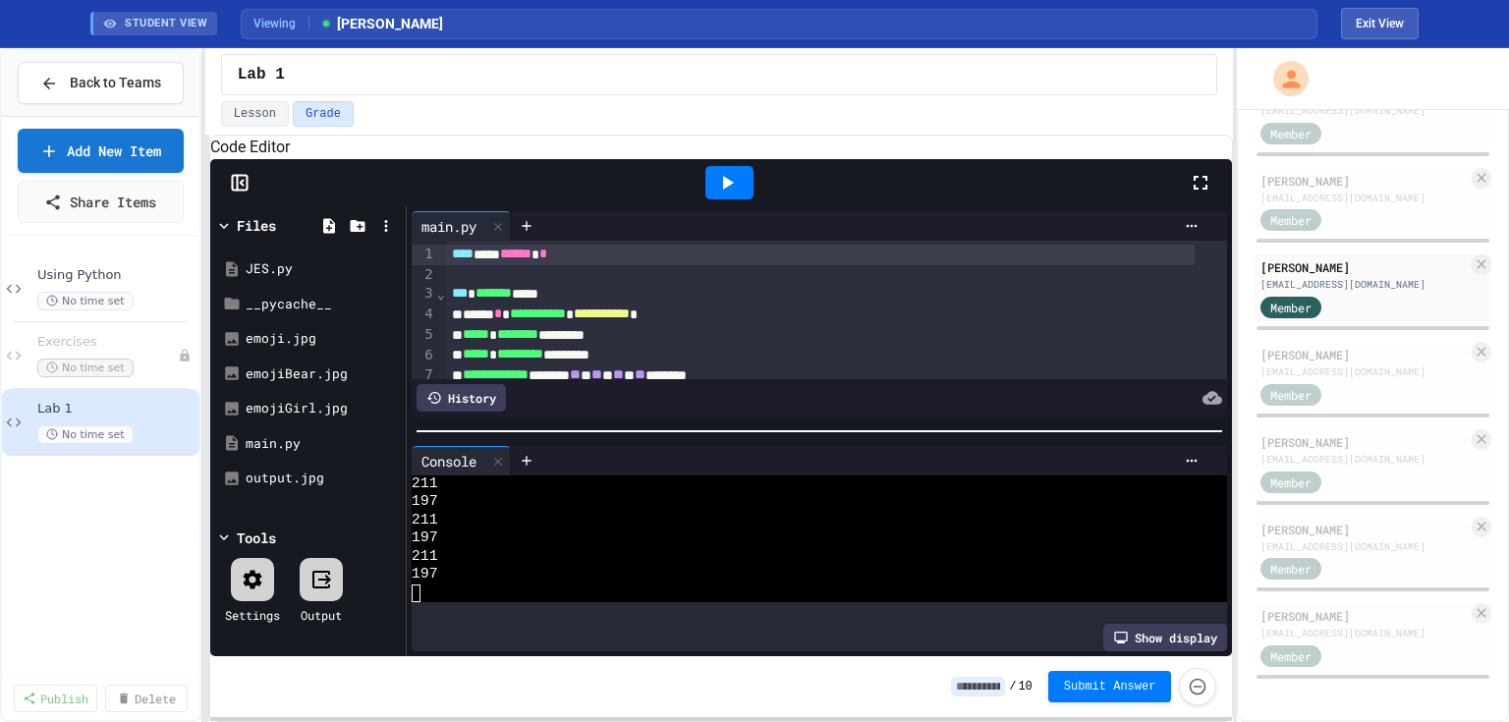
click at [1203, 195] on icon at bounding box center [1201, 183] width 24 height 24
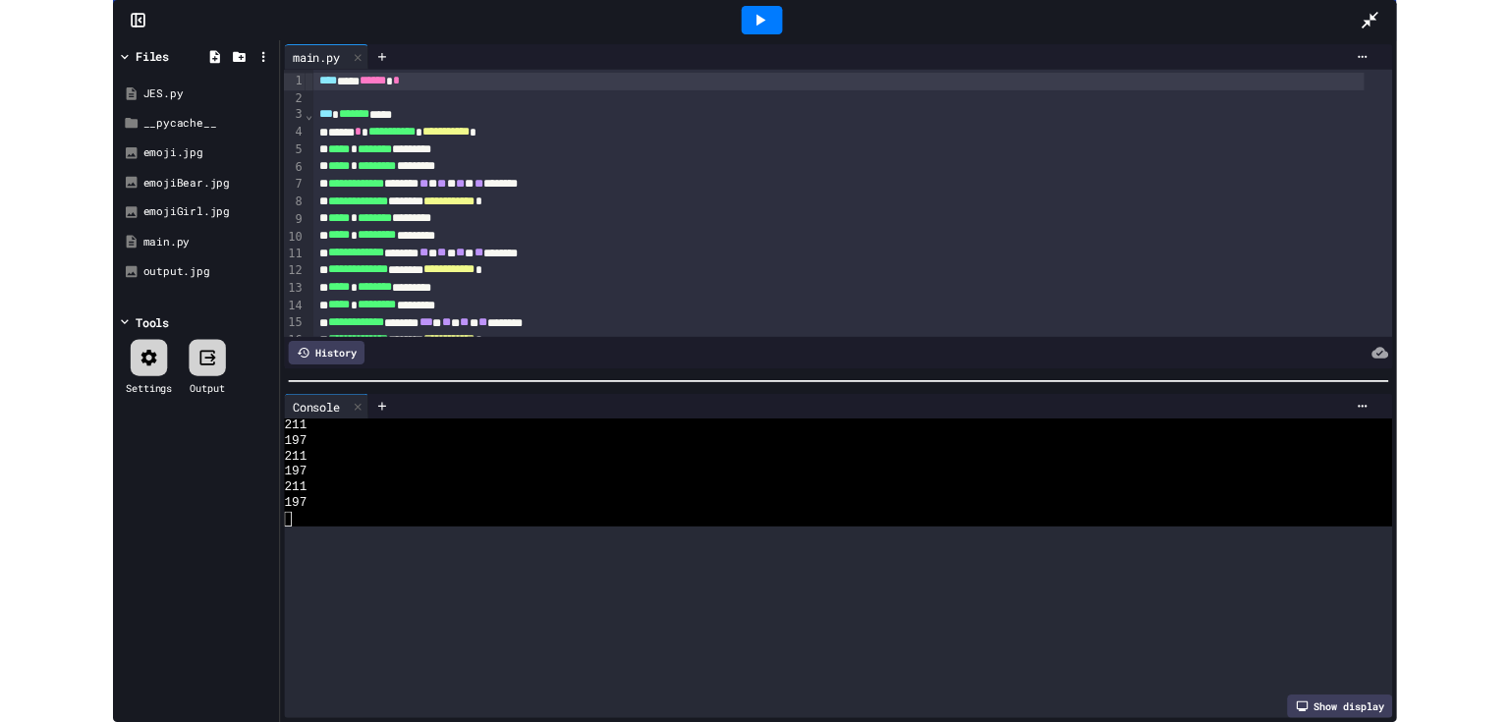
scroll to position [0, 0]
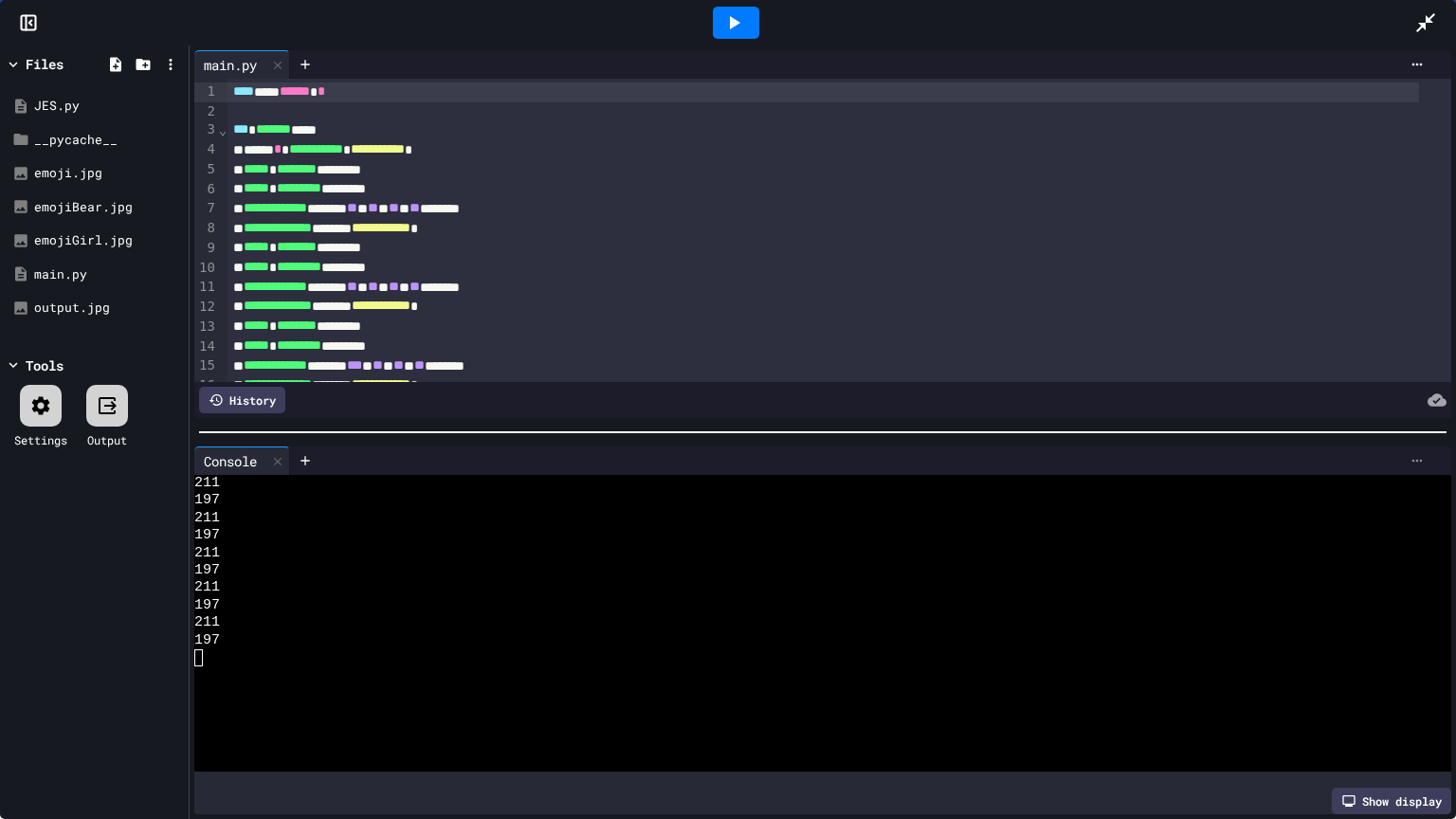
click at [1410, 453] on icon at bounding box center [1417, 461] width 15 height 15
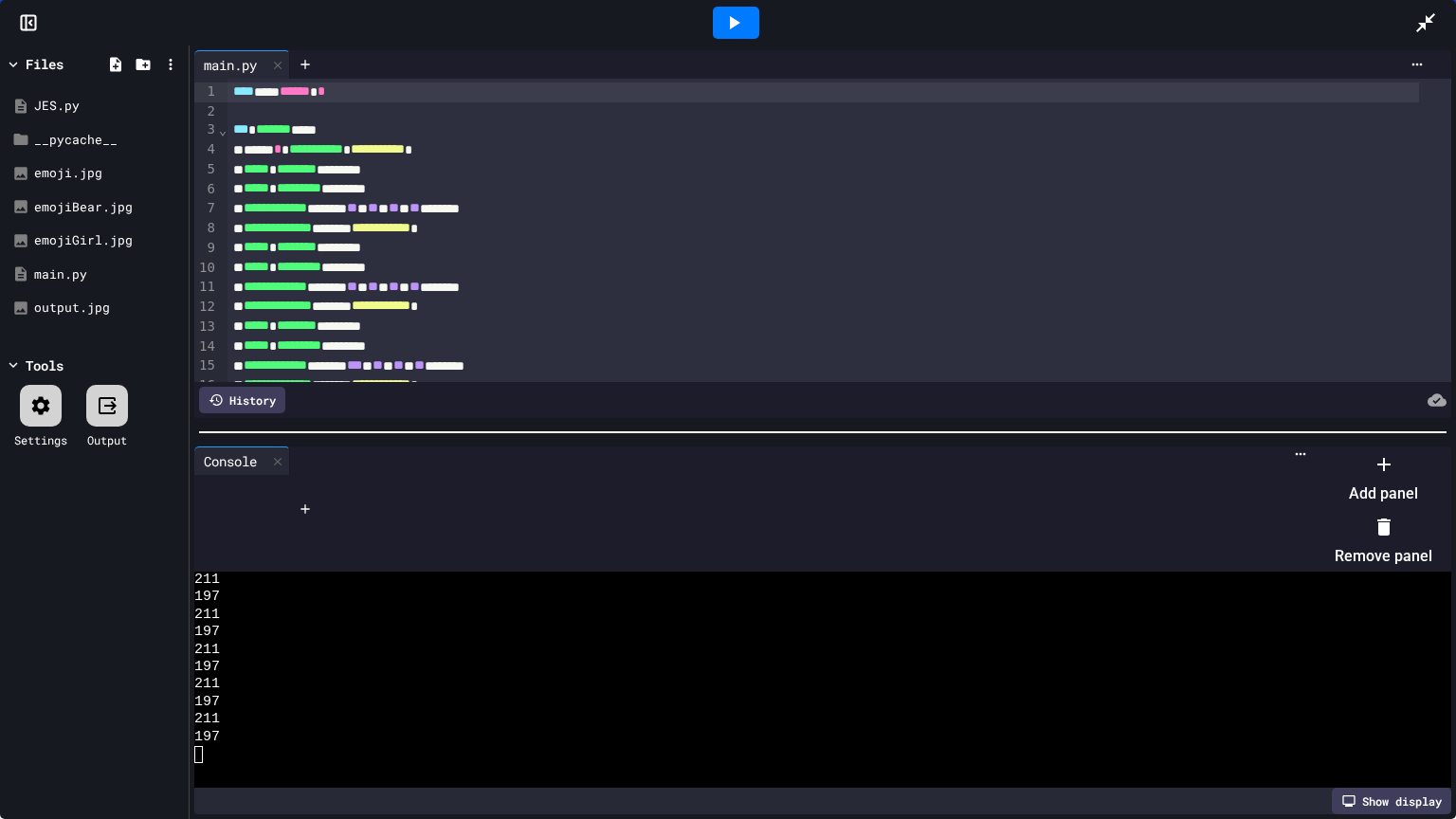
click at [1361, 531] on li "Remove panel" at bounding box center [1383, 541] width 97 height 61
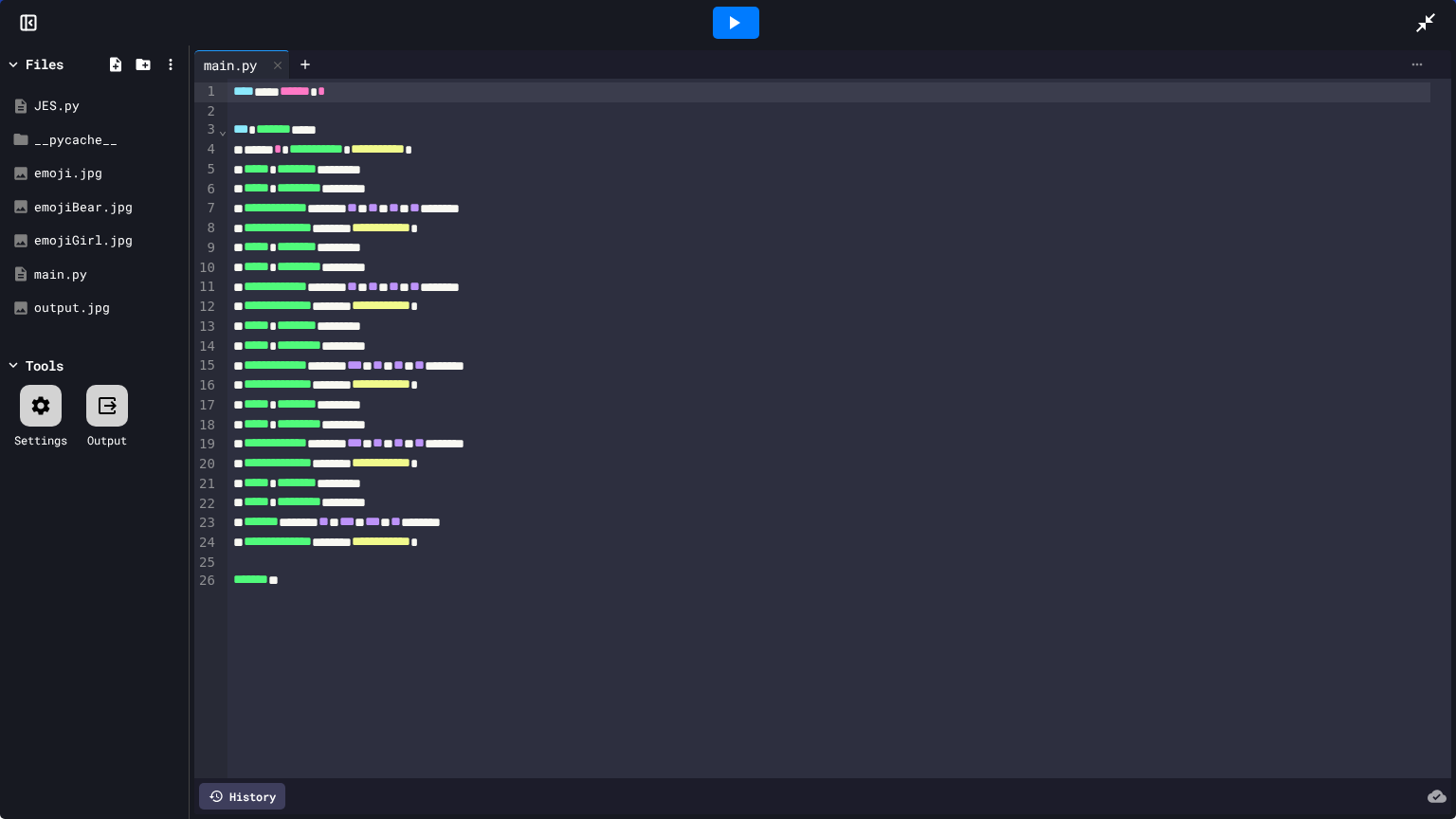
click at [1410, 57] on icon at bounding box center [1417, 65] width 15 height 15
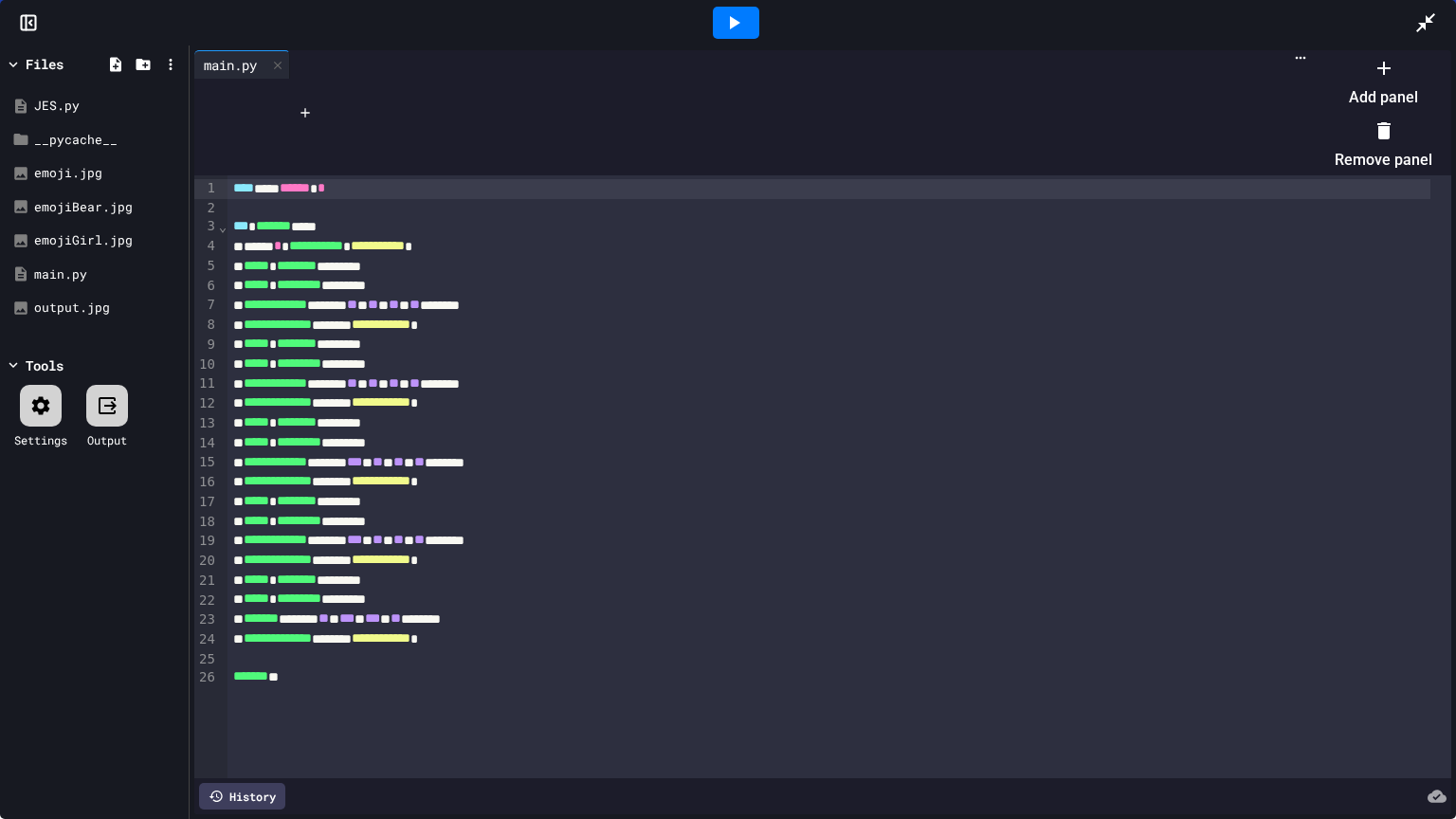
click at [1377, 96] on li "Add panel" at bounding box center [1383, 82] width 97 height 61
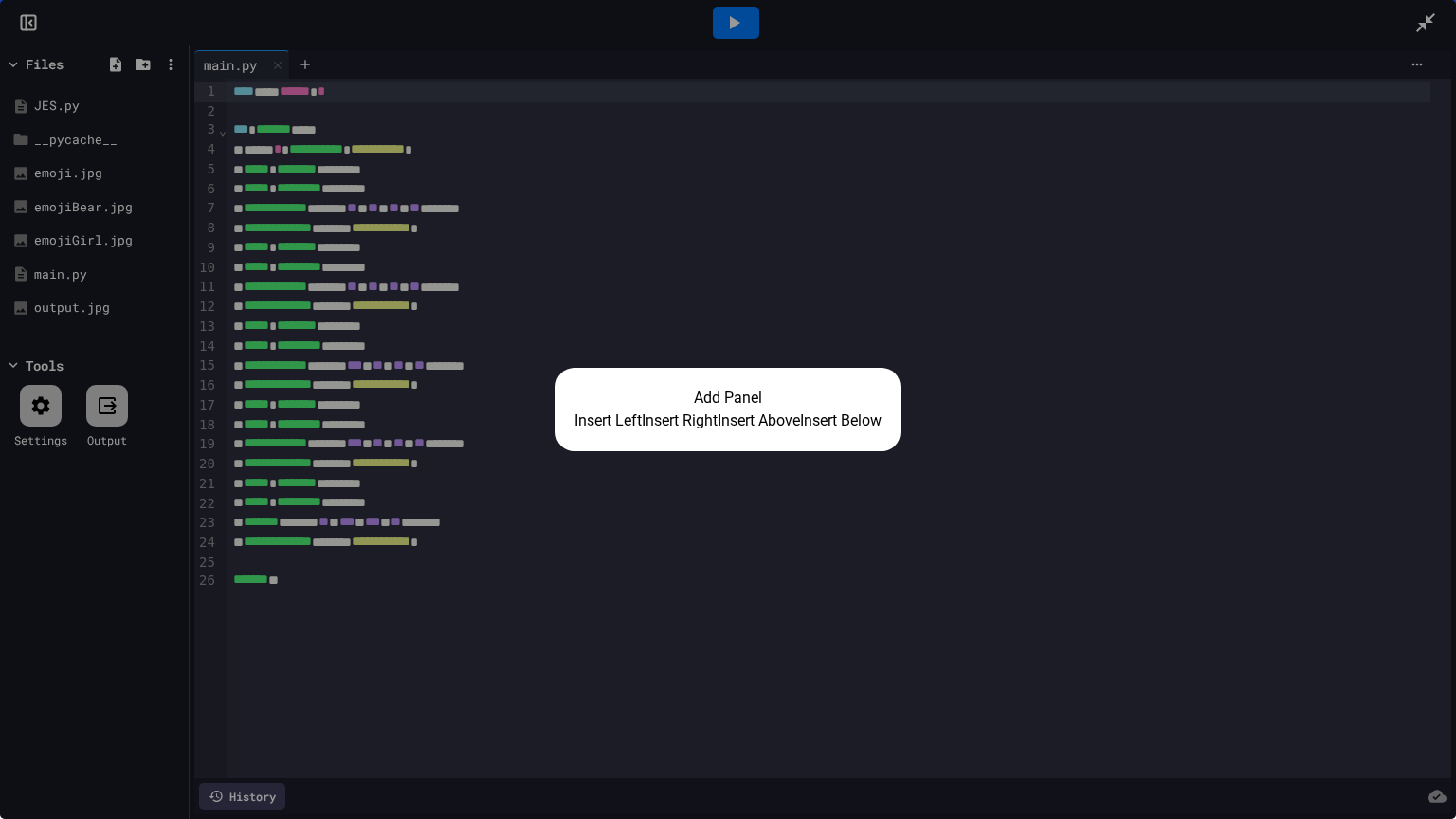
click at [657, 420] on button "Insert Right" at bounding box center [679, 421] width 76 height 23
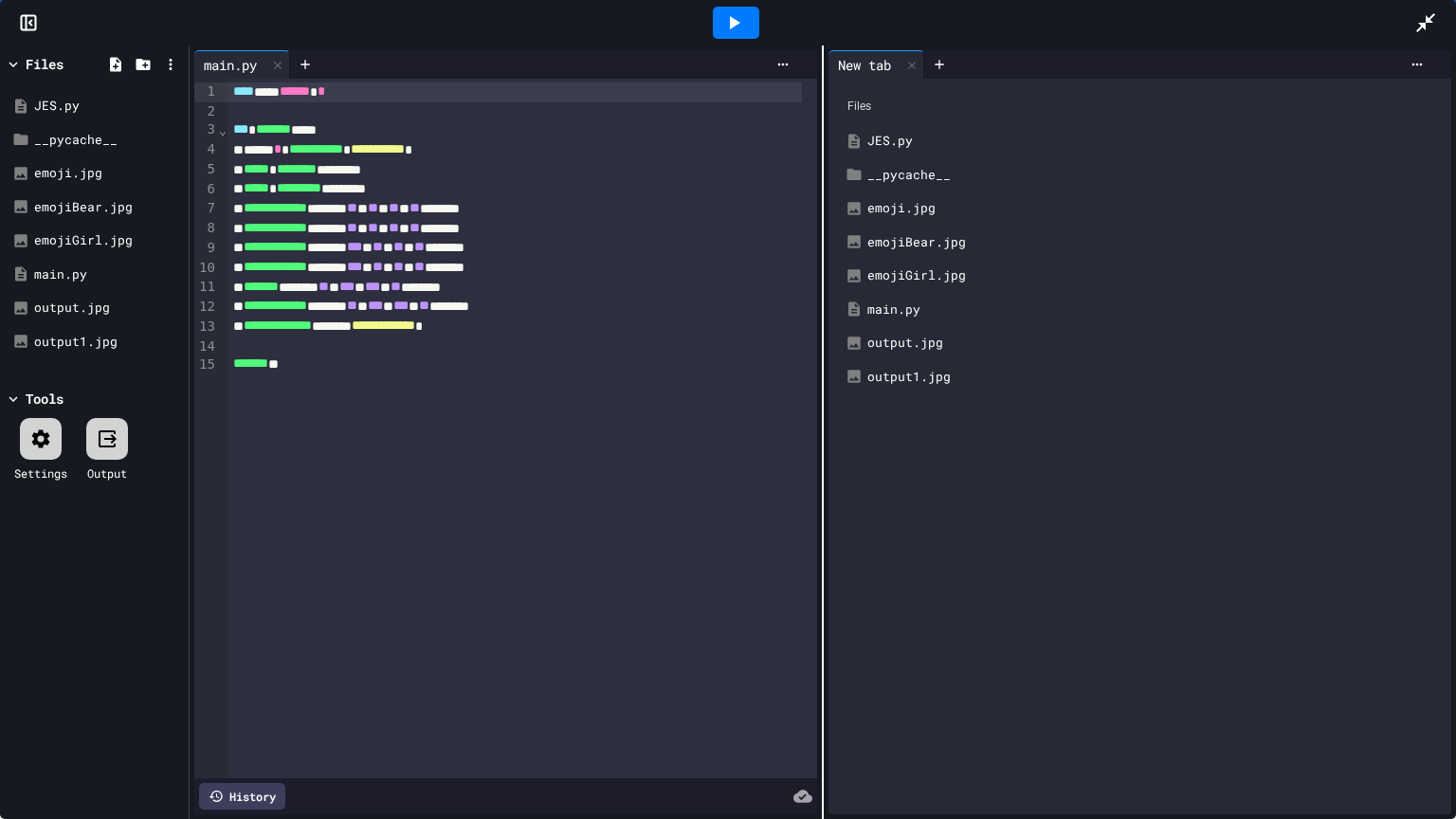
click at [1425, 20] on icon at bounding box center [1426, 23] width 23 height 23
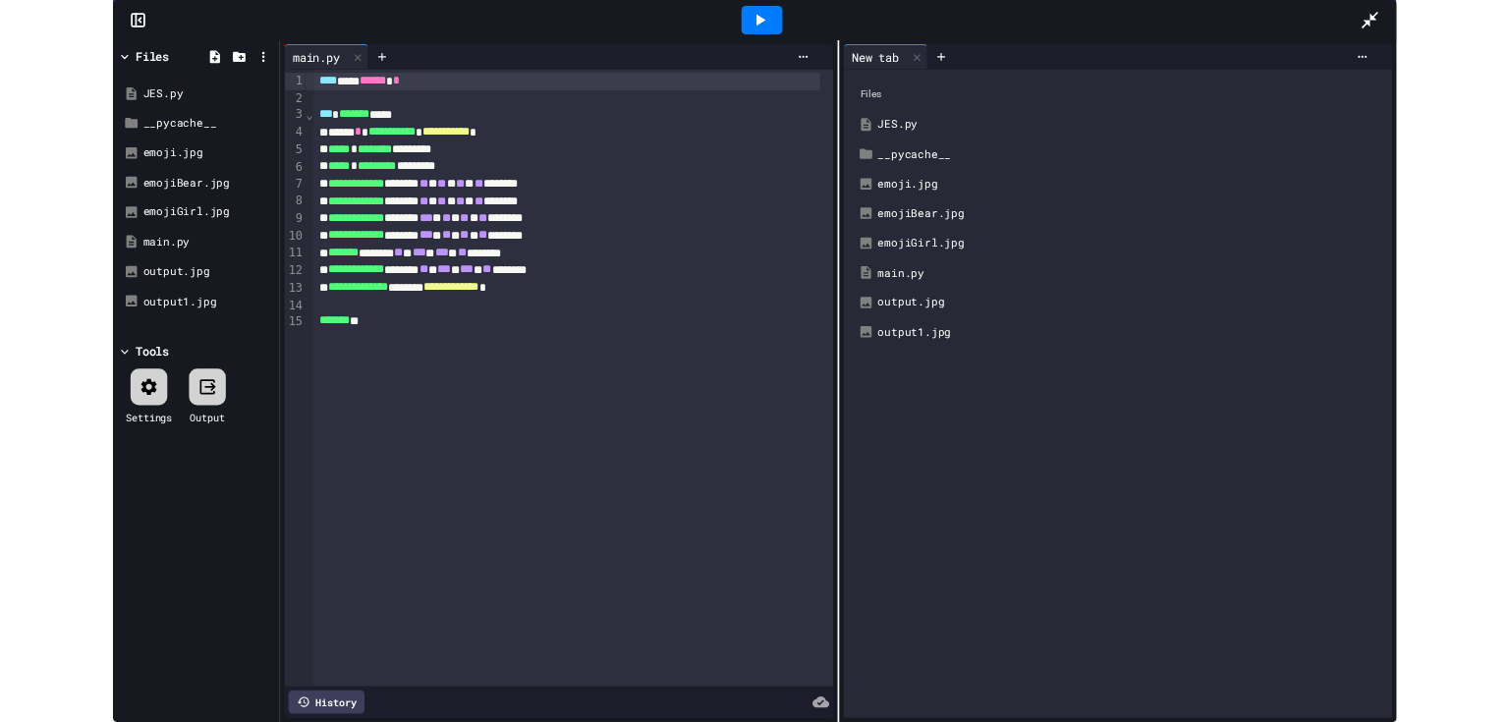
scroll to position [367, 0]
